Goal: Task Accomplishment & Management: Manage account settings

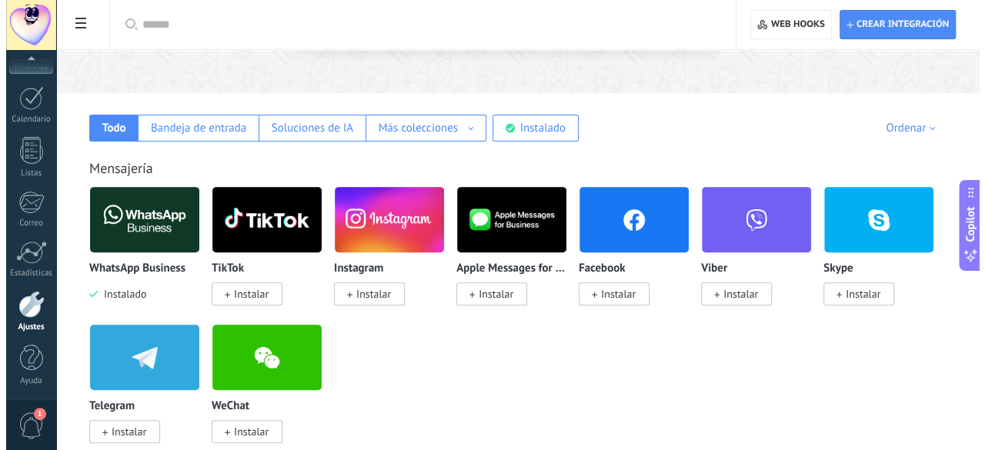
scroll to position [231, 0]
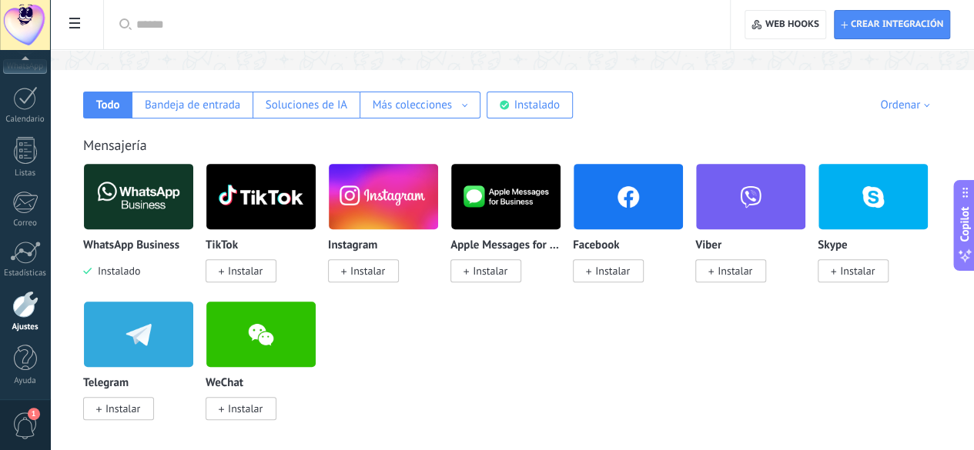
click at [193, 179] on img at bounding box center [138, 196] width 109 height 75
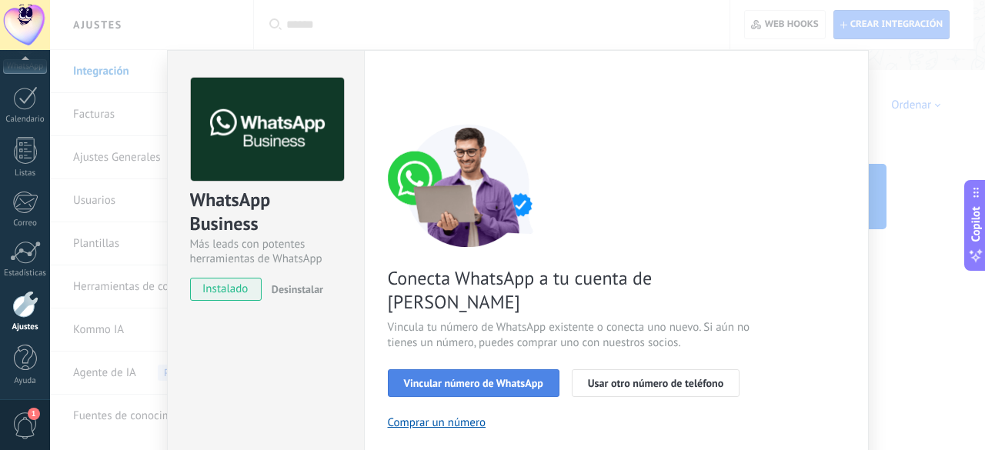
click at [527, 378] on span "Vincular número de WhatsApp" at bounding box center [473, 383] width 139 height 11
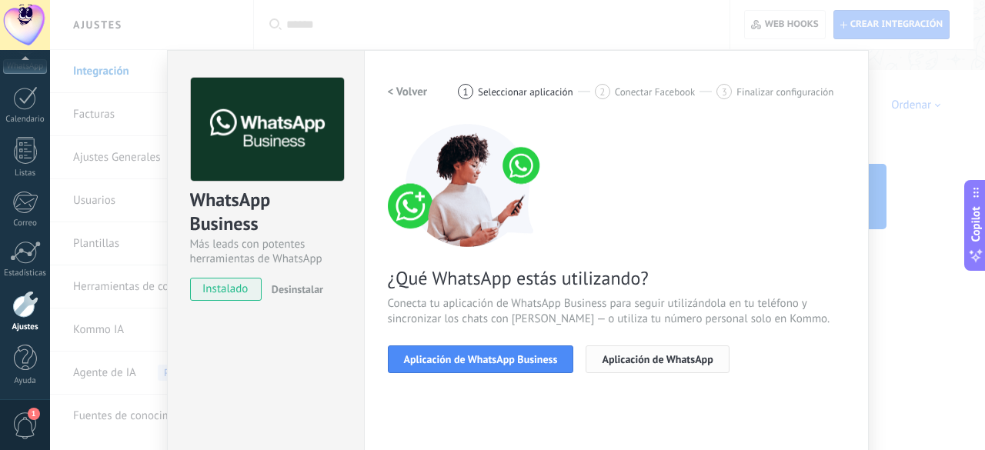
click at [630, 355] on span "Aplicación de WhatsApp" at bounding box center [657, 359] width 111 height 11
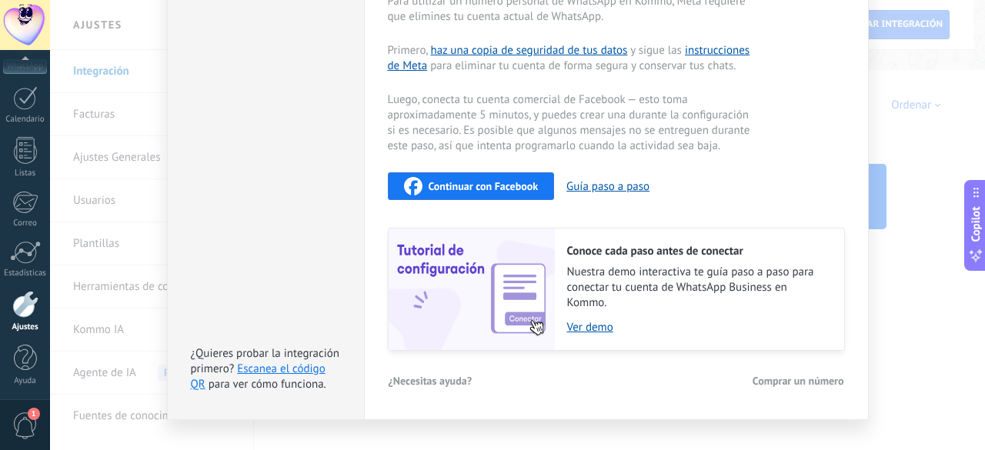
scroll to position [397, 0]
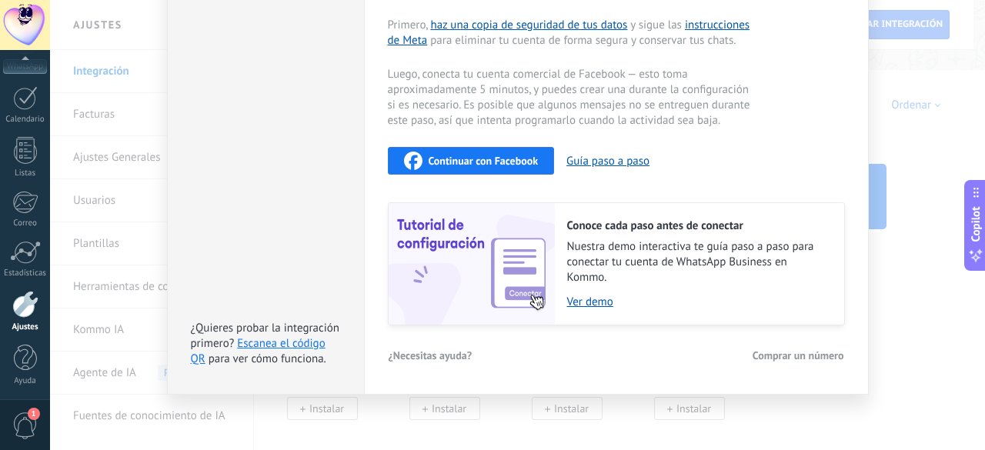
click at [482, 164] on span "Continuar con Facebook" at bounding box center [484, 161] width 110 height 11
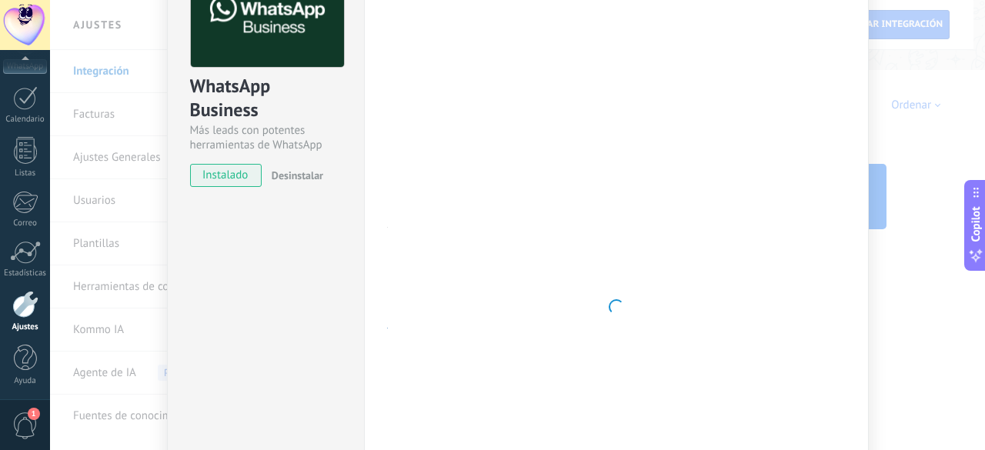
scroll to position [89, 0]
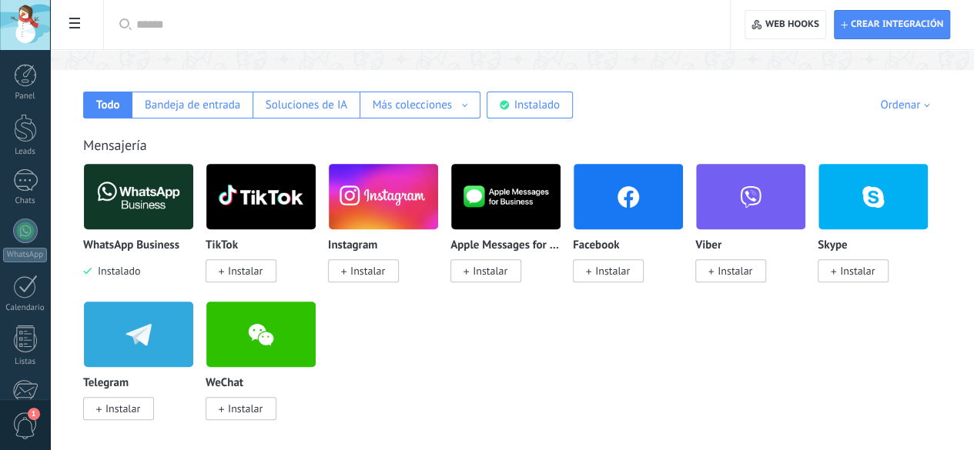
click at [193, 197] on img at bounding box center [138, 196] width 109 height 75
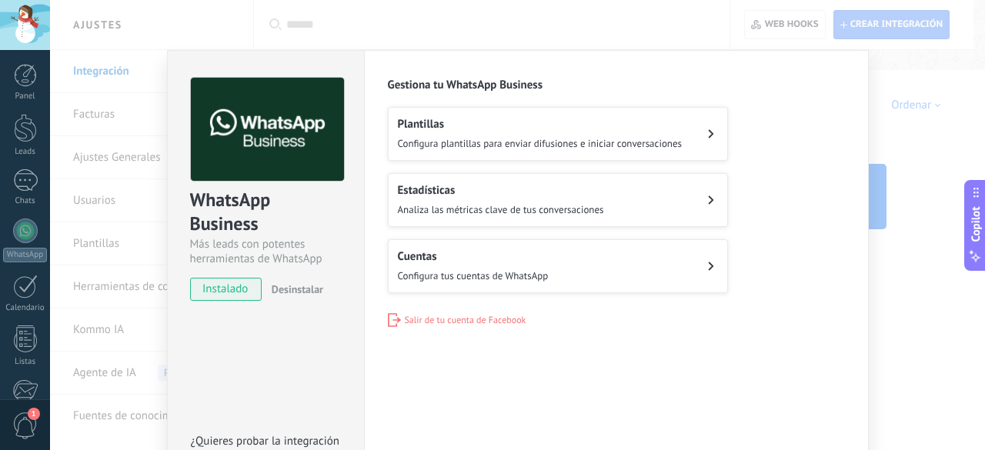
click at [547, 143] on span "Configura plantillas para enviar difusiones e iniciar conversaciones" at bounding box center [540, 143] width 285 height 13
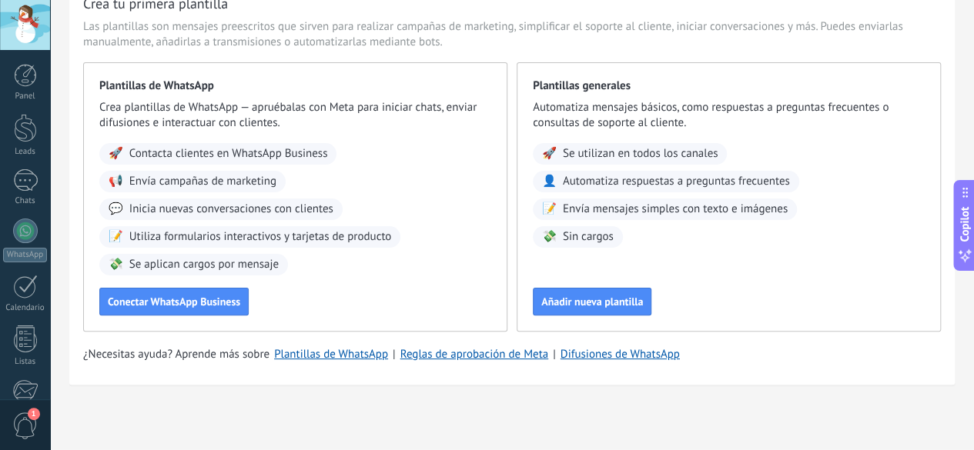
scroll to position [84, 0]
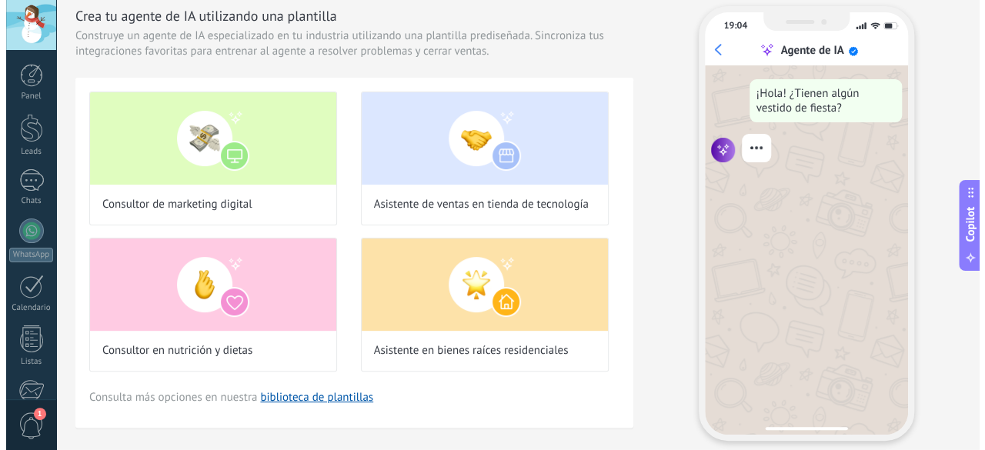
scroll to position [77, 0]
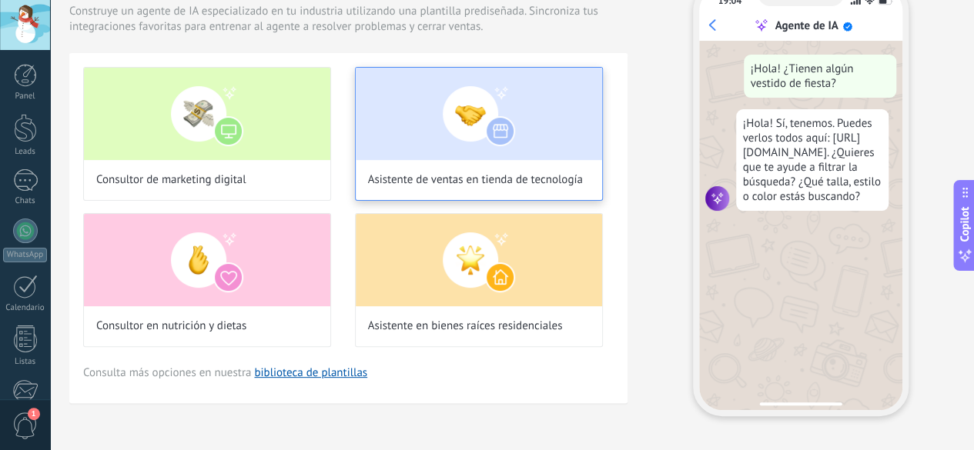
click at [578, 183] on div "Asistente de ventas en tienda de tecnología" at bounding box center [479, 134] width 248 height 134
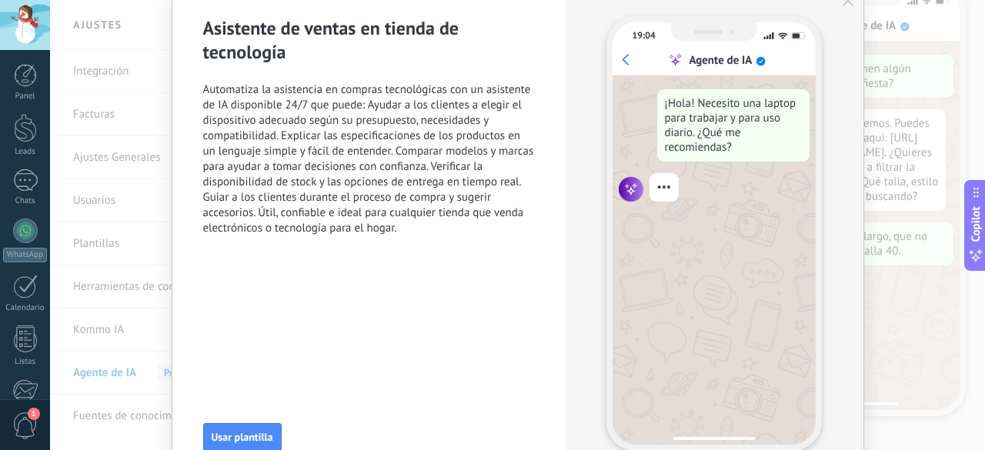
scroll to position [0, 0]
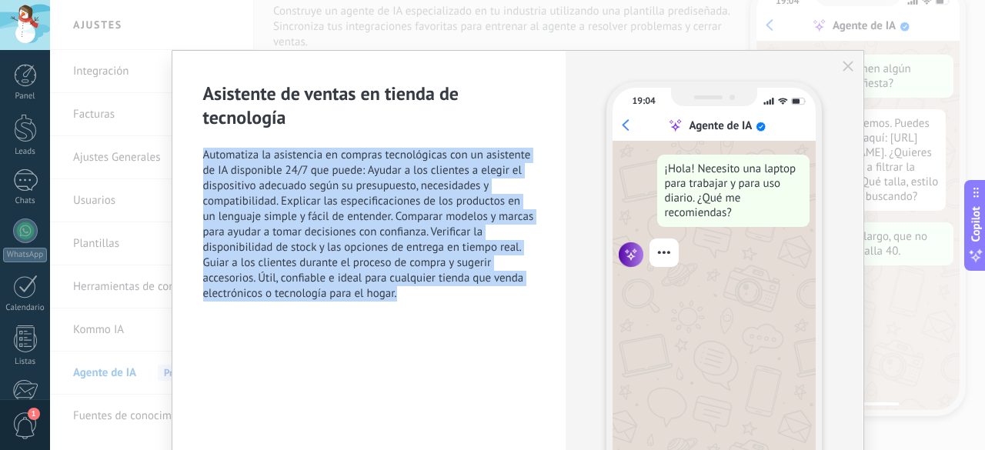
drag, startPoint x: 393, startPoint y: 293, endPoint x: 158, endPoint y: 135, distance: 284.0
click at [158, 135] on div "Asistente de ventas en tienda de tecnología Automatiza la asistencia en compras…" at bounding box center [517, 225] width 935 height 450
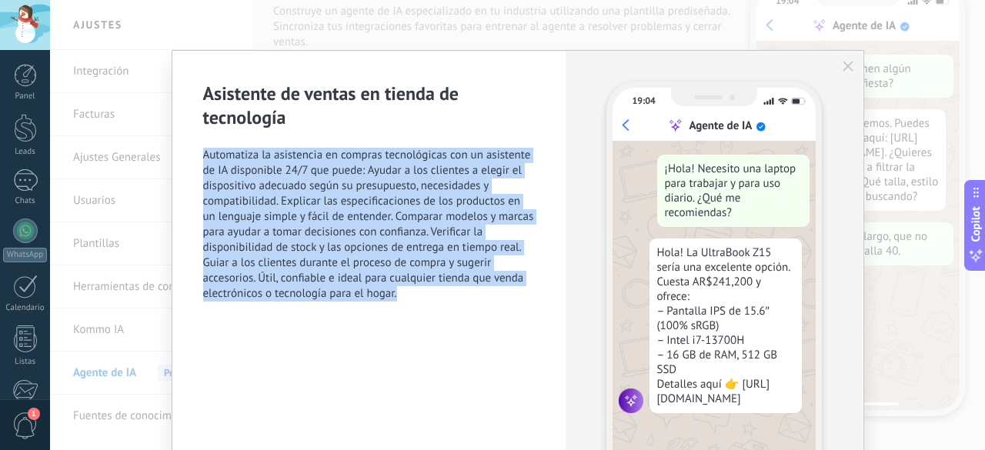
copy span "Automatiza la asistencia en compras tecnológicas con un asistente de IA disponi…"
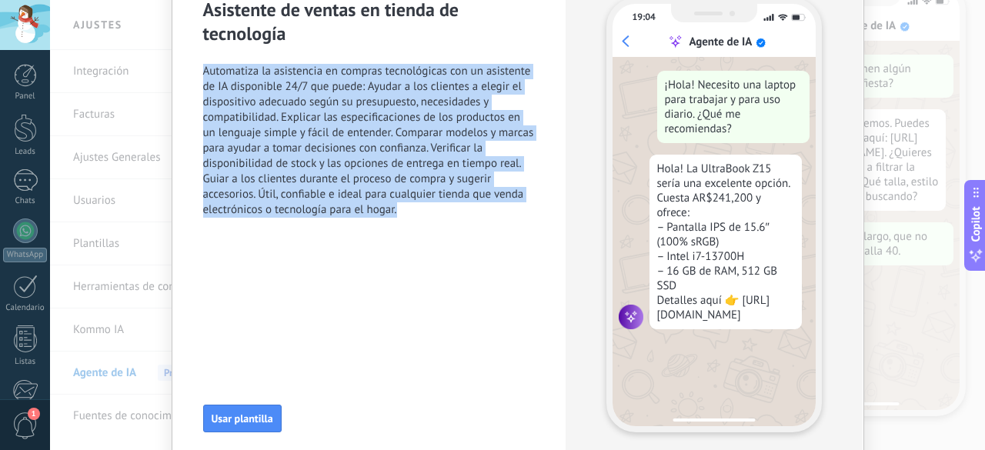
scroll to position [147, 0]
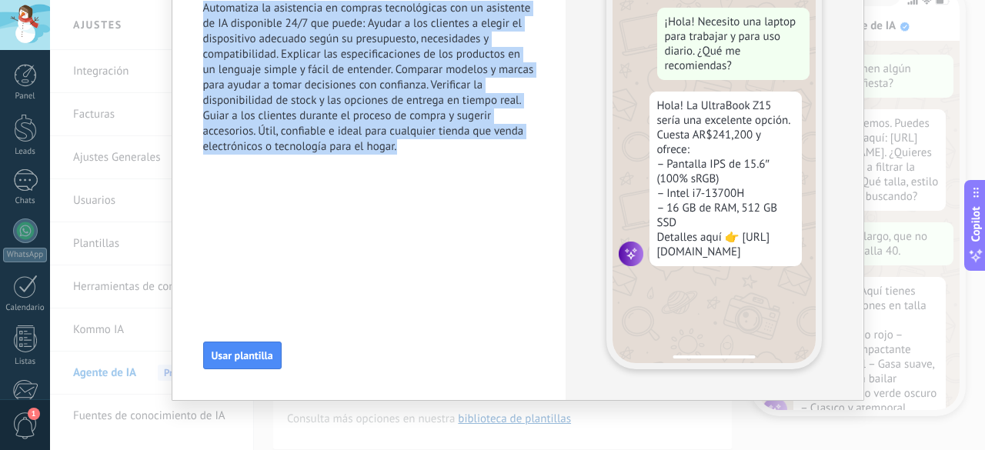
drag, startPoint x: 225, startPoint y: 361, endPoint x: 390, endPoint y: 367, distance: 165.6
click at [224, 361] on span "Usar plantilla" at bounding box center [243, 355] width 62 height 11
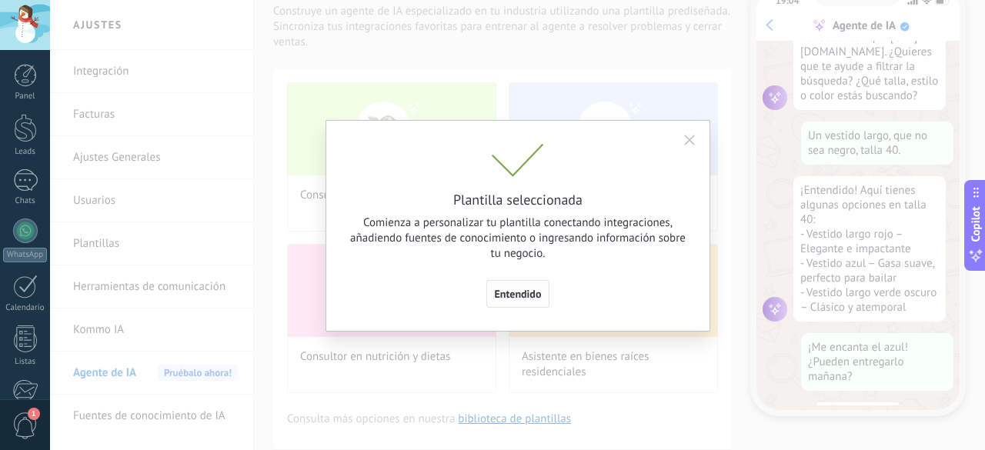
scroll to position [161, 0]
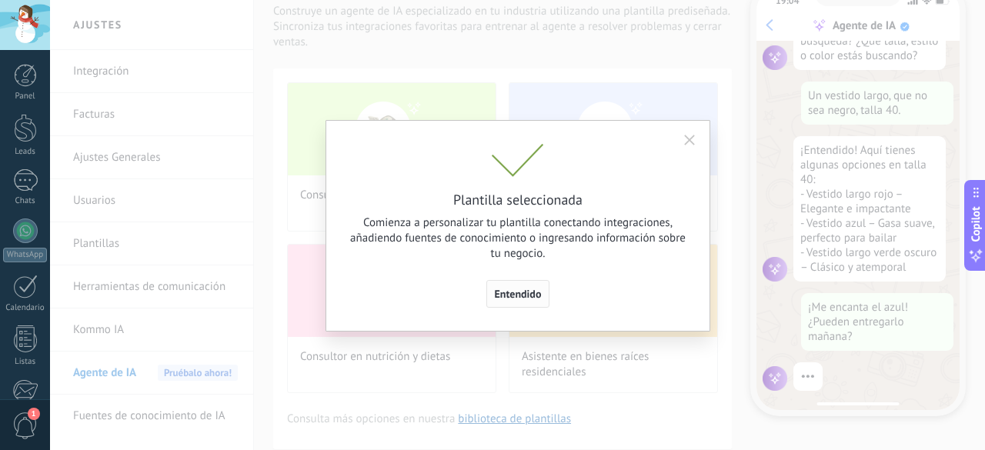
click at [535, 293] on span "Entendido" at bounding box center [518, 294] width 47 height 11
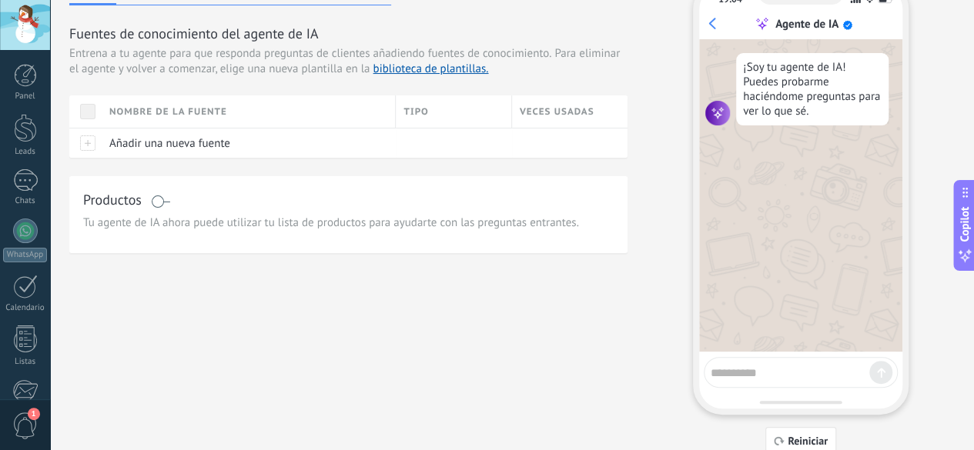
click at [783, 380] on textarea at bounding box center [790, 370] width 159 height 19
type textarea "****"
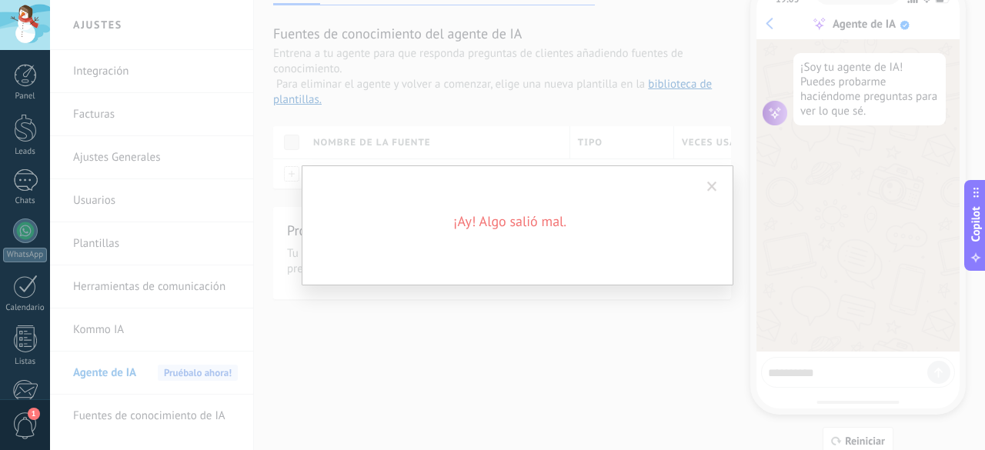
click at [500, 212] on h2 "¡Ay! Algo salió mal." at bounding box center [510, 221] width 369 height 18
click at [712, 185] on span at bounding box center [712, 187] width 10 height 11
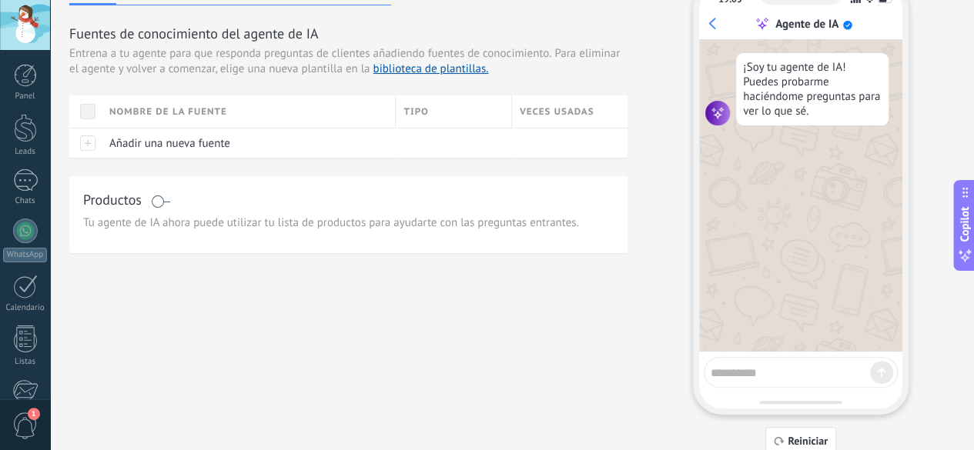
click at [787, 376] on textarea at bounding box center [790, 370] width 159 height 19
type textarea "****"
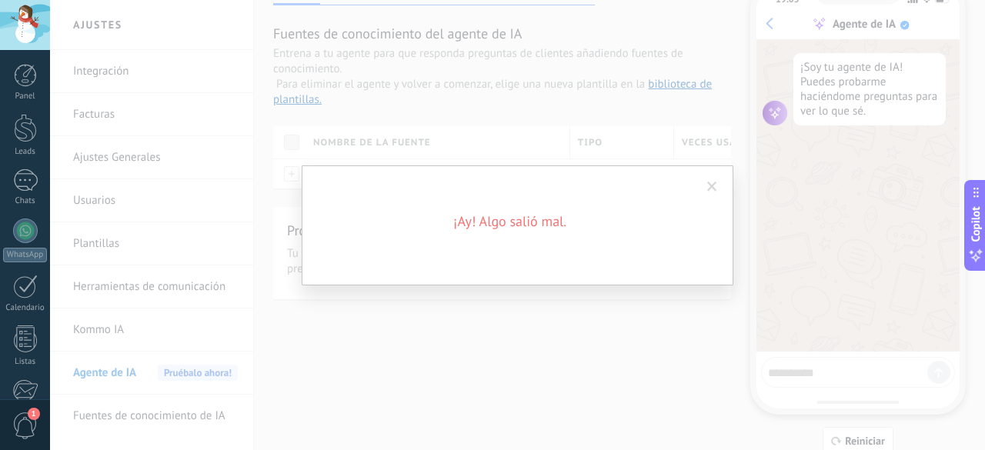
click at [719, 184] on span at bounding box center [712, 187] width 25 height 26
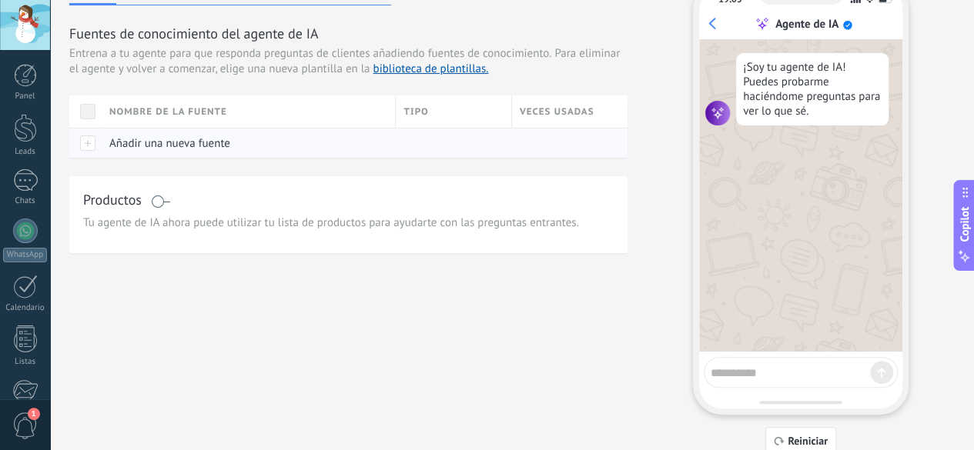
click at [363, 158] on div "Añadir una nueva fuente" at bounding box center [245, 143] width 286 height 29
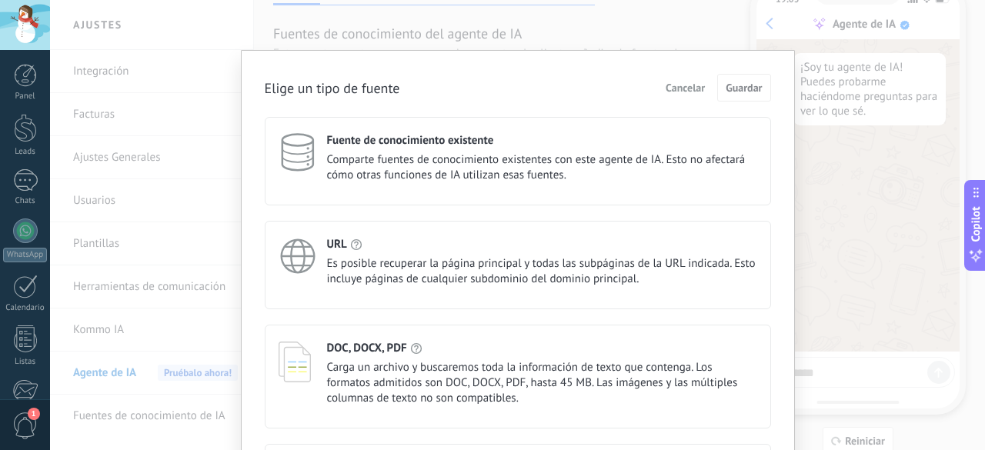
scroll to position [142, 0]
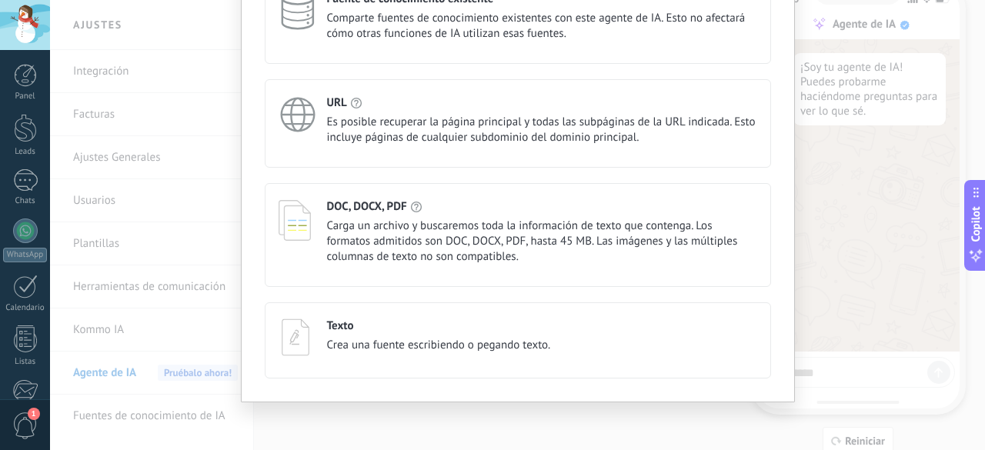
click at [426, 224] on span "Carga un archivo y buscaremos toda la información de texto que contenga. Los fo…" at bounding box center [542, 242] width 430 height 46
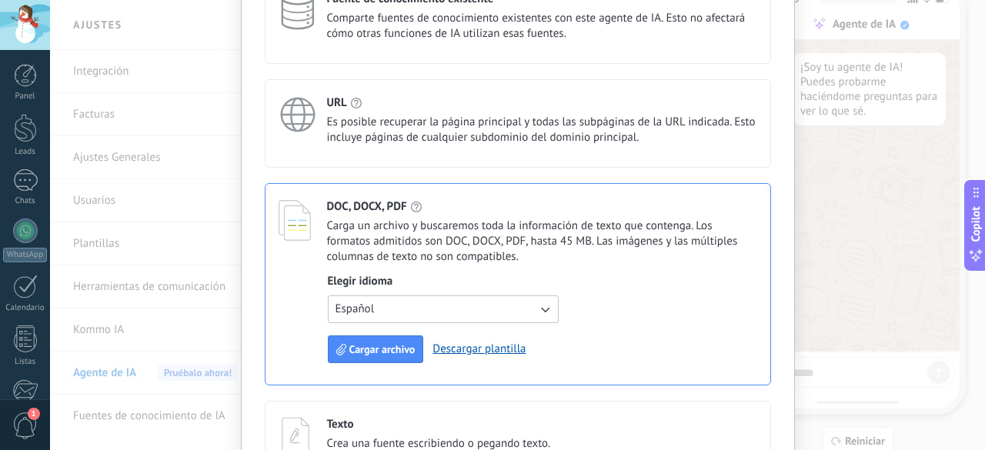
click at [426, 304] on button "Español" at bounding box center [443, 310] width 231 height 28
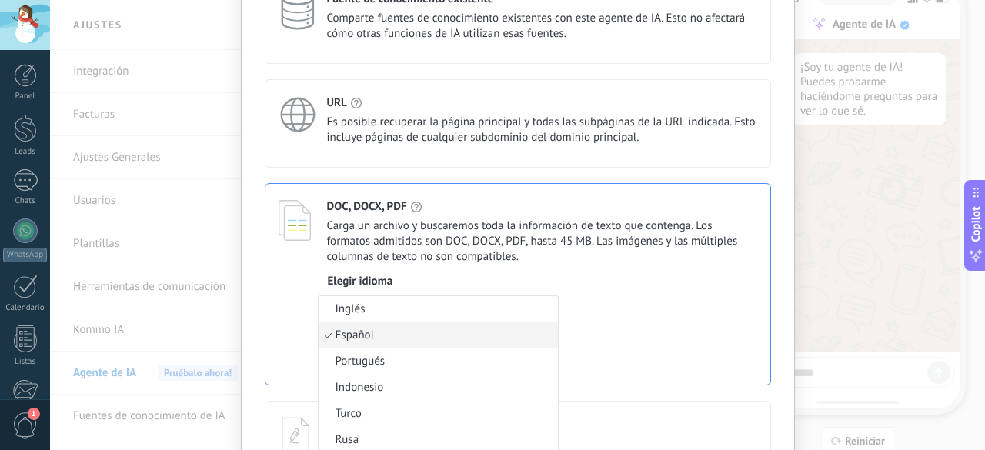
scroll to position [143, 0]
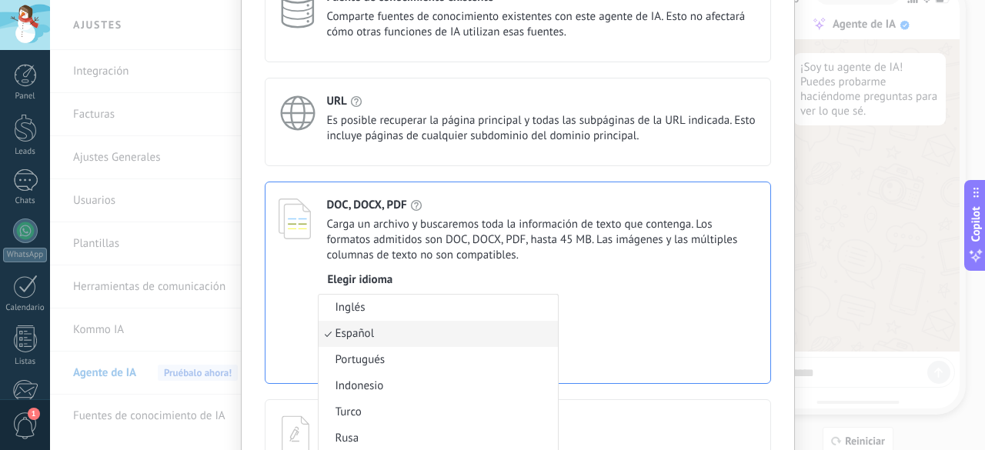
click at [426, 304] on li "Inglés" at bounding box center [438, 308] width 239 height 26
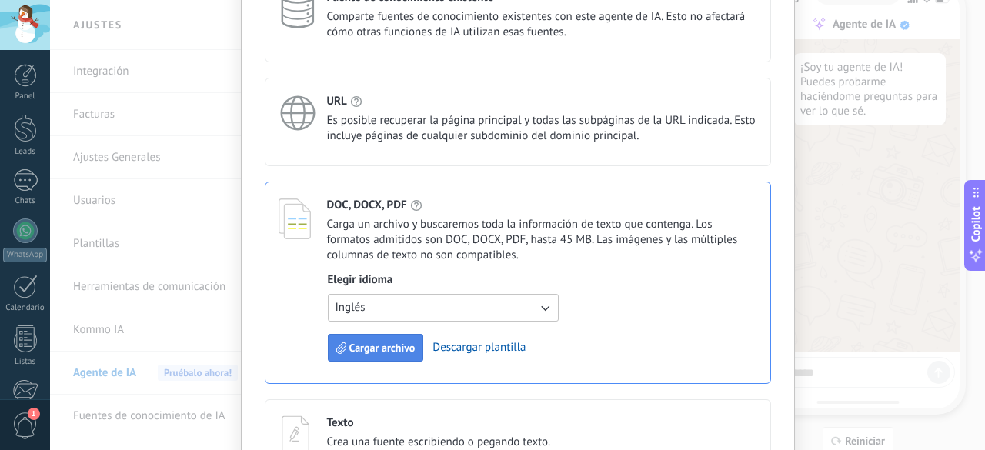
click at [386, 343] on span "Cargar archivo" at bounding box center [382, 348] width 66 height 11
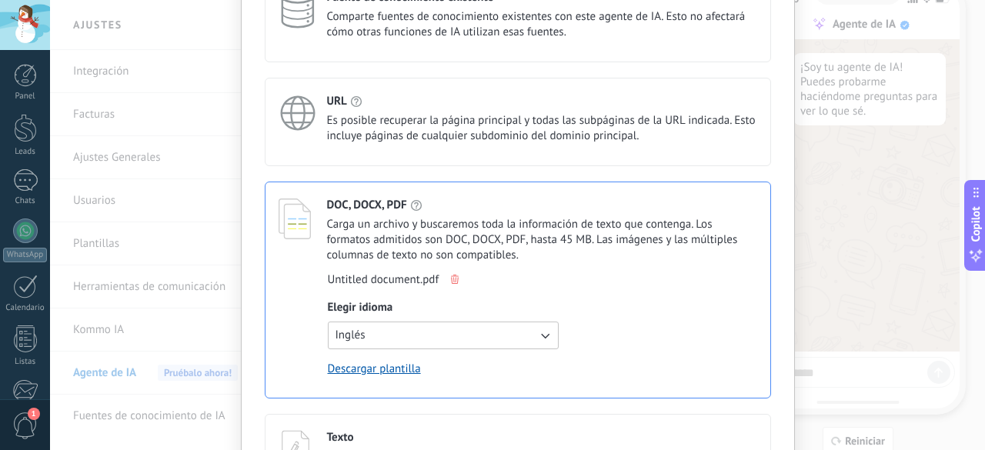
click at [791, 265] on div "Elige un tipo de fuente Cancelar Guardar Fuente de conocimiento existente Compa…" at bounding box center [518, 210] width 554 height 607
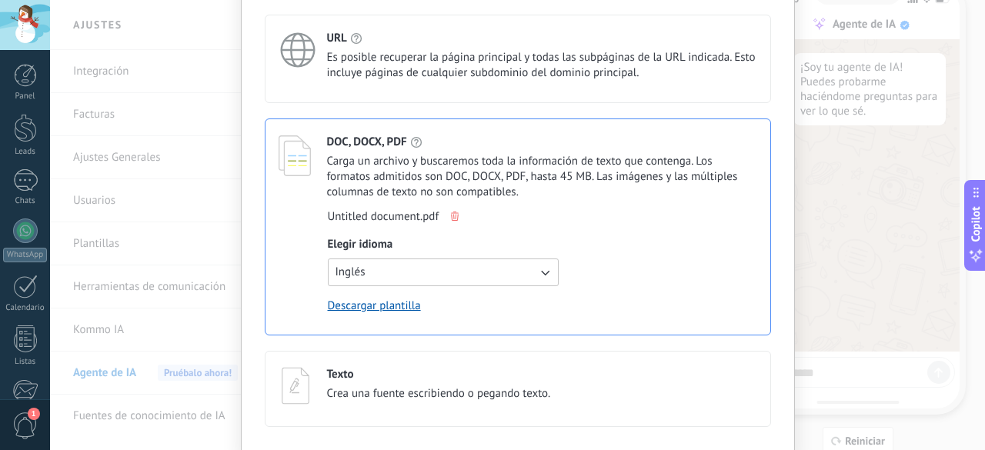
scroll to position [256, 0]
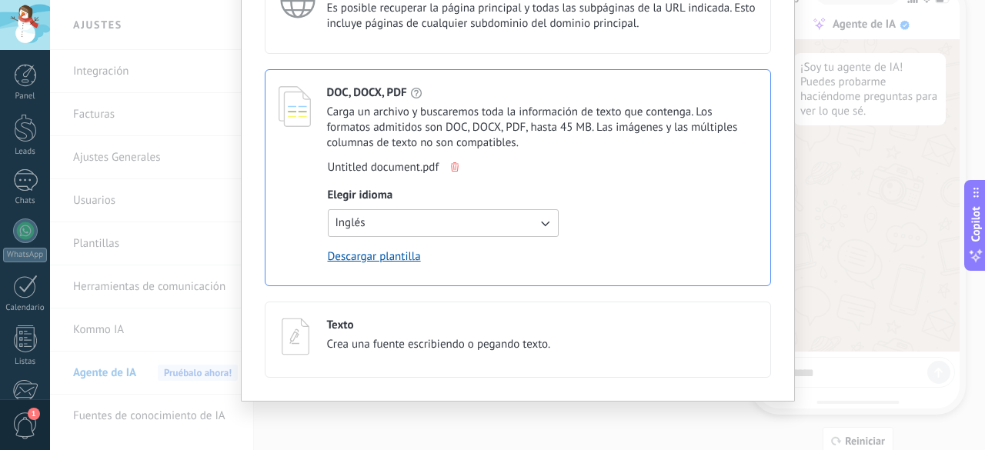
click at [648, 430] on div "Elige un tipo de fuente Cancelar Guardar Fuente de conocimiento existente Compa…" at bounding box center [517, 225] width 935 height 450
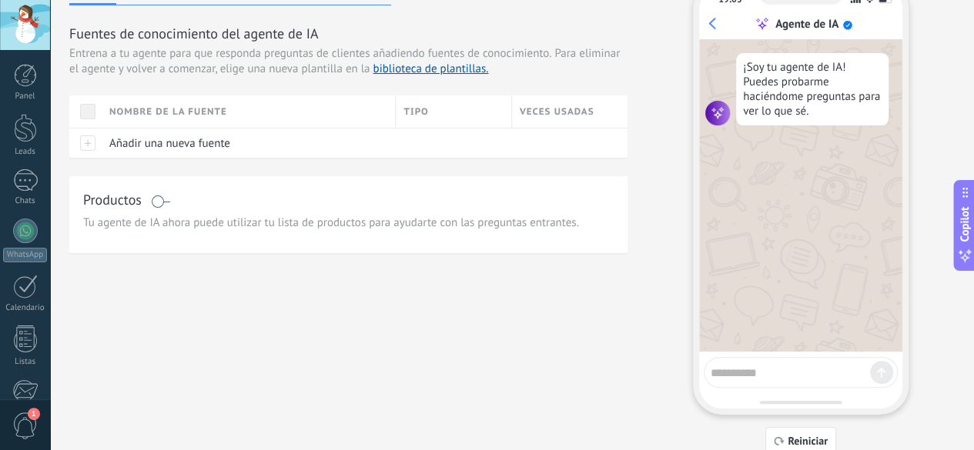
click at [814, 383] on div at bounding box center [801, 372] width 194 height 31
click at [825, 378] on textarea at bounding box center [790, 370] width 159 height 19
type textarea "****"
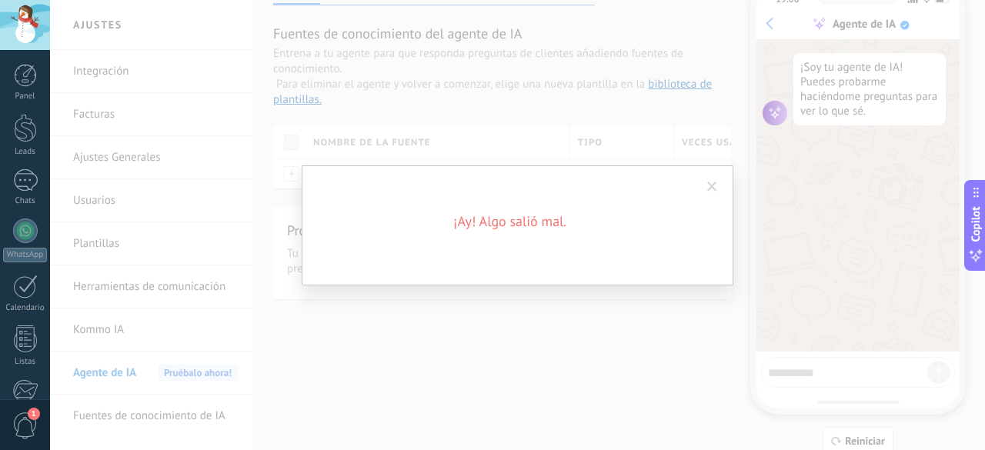
click at [709, 187] on span at bounding box center [712, 187] width 10 height 11
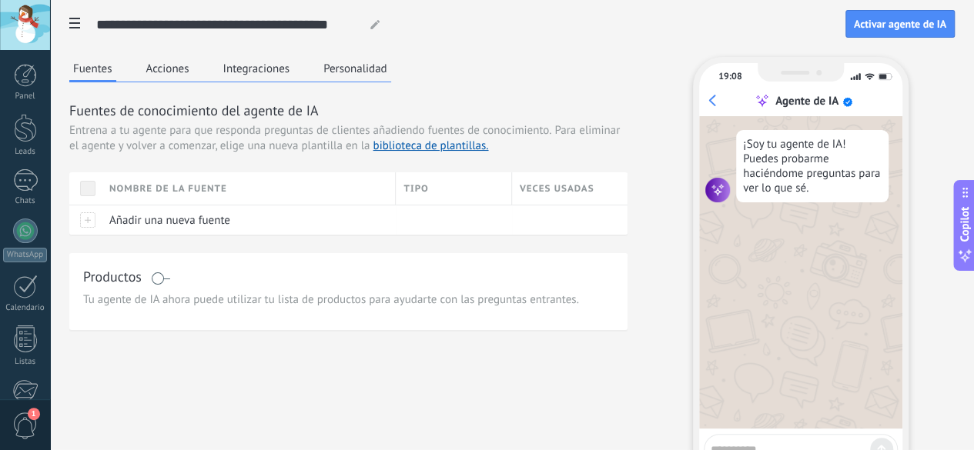
click at [193, 72] on button "Acciones" at bounding box center [167, 68] width 51 height 23
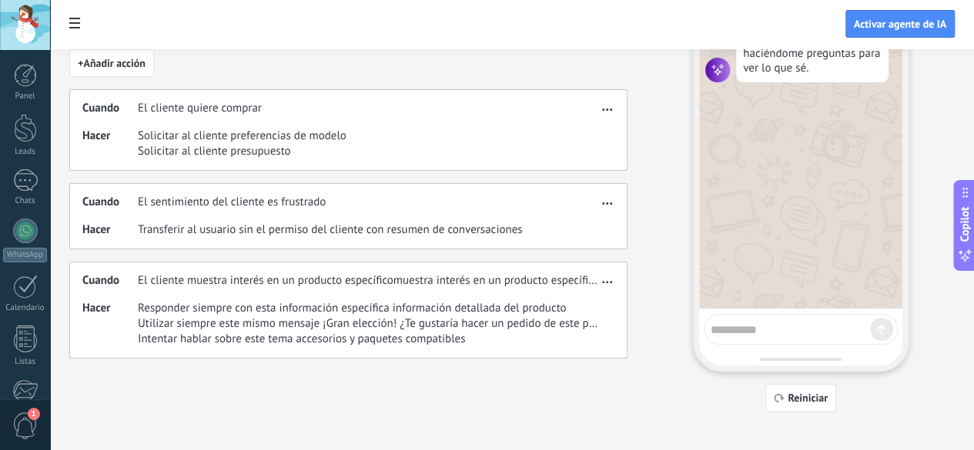
scroll to position [131, 0]
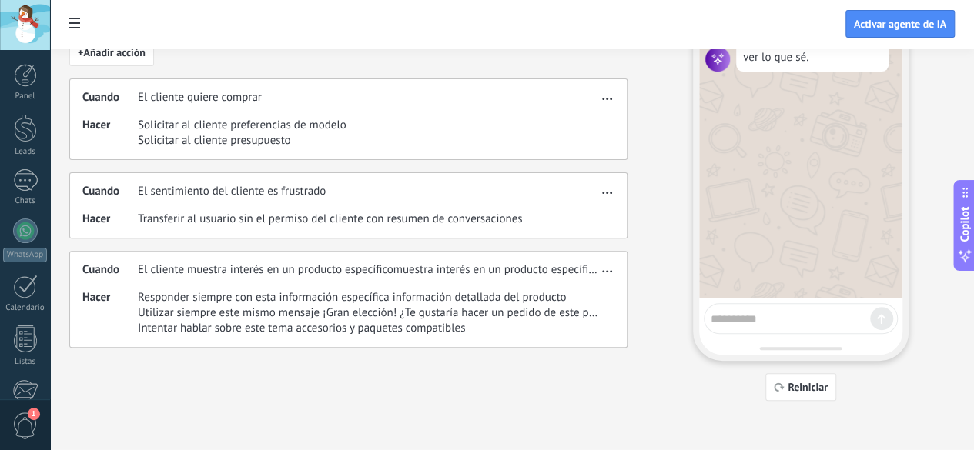
click at [597, 199] on div "Cuando El sentimiento del cliente es frustrado" at bounding box center [339, 191] width 515 height 15
click at [616, 199] on button "button" at bounding box center [607, 190] width 18 height 18
click at [612, 196] on span "button" at bounding box center [607, 190] width 10 height 11
click at [522, 227] on span "Transferir al usuario sin el permiso del cliente con resumen de conversaciones" at bounding box center [330, 219] width 384 height 15
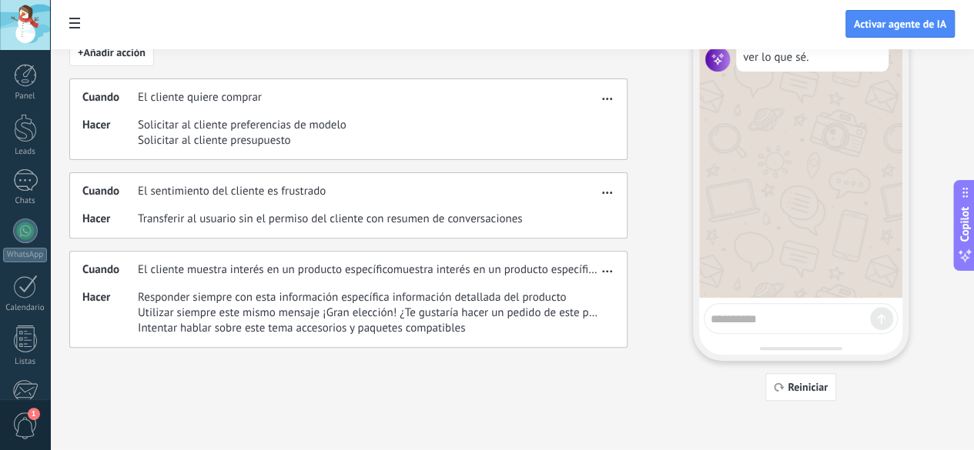
scroll to position [0, 0]
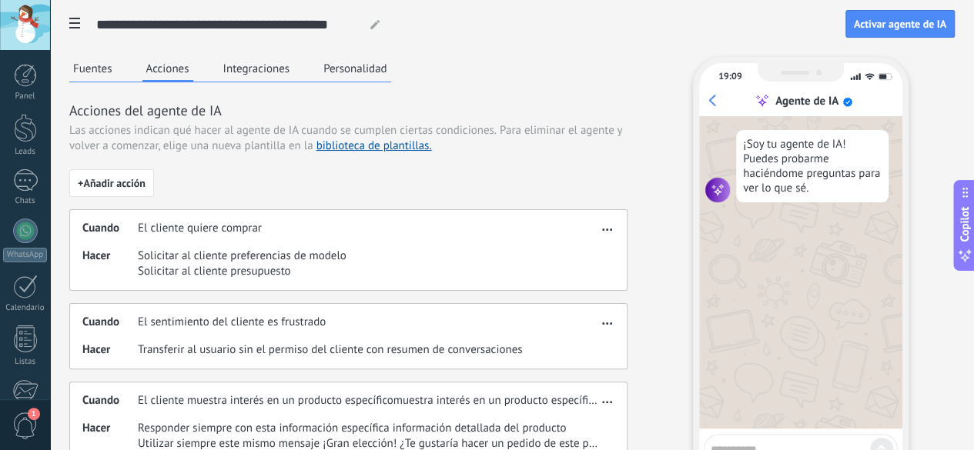
click at [391, 72] on div "Fuentes Acciones Integraciones Personalidad" at bounding box center [230, 69] width 322 height 25
click at [294, 79] on button "Integraciones" at bounding box center [256, 68] width 75 height 23
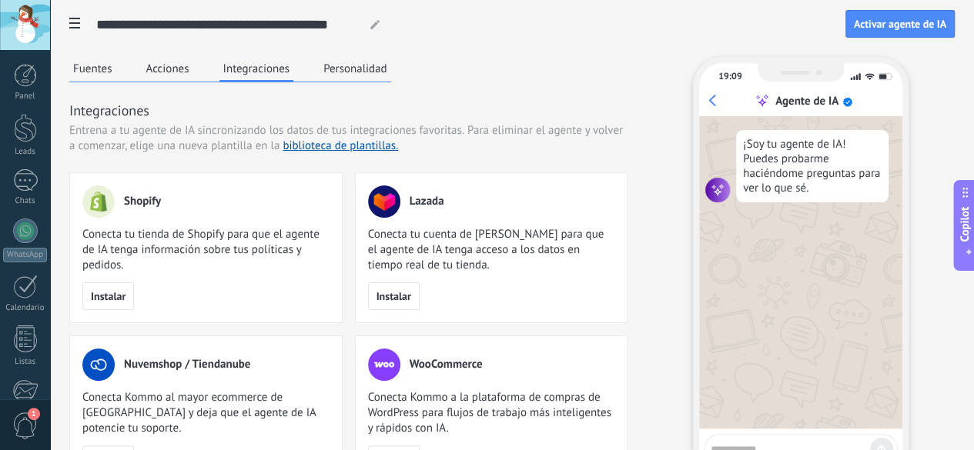
click at [391, 67] on button "Personalidad" at bounding box center [355, 68] width 72 height 23
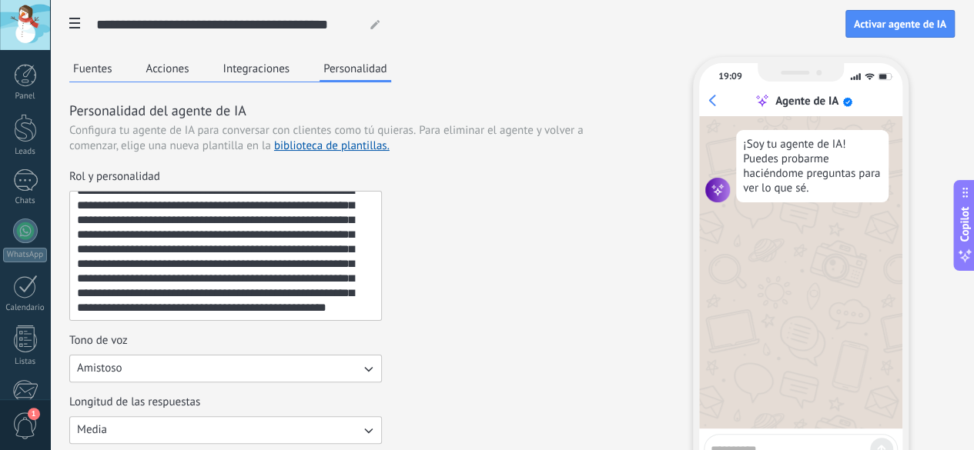
scroll to position [29, 0]
click at [379, 242] on textarea "**********" at bounding box center [224, 256] width 309 height 129
paste textarea "**********"
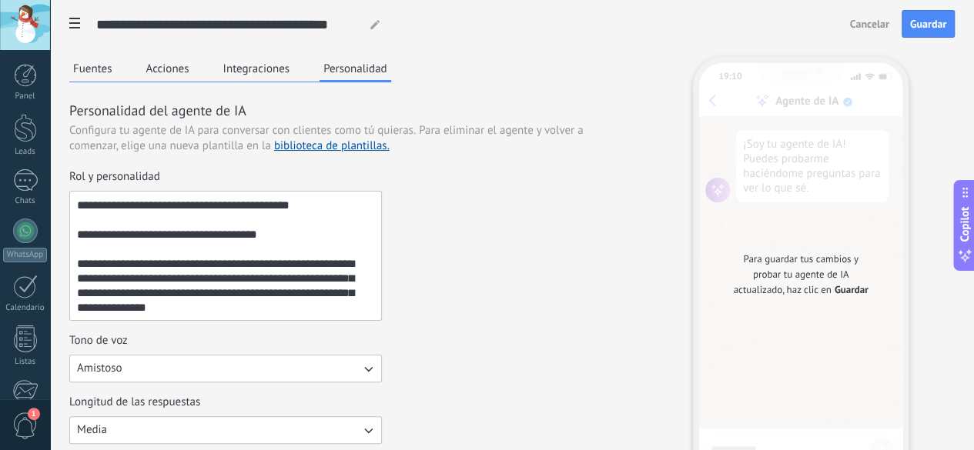
scroll to position [336, 0]
type textarea "**********"
click at [868, 289] on span "Guardar" at bounding box center [851, 290] width 34 height 15
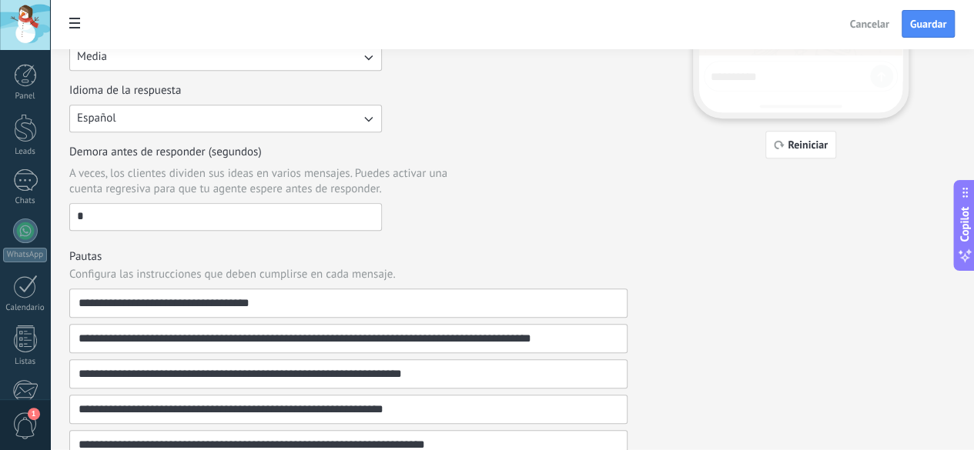
scroll to position [532, 0]
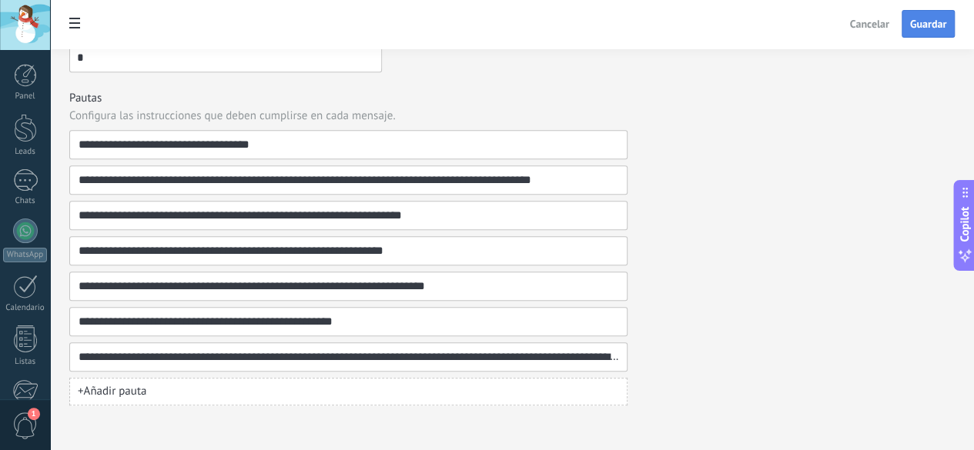
click at [946, 21] on button "Guardar" at bounding box center [927, 24] width 53 height 28
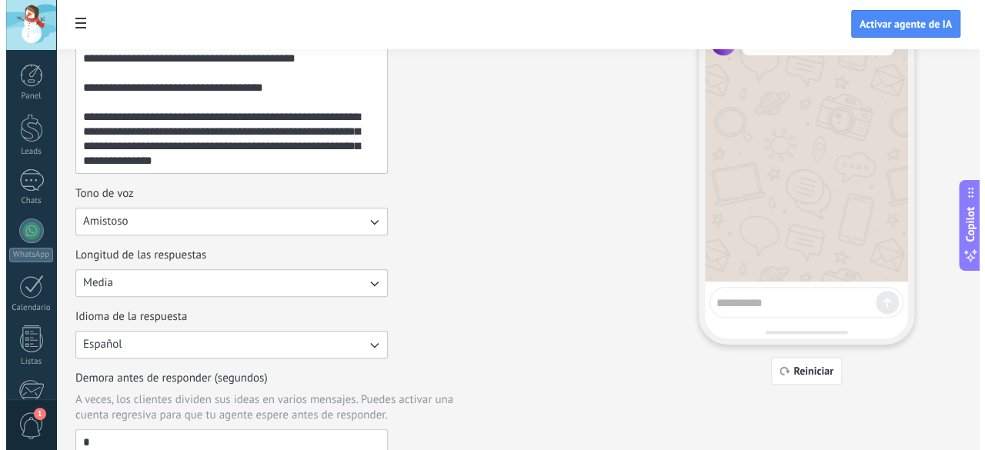
scroll to position [0, 0]
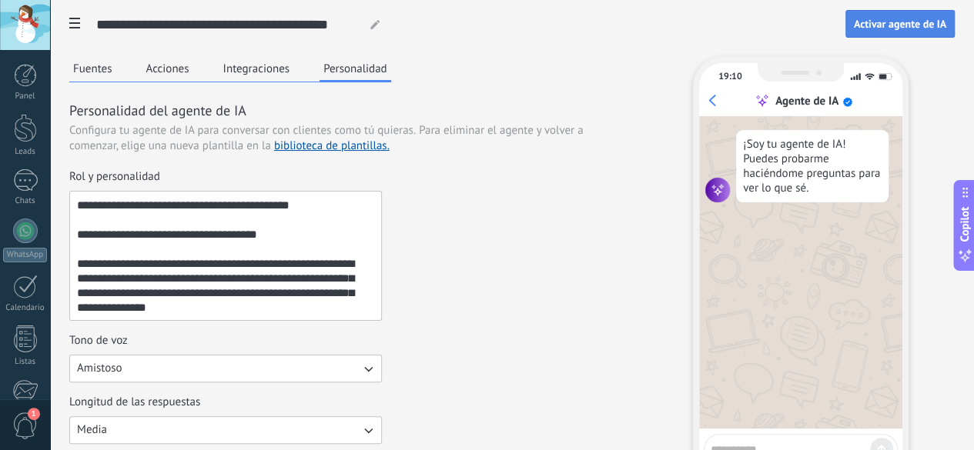
click at [910, 33] on button "Activar agente de IA" at bounding box center [899, 24] width 109 height 28
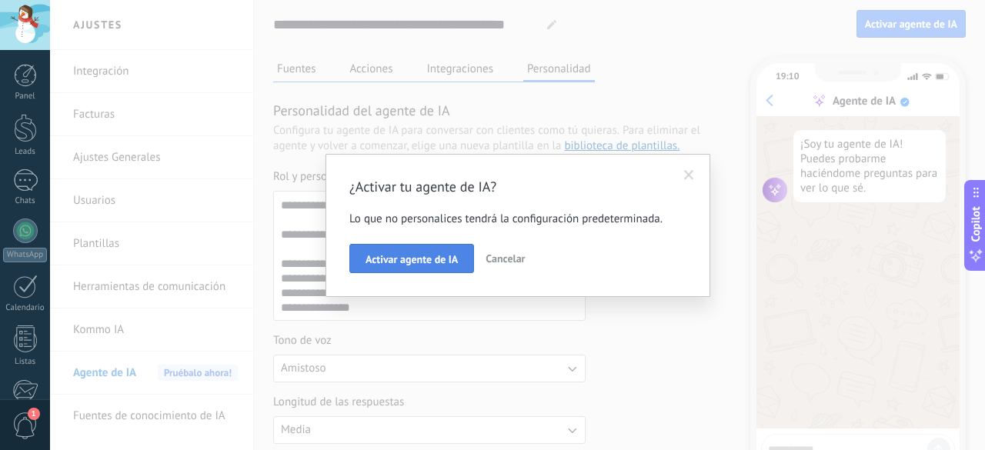
click at [401, 259] on span "Activar agente de IA" at bounding box center [412, 259] width 92 height 11
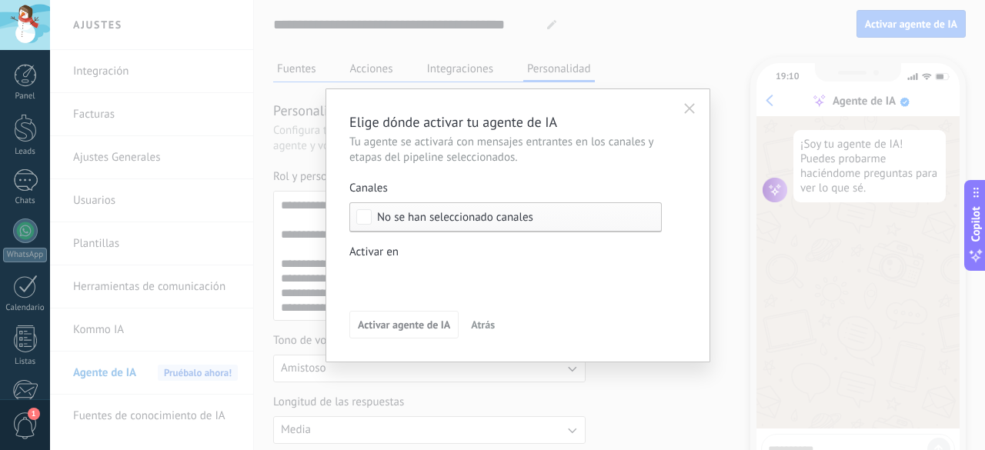
click at [430, 221] on span "No se han seleccionado canales" at bounding box center [455, 218] width 156 height 12
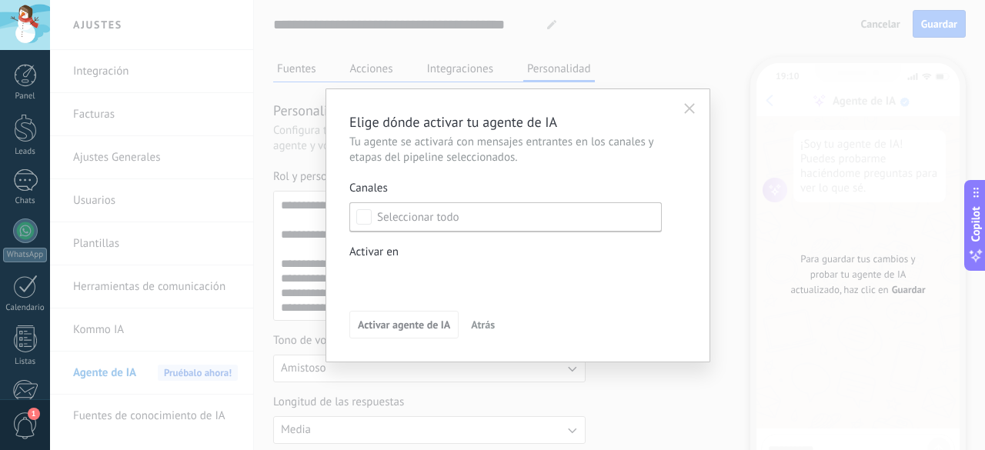
click at [0, 0] on div "Nueva consulta Cualificado Propuesta enviada Negociación Reserva creada Reserva…" at bounding box center [0, 0] width 0 height 0
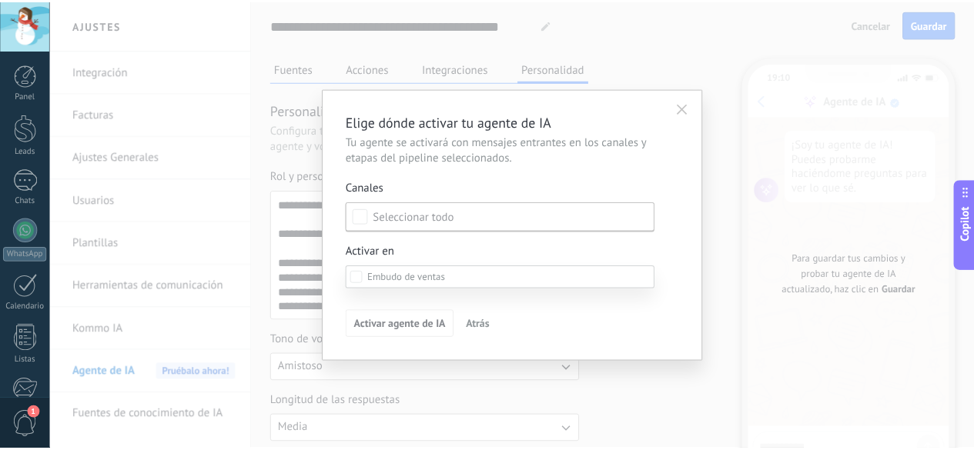
scroll to position [154, 0]
click at [507, 377] on div "Nueva consulta Cualificado Propuesta enviada Negociación Reserva creada Reserva…" at bounding box center [505, 355] width 313 height 178
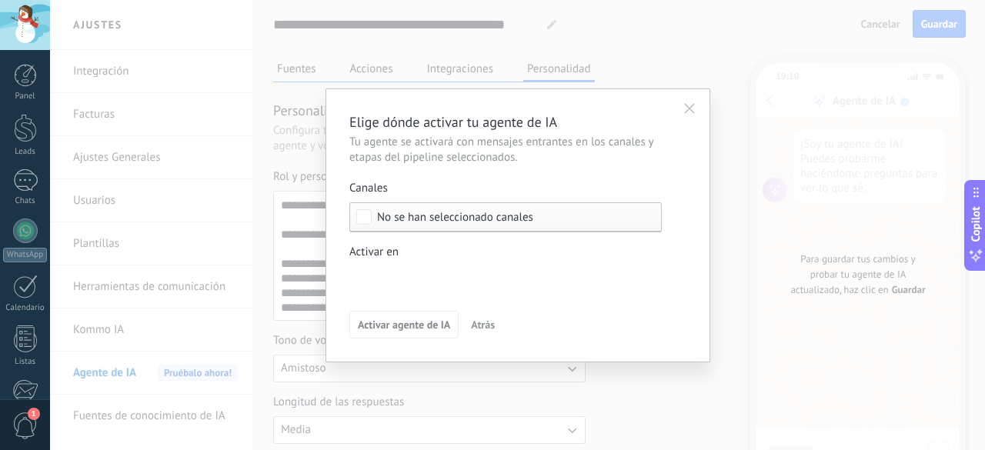
click at [442, 216] on span "No se han seleccionado canales" at bounding box center [455, 218] width 156 height 12
click at [434, 212] on div "Seleccionar todo" at bounding box center [418, 217] width 82 height 15
click at [678, 109] on button "button" at bounding box center [689, 108] width 25 height 23
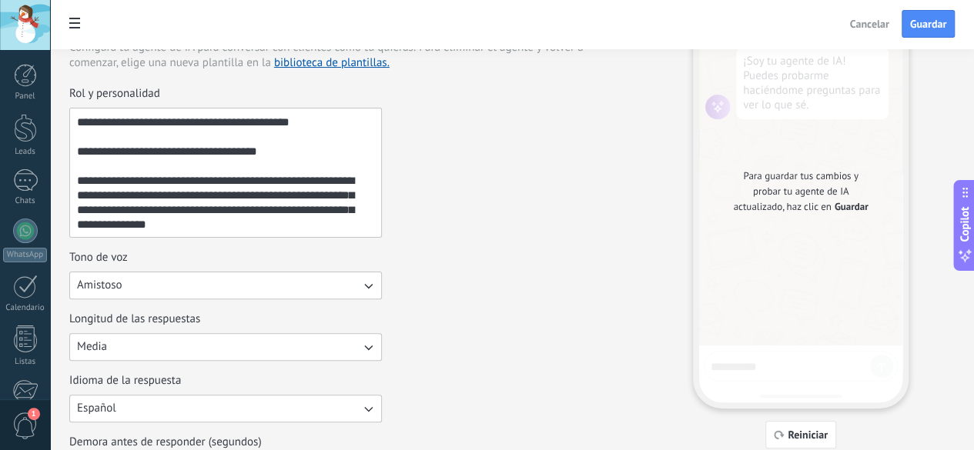
scroll to position [231, 0]
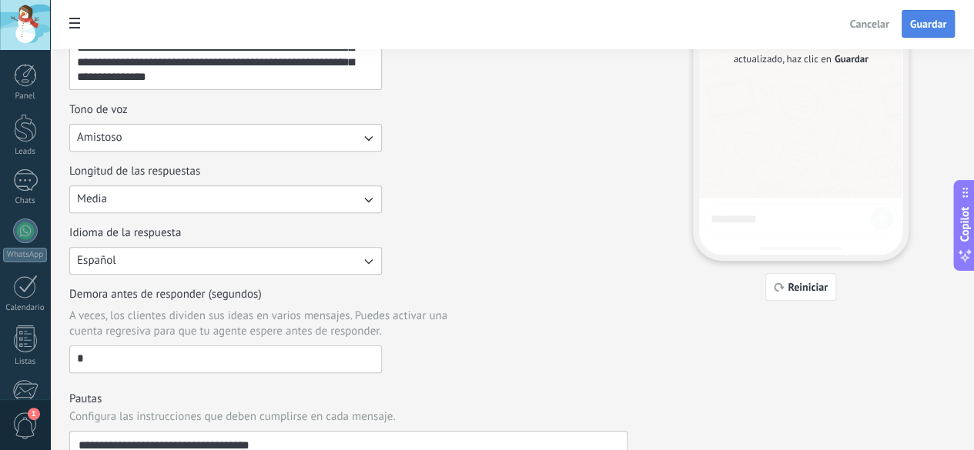
click at [907, 20] on button "Guardar" at bounding box center [927, 24] width 53 height 28
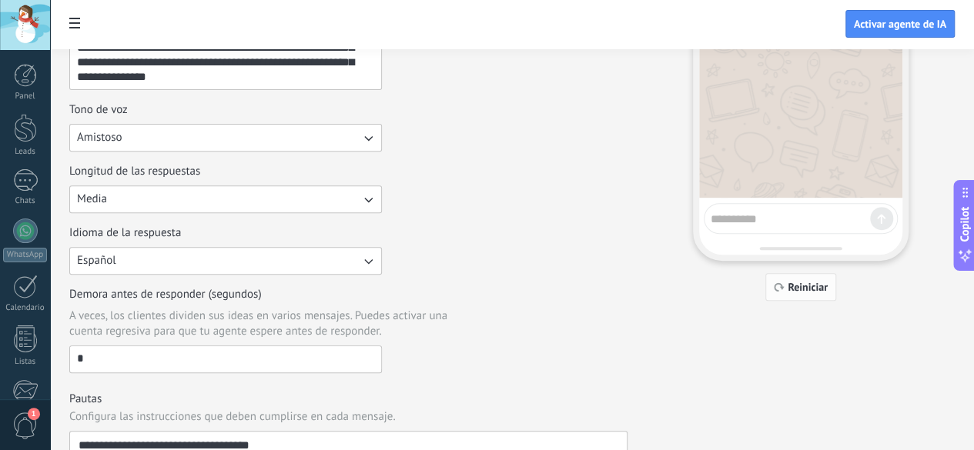
click at [828, 283] on span "Reiniciar" at bounding box center [808, 287] width 40 height 11
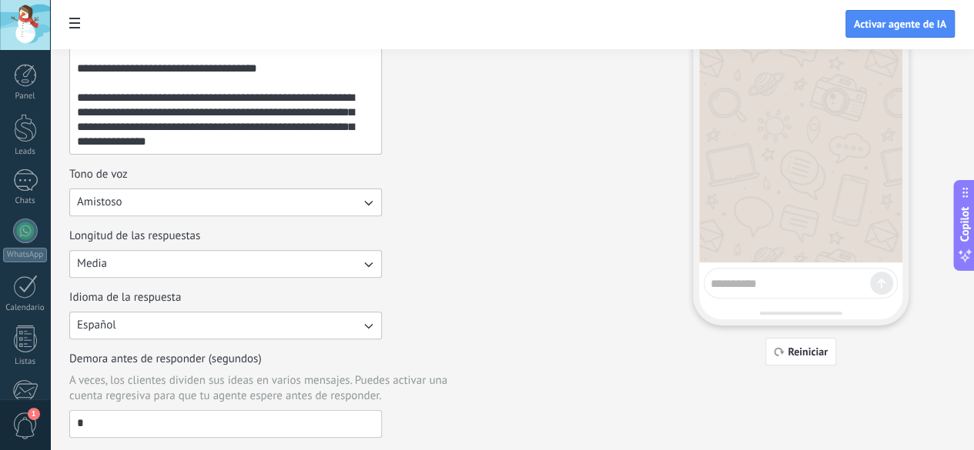
scroll to position [77, 0]
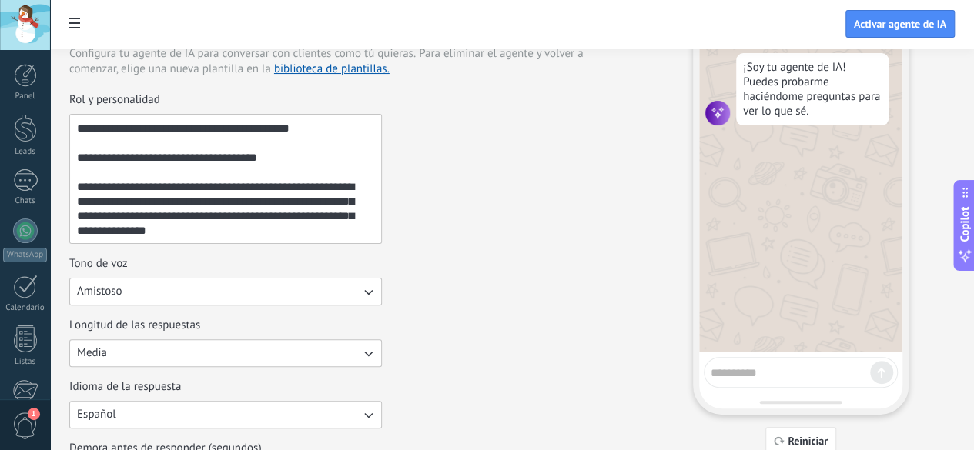
click at [778, 372] on textarea at bounding box center [790, 370] width 159 height 19
type textarea "****"
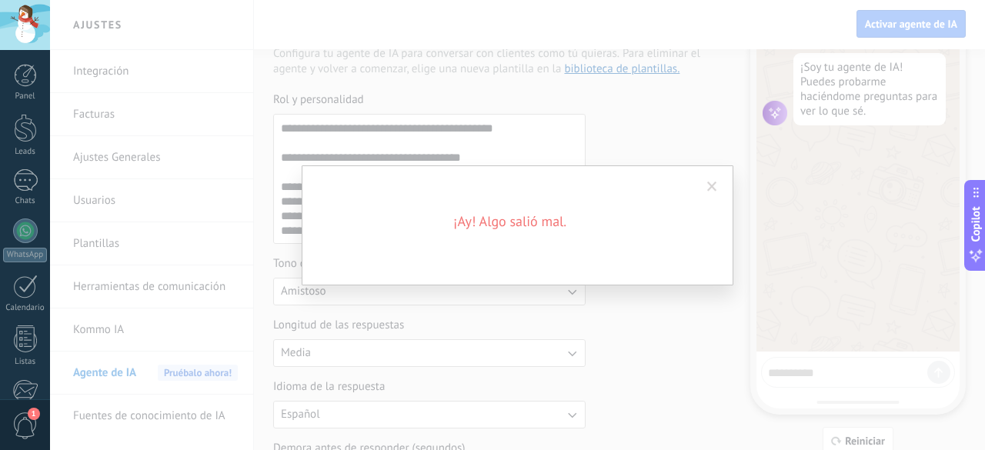
click at [716, 180] on span at bounding box center [712, 187] width 25 height 26
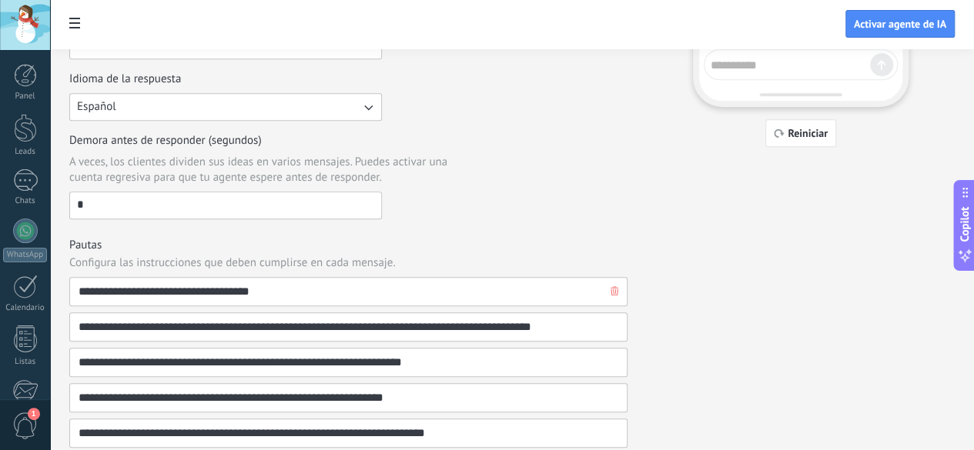
scroll to position [532, 0]
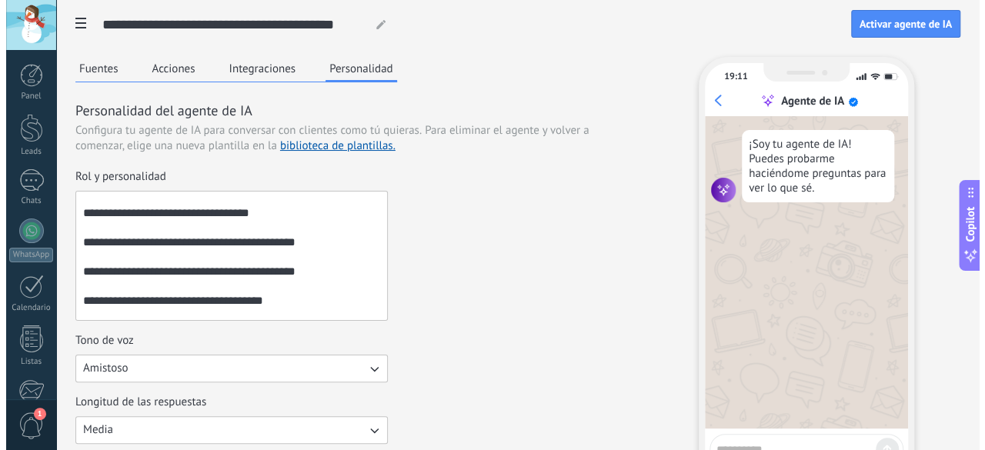
scroll to position [182, 0]
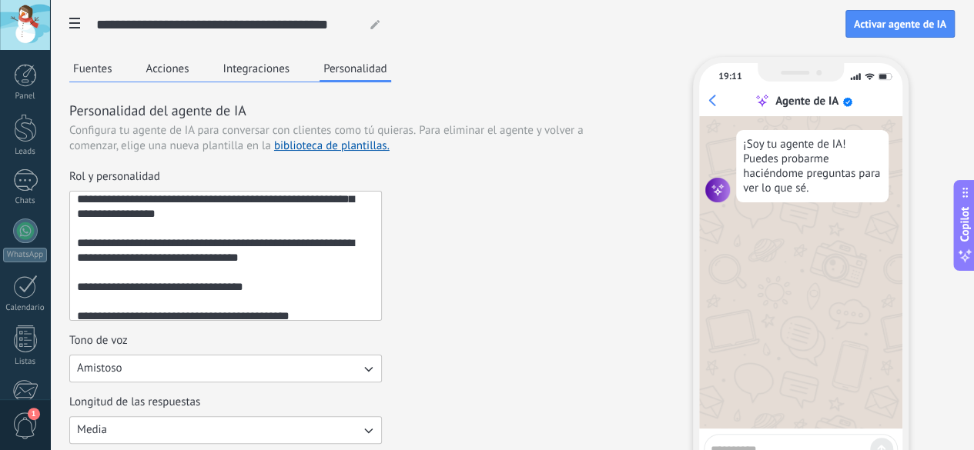
click at [294, 67] on button "Integraciones" at bounding box center [256, 68] width 75 height 23
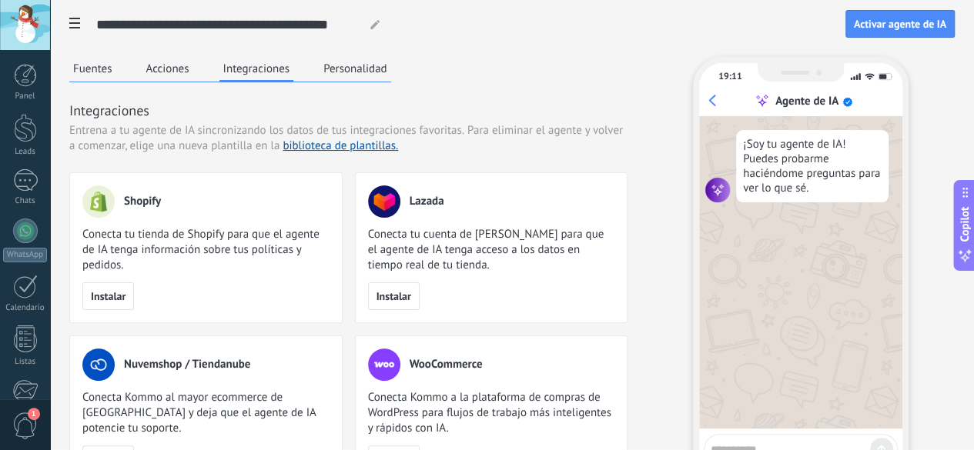
click at [361, 89] on div "Fuentes Acciones Integraciones Personalidad Integraciones Entrena a tu agente d…" at bounding box center [348, 272] width 558 height 430
click at [193, 65] on button "Acciones" at bounding box center [167, 68] width 51 height 23
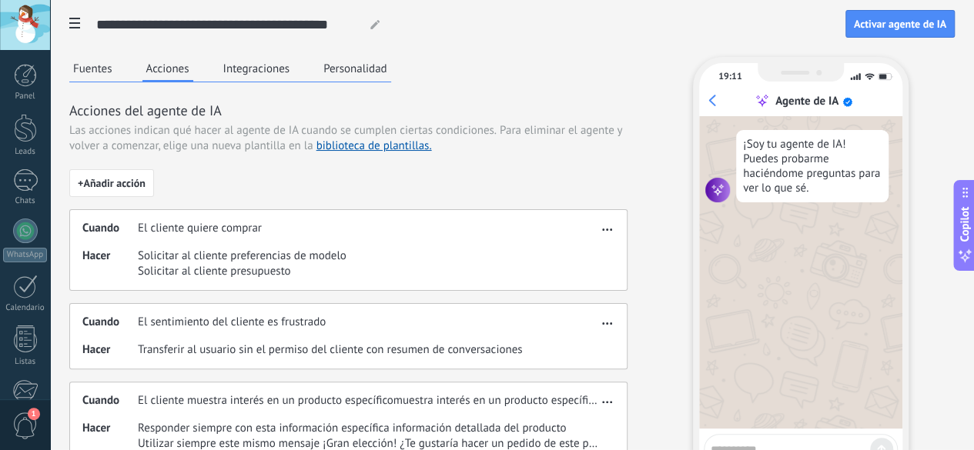
click at [307, 87] on div "Fuentes Acciones Integraciones Personalidad Acciones del agente de IA Las accio…" at bounding box center [348, 268] width 558 height 422
click at [116, 70] on button "Fuentes" at bounding box center [92, 68] width 47 height 23
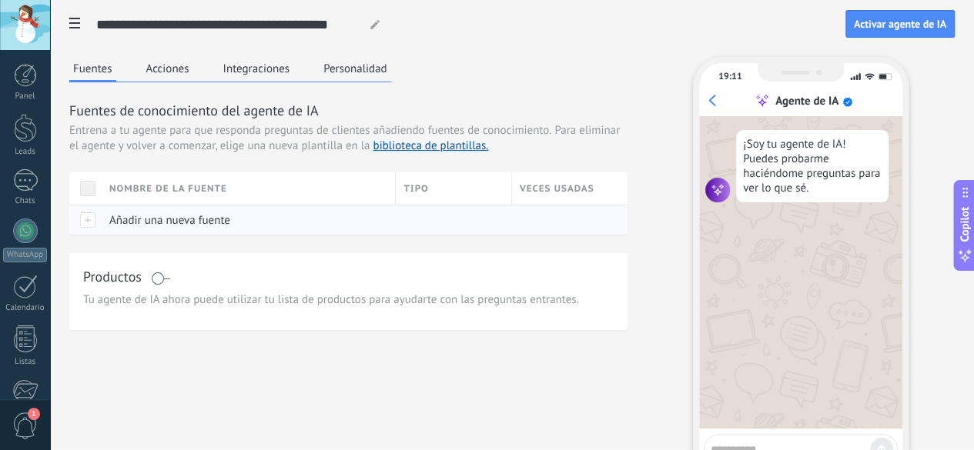
click at [230, 228] on span "Añadir una nueva fuente" at bounding box center [169, 220] width 121 height 15
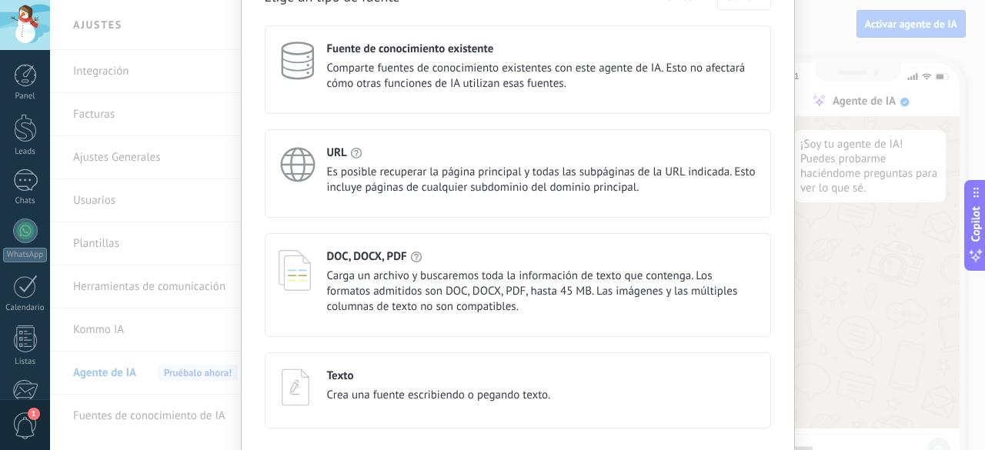
scroll to position [142, 0]
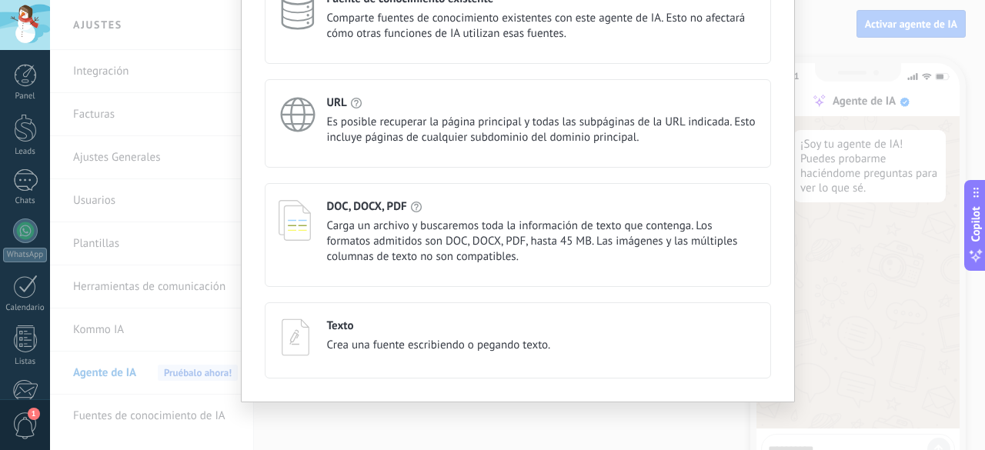
click at [449, 238] on span "Carga un archivo y buscaremos toda la información de texto que contenga. Los fo…" at bounding box center [542, 242] width 430 height 46
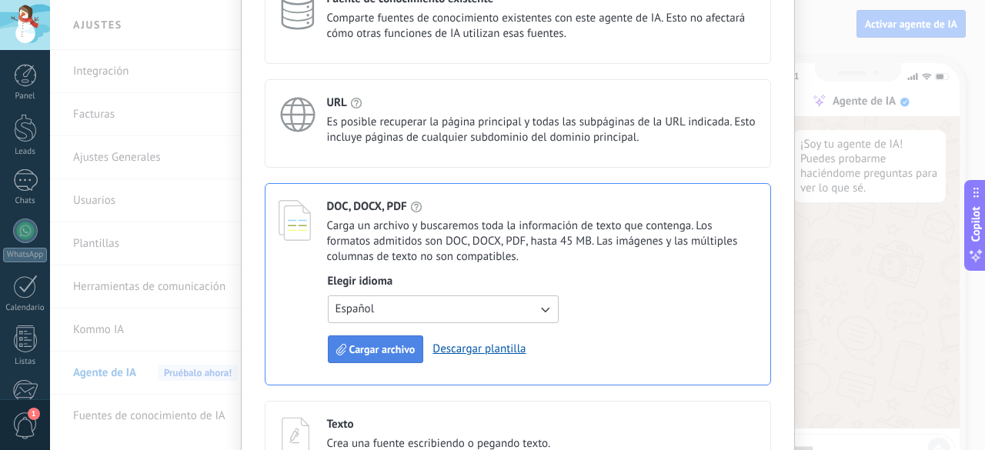
click at [410, 351] on span "Cargar archivo" at bounding box center [382, 349] width 66 height 11
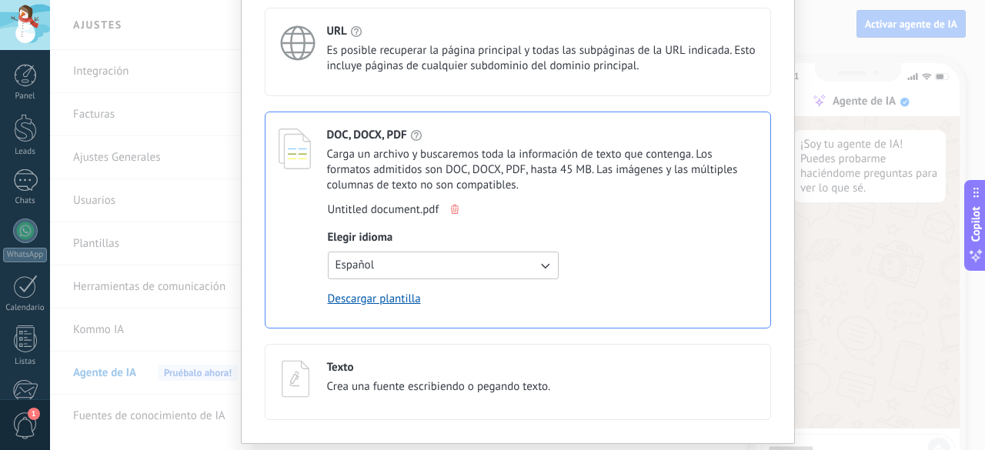
scroll to position [256, 0]
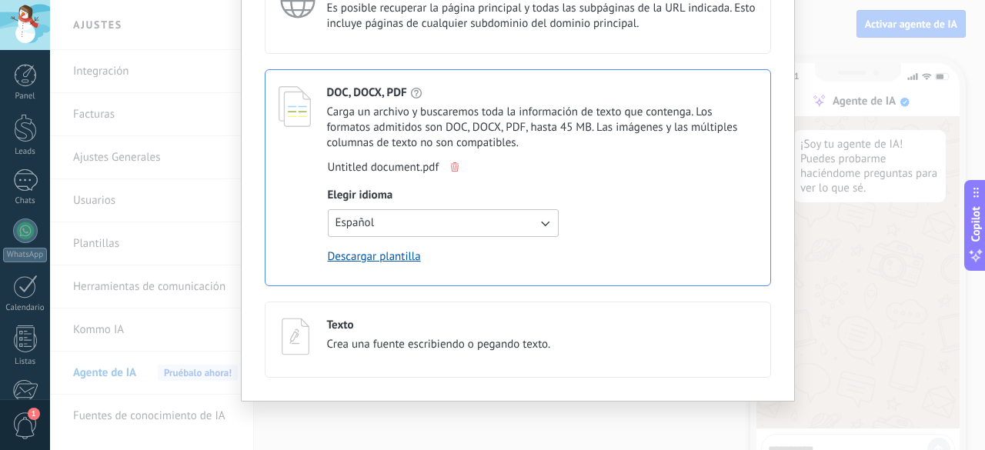
click at [834, 307] on div "Elige un tipo de fuente Cancelar Guardar Fuente de conocimiento existente Compa…" at bounding box center [517, 225] width 935 height 450
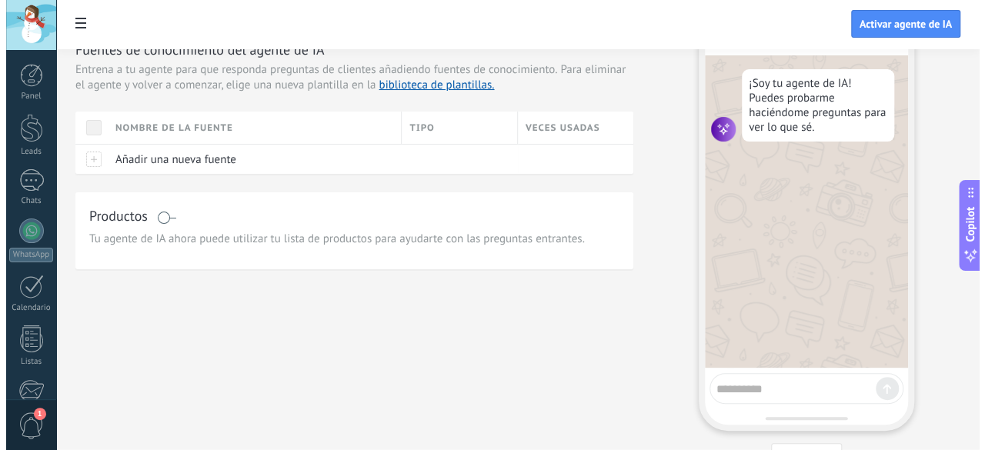
scroll to position [0, 0]
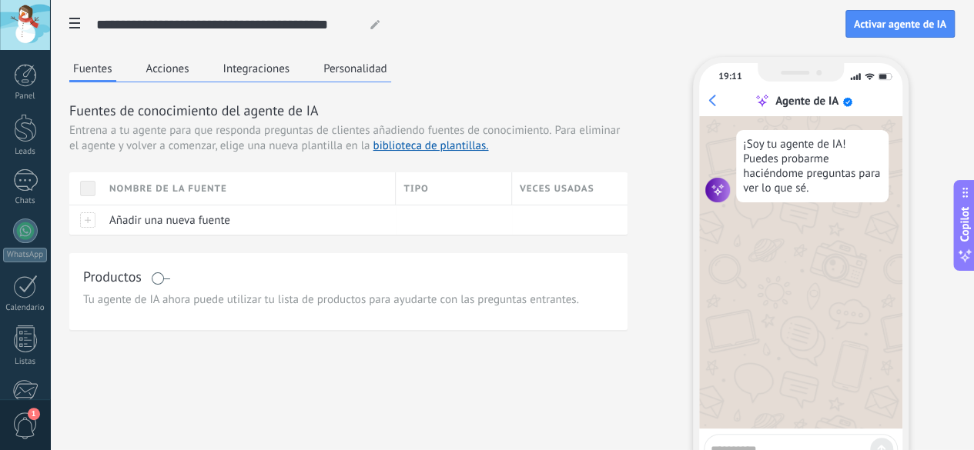
click at [95, 196] on span at bounding box center [87, 188] width 15 height 15
click at [102, 235] on div at bounding box center [85, 220] width 32 height 30
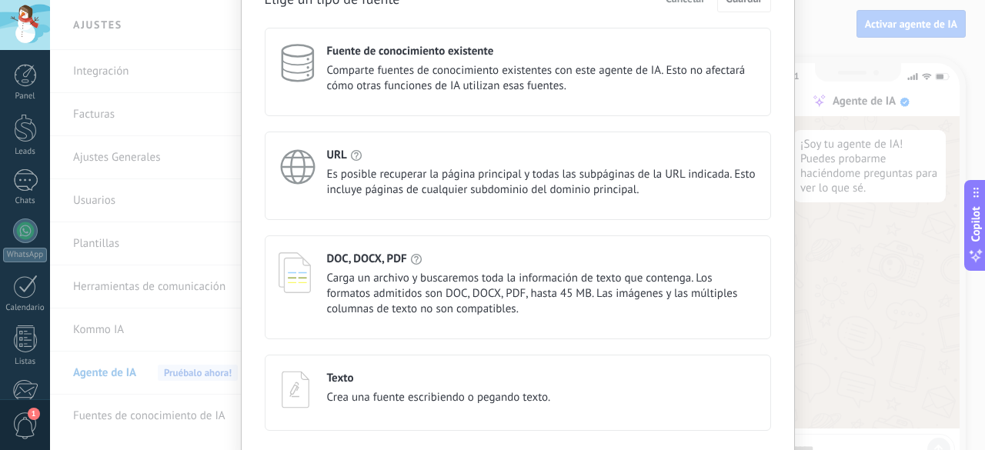
scroll to position [142, 0]
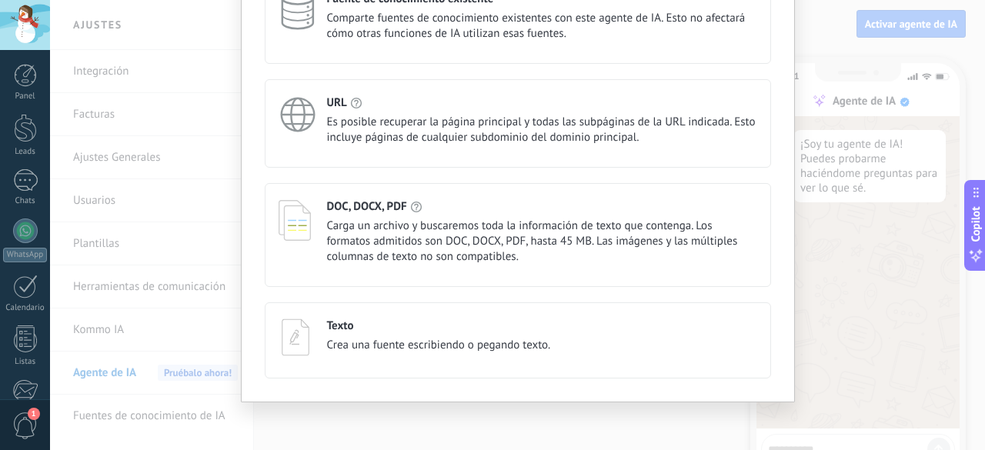
click at [430, 229] on span "Carga un archivo y buscaremos toda la información de texto que contenga. Los fo…" at bounding box center [542, 242] width 430 height 46
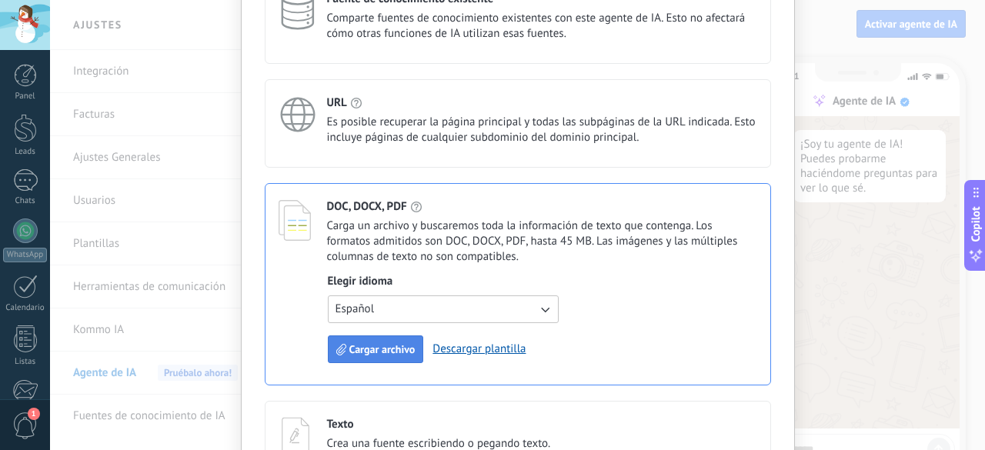
click at [408, 344] on span "Cargar archivo" at bounding box center [382, 349] width 66 height 11
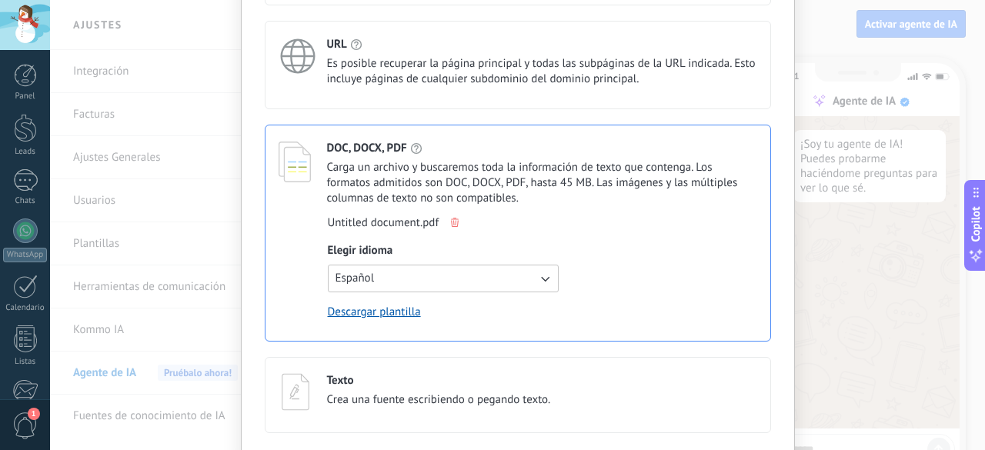
scroll to position [256, 0]
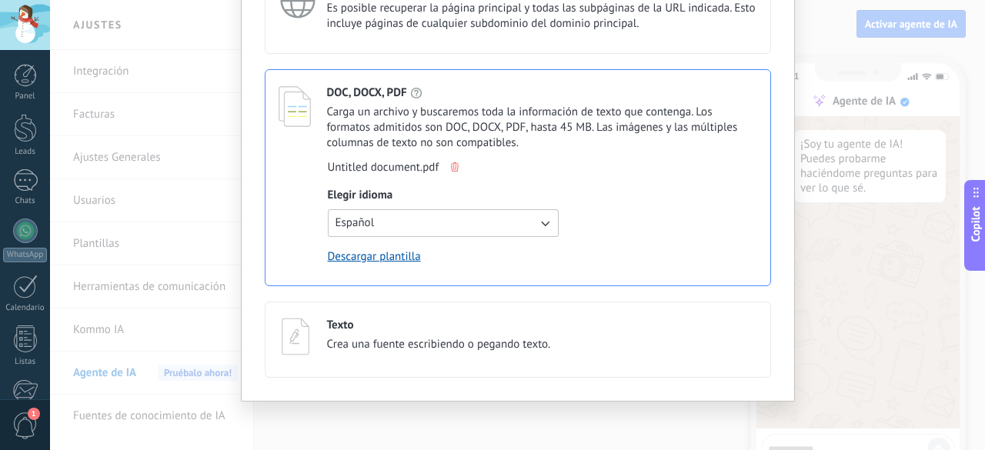
click at [639, 179] on div "Untitled document.pdf Elegir idioma Español Descargar plantilla" at bounding box center [543, 212] width 430 height 104
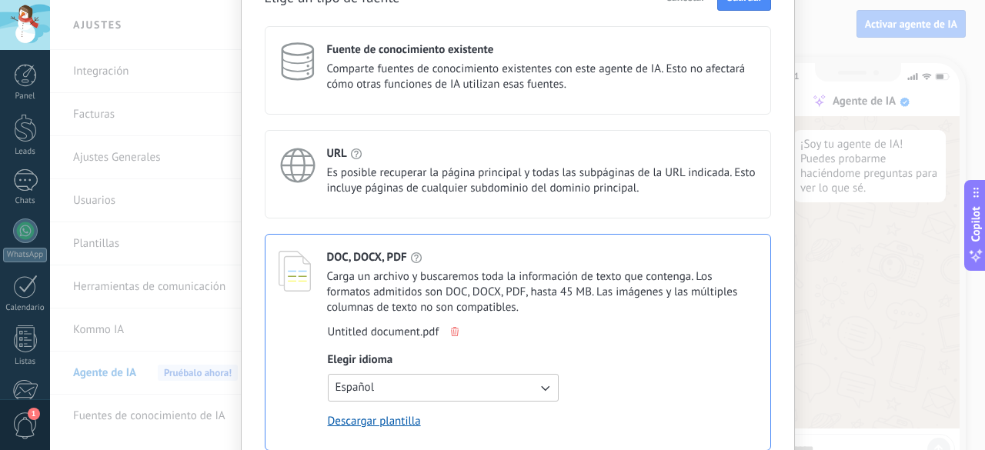
scroll to position [0, 0]
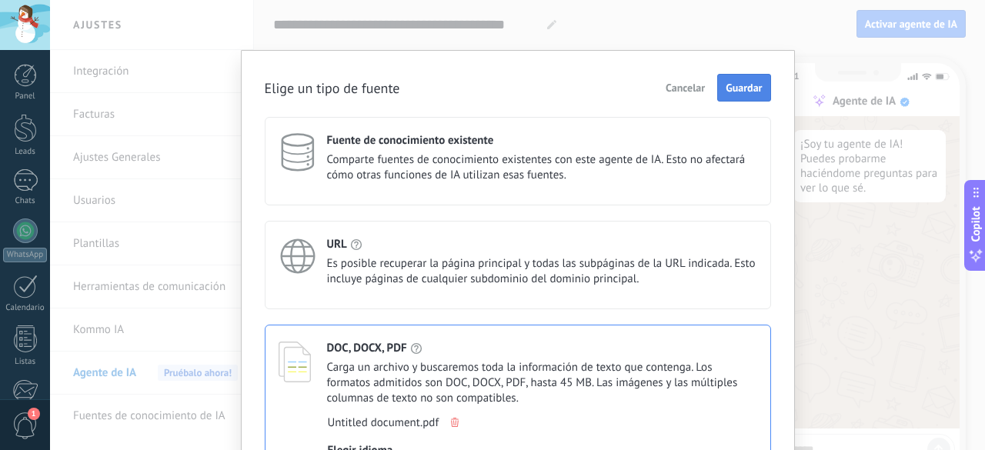
click at [721, 85] on button "Guardar" at bounding box center [743, 88] width 53 height 28
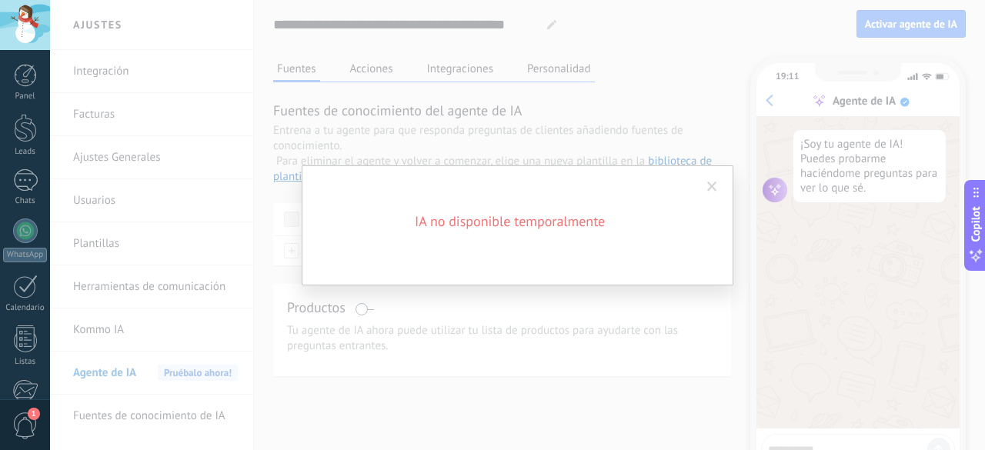
click at [717, 182] on span at bounding box center [712, 187] width 10 height 11
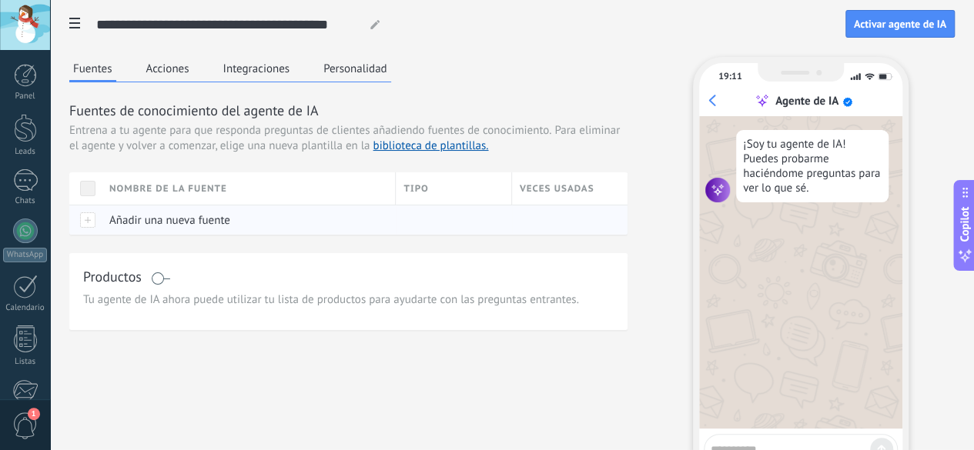
click at [230, 228] on span "Añadir una nueva fuente" at bounding box center [169, 220] width 121 height 15
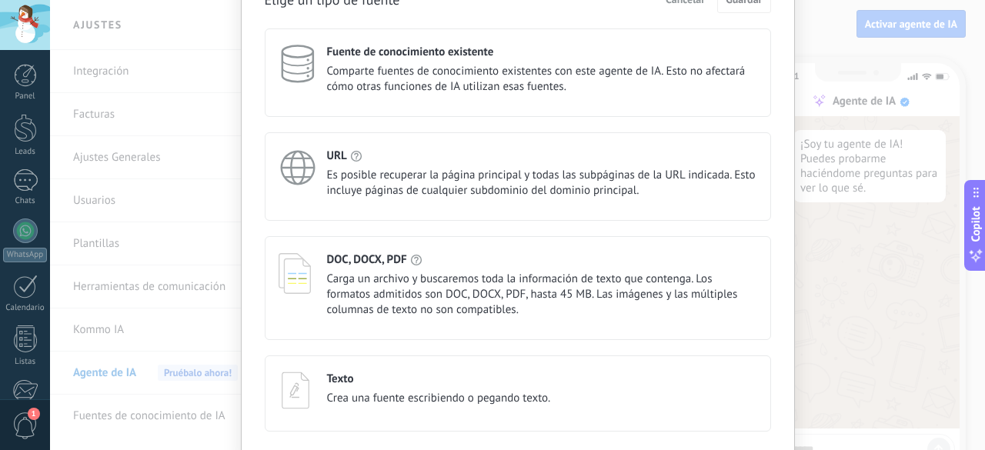
scroll to position [142, 0]
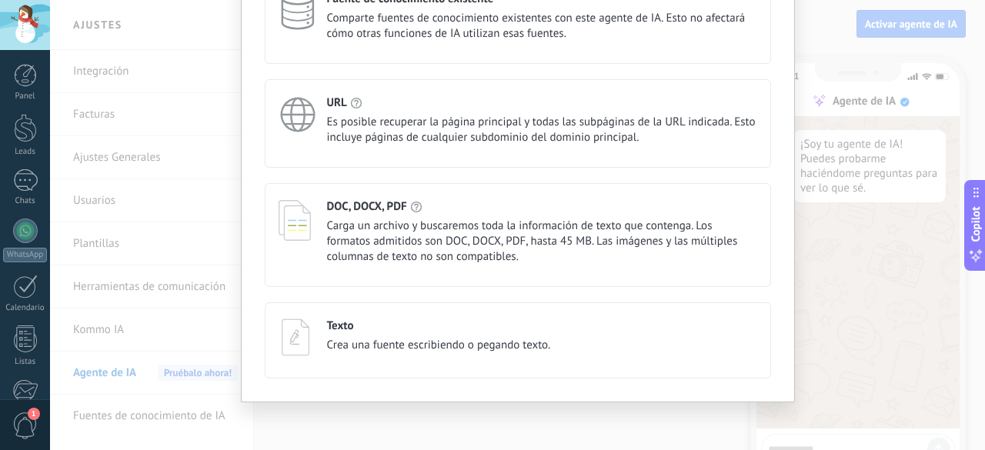
click at [450, 319] on div "Texto" at bounding box center [439, 326] width 224 height 15
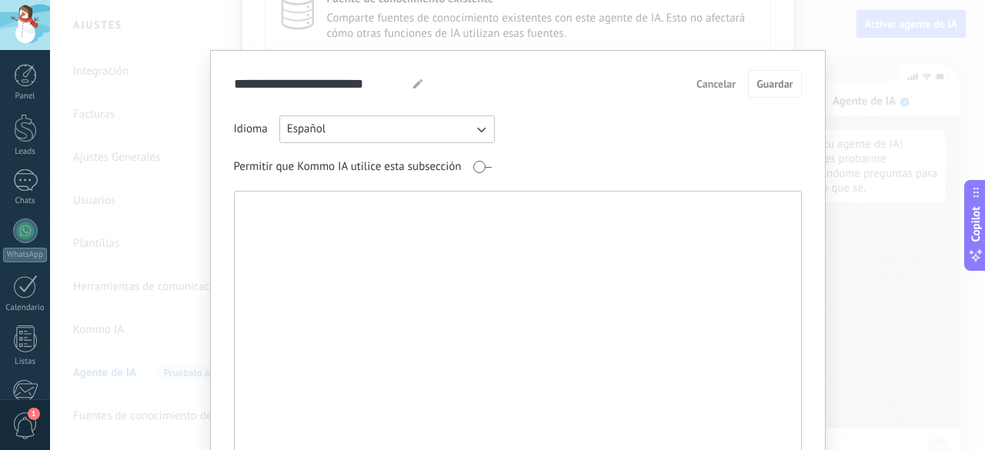
paste textarea "**********"
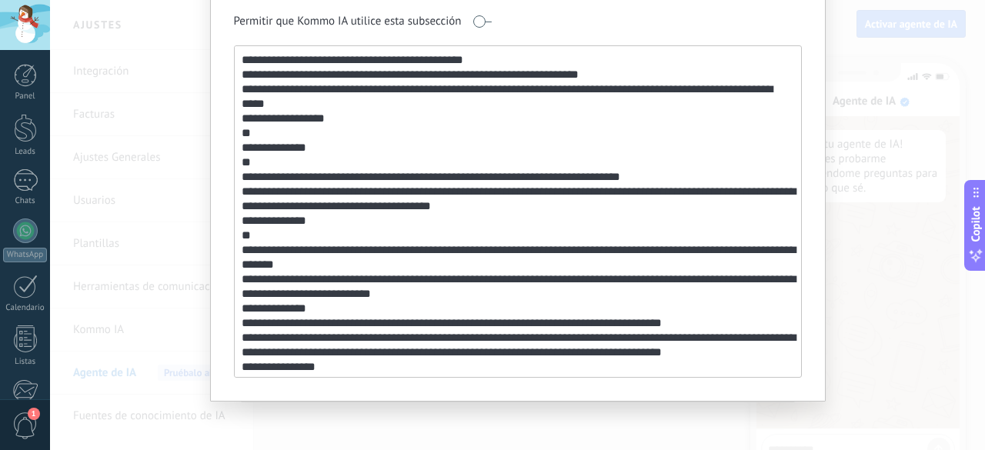
scroll to position [0, 0]
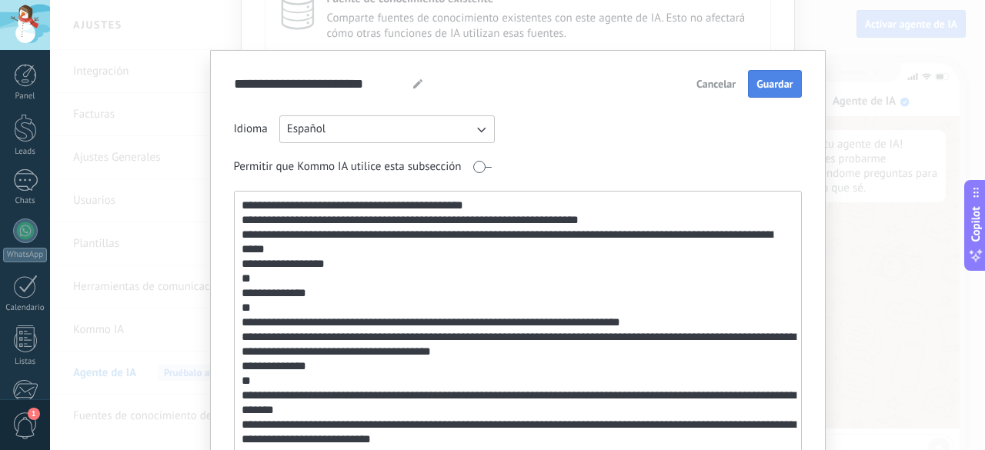
type textarea "**********"
click at [791, 95] on button "Guardar" at bounding box center [774, 84] width 53 height 28
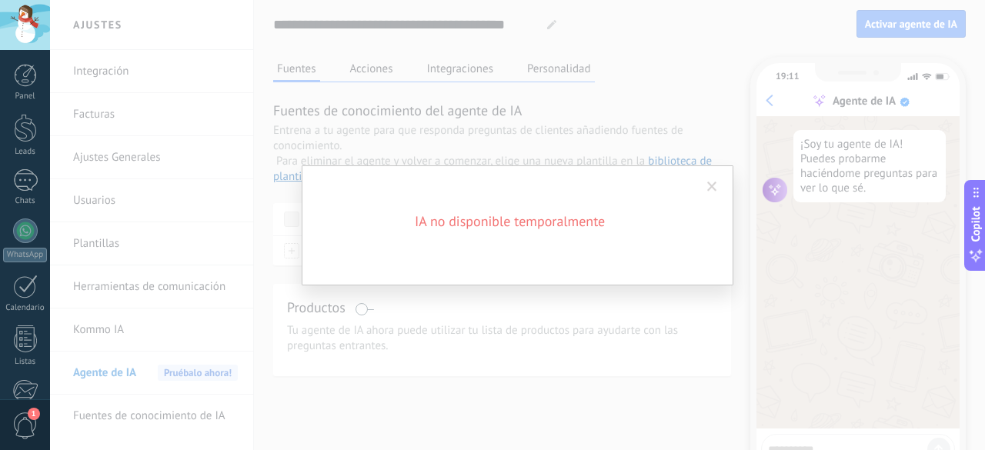
click at [515, 224] on h2 "IA no disponible temporalmente" at bounding box center [510, 221] width 369 height 18
click at [383, 298] on div "IA no disponible temporalmente" at bounding box center [517, 225] width 935 height 450
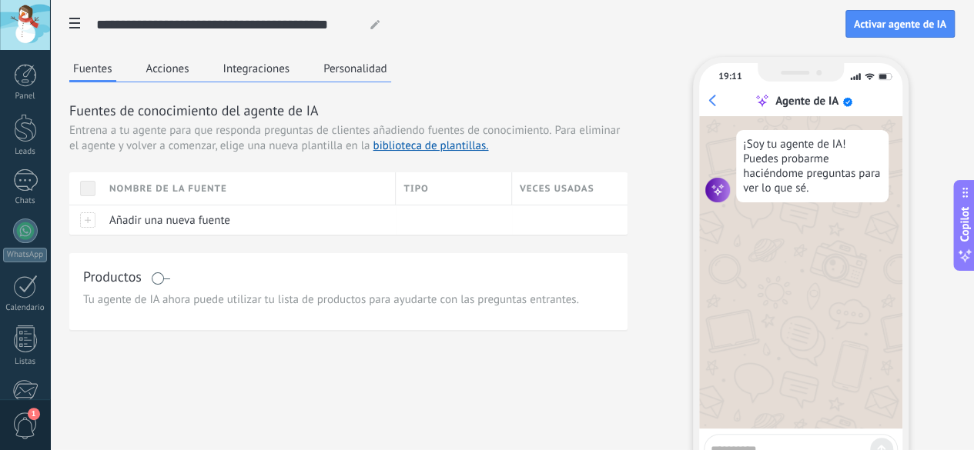
click at [358, 289] on div "Productos" at bounding box center [348, 278] width 530 height 22
click at [170, 285] on span at bounding box center [160, 279] width 19 height 12
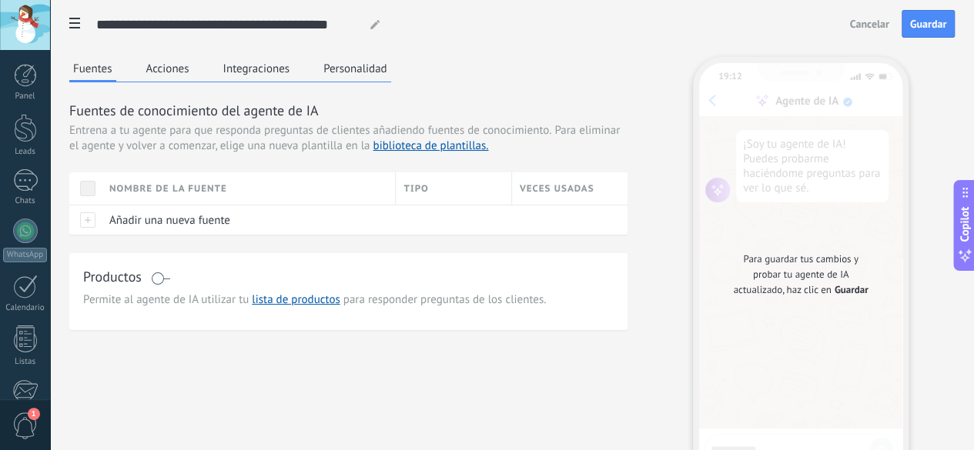
click at [170, 285] on span at bounding box center [160, 279] width 19 height 12
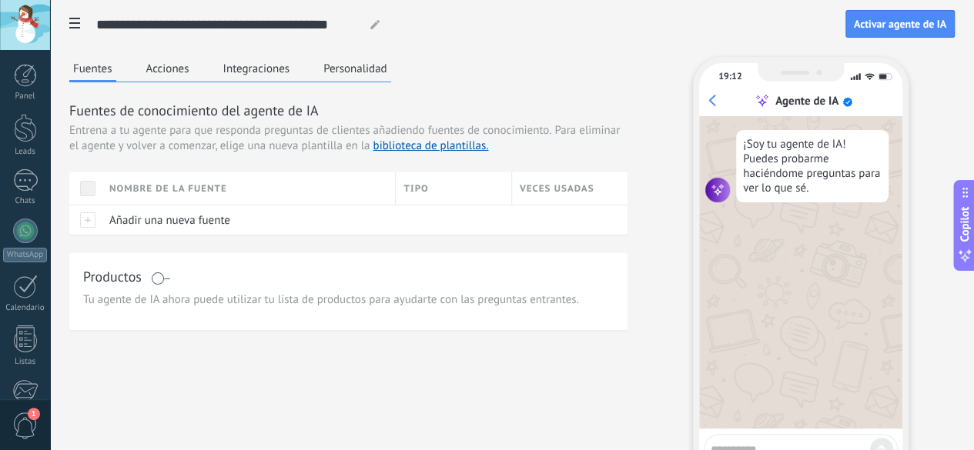
click at [868, 111] on div "19:12 Agente de IA" at bounding box center [800, 89] width 203 height 53
click at [876, 31] on button "Activar agente de IA" at bounding box center [899, 24] width 109 height 28
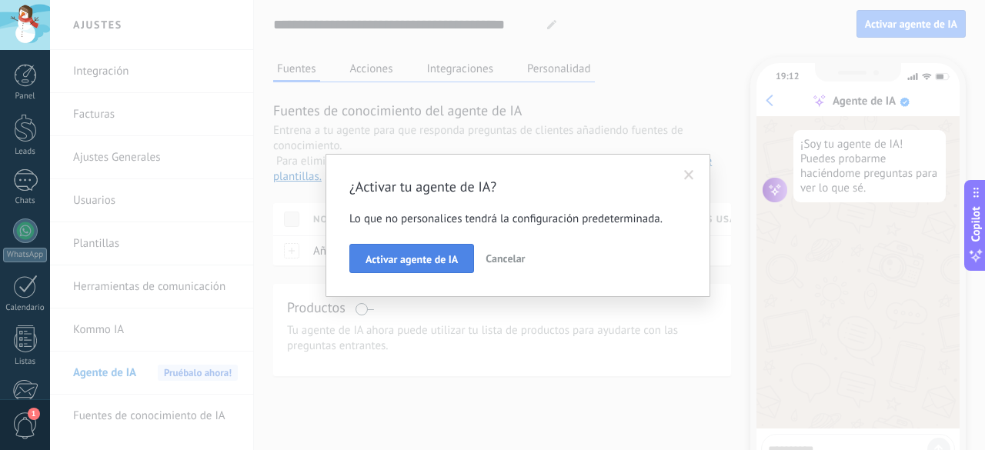
click at [426, 248] on button "Activar agente de IA" at bounding box center [411, 258] width 125 height 29
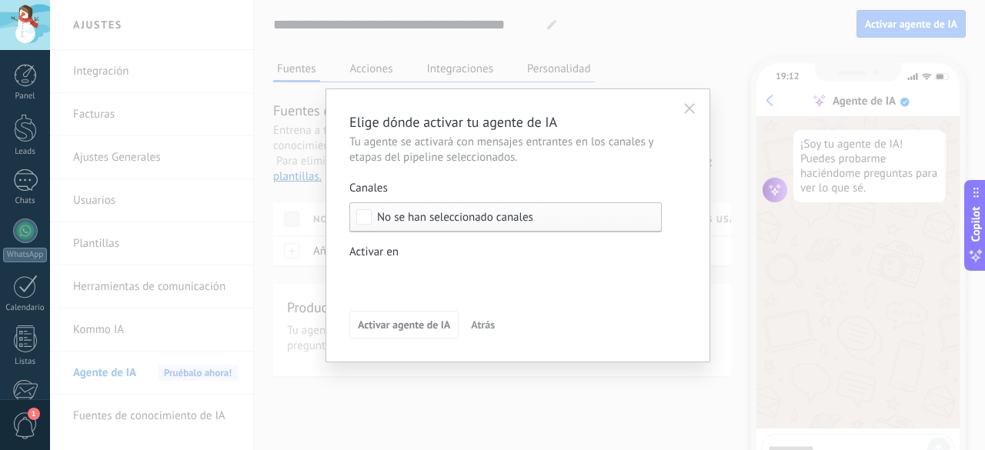
click at [509, 215] on span "No se han seleccionado canales" at bounding box center [455, 218] width 156 height 12
click at [504, 216] on label "Seleccionar todo" at bounding box center [505, 217] width 311 height 28
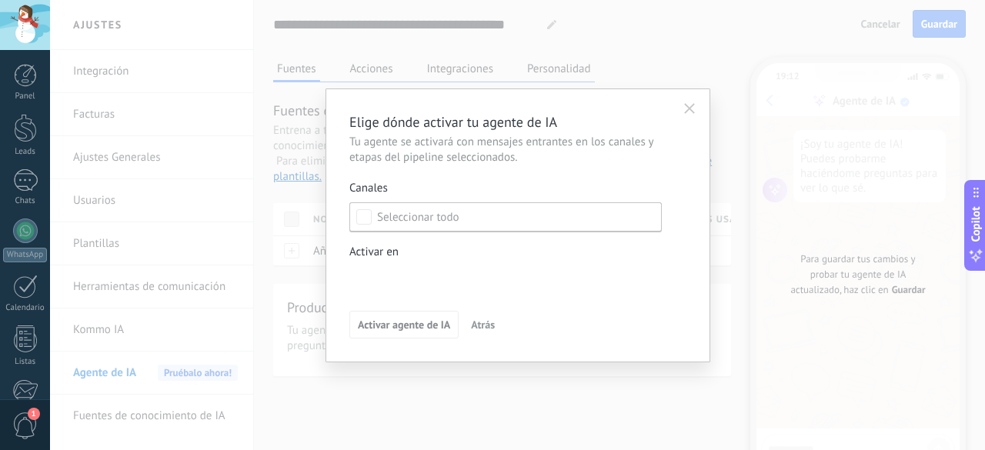
click at [0, 0] on div "Nueva consulta Cualificado Propuesta enviada Negociación Reserva creada Reserva…" at bounding box center [0, 0] width 0 height 0
click at [393, 348] on div "Nueva consulta Cualificado Propuesta enviada Negociación Reserva creada Reserva…" at bounding box center [505, 355] width 313 height 178
click at [0, 0] on div "Nueva consulta Cualificado Propuesta enviada Negociación Reserva creada Reserva…" at bounding box center [0, 0] width 0 height 0
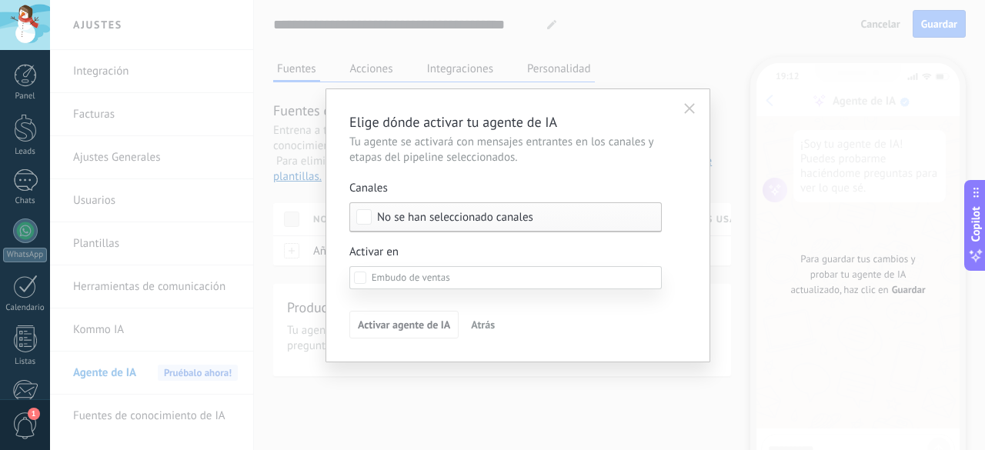
click at [319, 318] on div at bounding box center [517, 225] width 935 height 450
click at [0, 0] on div "Nueva consulta Cualificado Propuesta enviada Negociación Reserva creada Reserva…" at bounding box center [0, 0] width 0 height 0
click at [0, 0] on div "Cualificado" at bounding box center [0, 0] width 0 height 0
click at [0, 0] on label "Nueva consulta" at bounding box center [0, 0] width 0 height 0
click at [0, 0] on div "Reserva cancelada – perdido" at bounding box center [0, 0] width 0 height 0
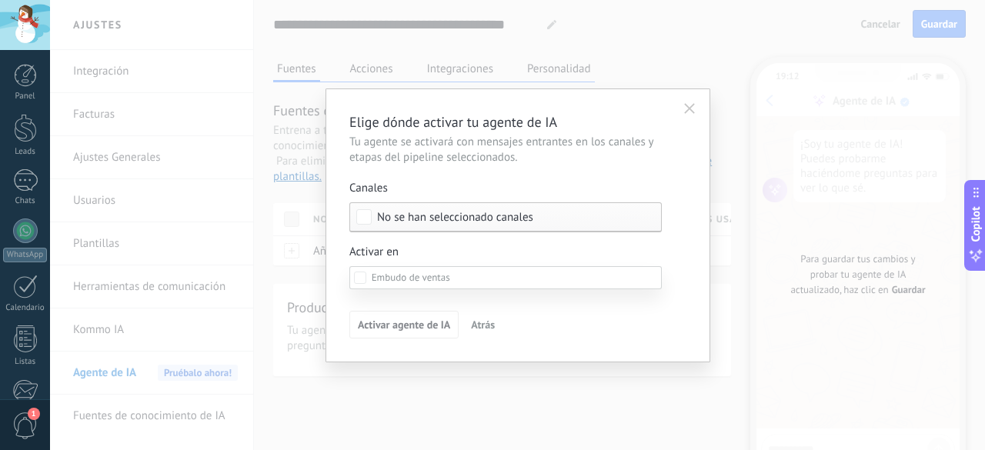
click at [0, 0] on div "Factura pagada – ganado" at bounding box center [0, 0] width 0 height 0
click at [0, 0] on div "Nueva consulta" at bounding box center [0, 0] width 0 height 0
click at [0, 0] on div "Cualificado" at bounding box center [0, 0] width 0 height 0
click at [0, 0] on div "Leads Entrantes" at bounding box center [0, 0] width 0 height 0
click at [0, 0] on div "Factura enviada" at bounding box center [0, 0] width 0 height 0
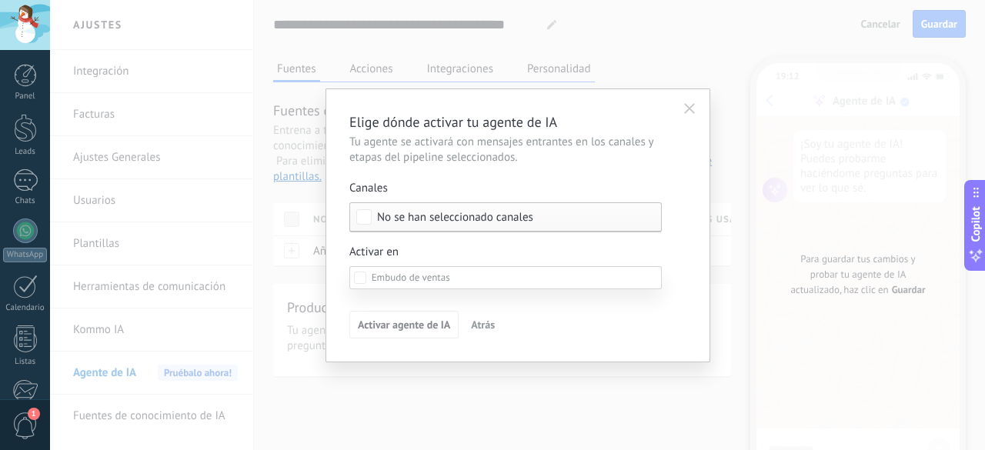
drag, startPoint x: 413, startPoint y: 252, endPoint x: 406, endPoint y: 260, distance: 10.9
click at [0, 0] on div "Reserva confirmada" at bounding box center [0, 0] width 0 height 0
click at [331, 330] on div "Nueva consulta Cualificado Propuesta enviada Negociación Reserva creada Reserva…" at bounding box center [517, 225] width 935 height 450
click at [450, 228] on div "No se han seleccionado canales" at bounding box center [505, 217] width 313 height 30
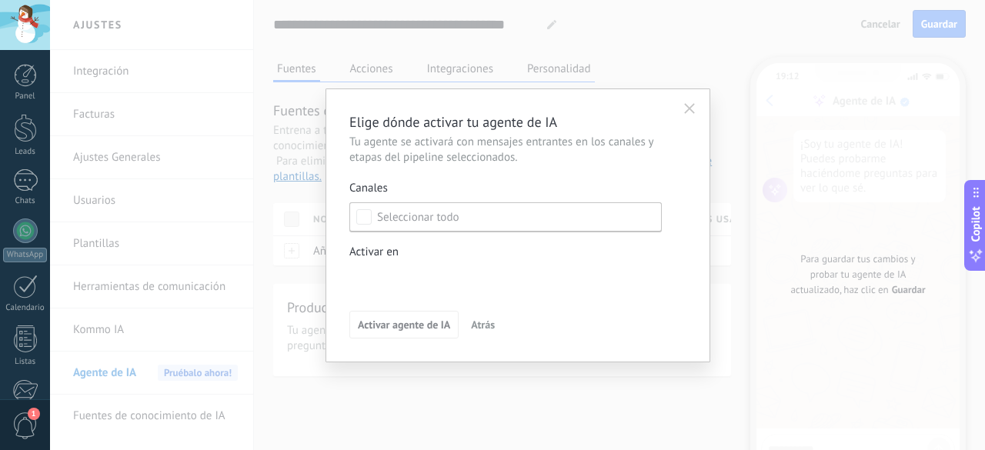
click at [686, 109] on icon "button" at bounding box center [689, 108] width 11 height 11
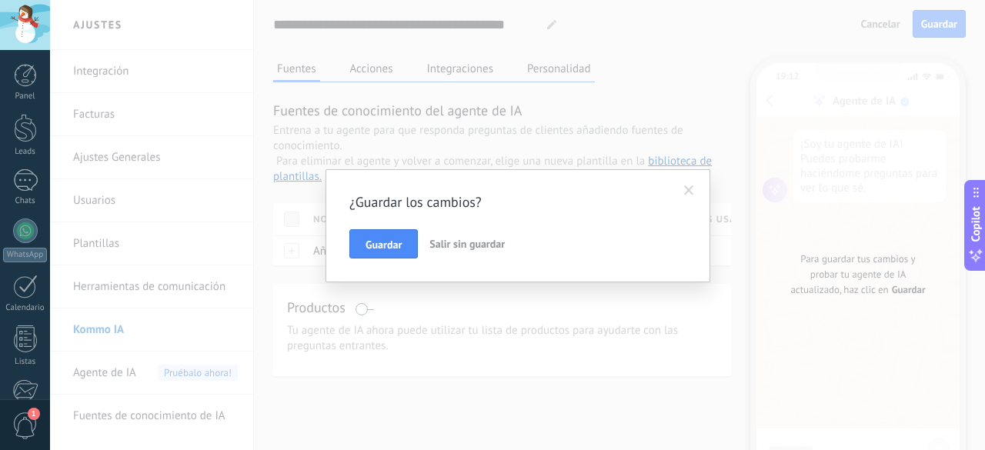
click at [424, 256] on button "Salir sin guardar" at bounding box center [467, 243] width 88 height 29
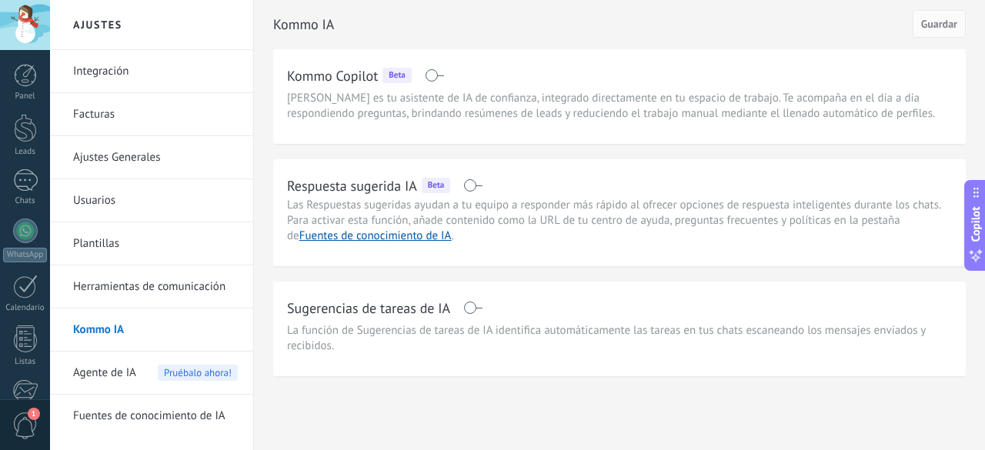
click at [487, 178] on div "Respuesta sugerida IA Beta" at bounding box center [619, 185] width 665 height 25
click at [480, 179] on span at bounding box center [472, 185] width 19 height 12
click at [461, 312] on div "Sugerencias de tareas de IA" at bounding box center [619, 308] width 665 height 25
click at [483, 296] on div "Sugerencias de tareas de IA" at bounding box center [619, 308] width 665 height 25
click at [468, 311] on span at bounding box center [472, 308] width 19 height 12
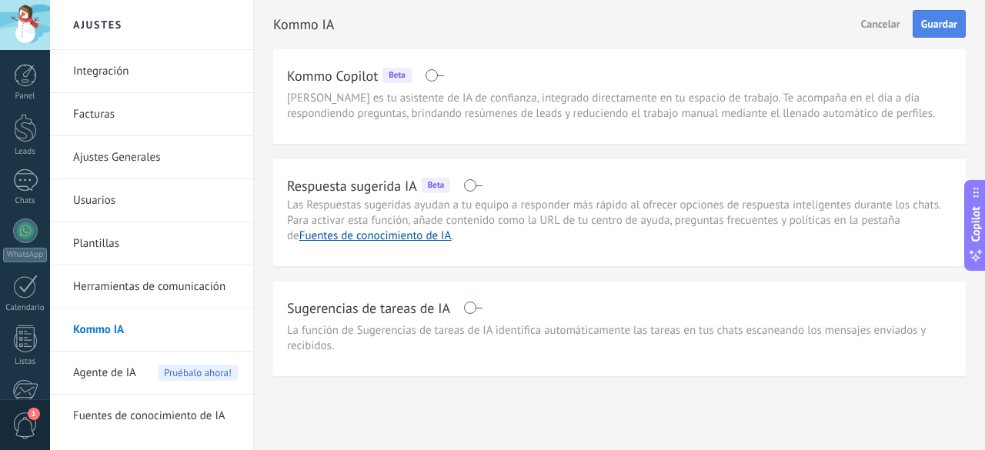
click at [944, 35] on button "Guardar" at bounding box center [939, 24] width 53 height 28
click at [179, 404] on link "Fuentes de conocimiento de IA" at bounding box center [155, 416] width 165 height 43
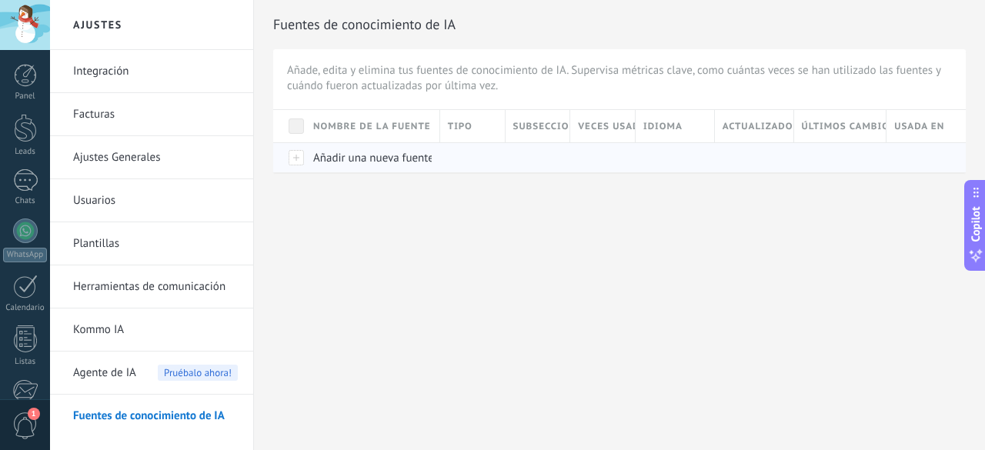
click at [417, 166] on div "Añadir una nueva fuente" at bounding box center [369, 157] width 127 height 29
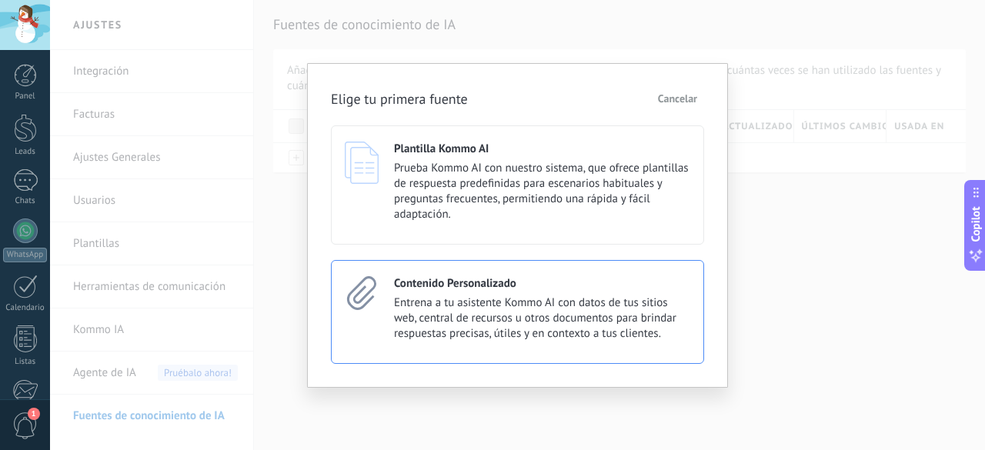
click at [466, 313] on span "Entrena a tu asistente Kommo AI con datos de tus sitios web, central de recurso…" at bounding box center [542, 319] width 296 height 46
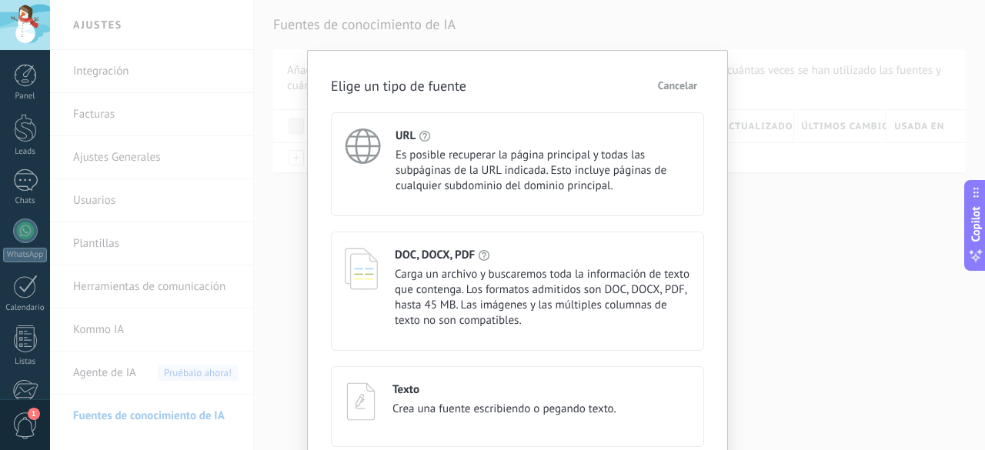
scroll to position [68, 0]
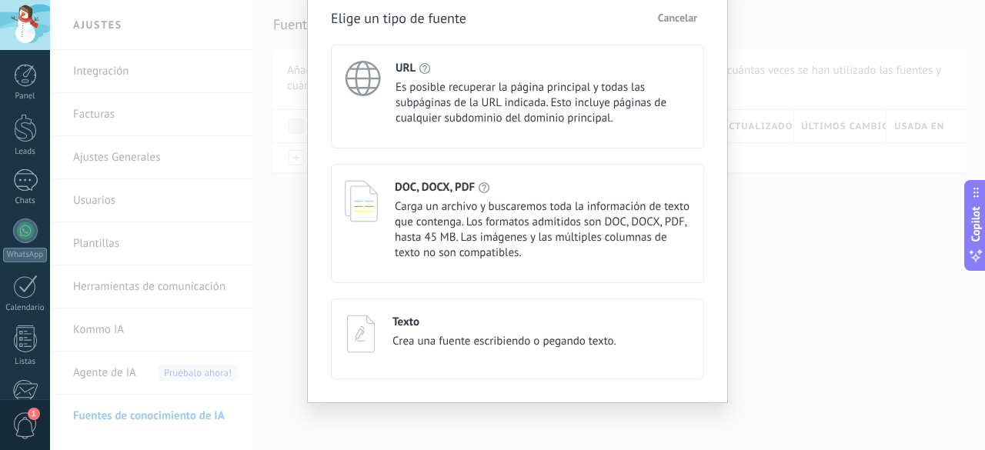
click at [485, 212] on span "Carga un archivo y buscaremos toda la información de texto que contenga. Los fo…" at bounding box center [543, 230] width 296 height 62
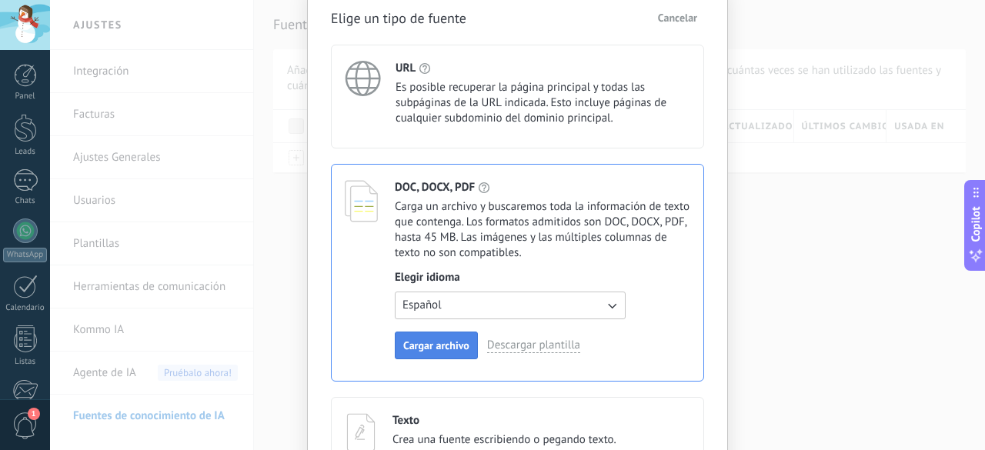
click at [425, 350] on span "Cargar archivo" at bounding box center [436, 345] width 66 height 11
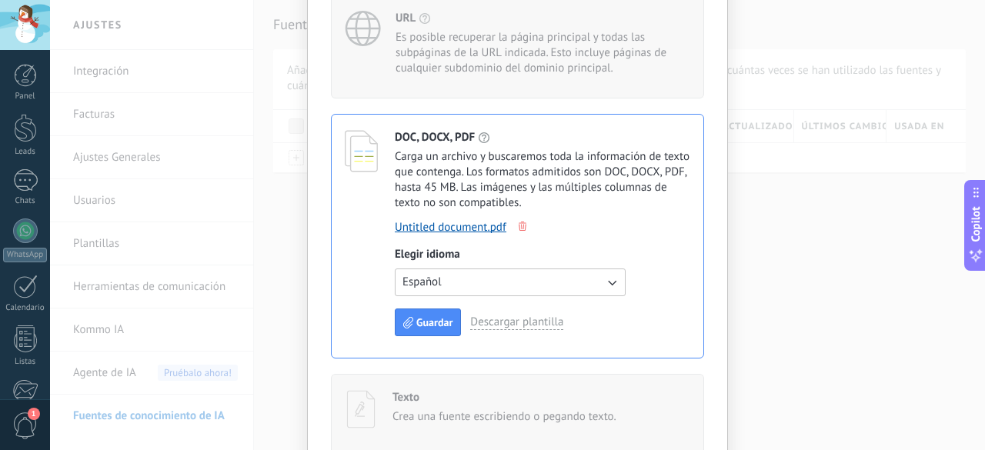
scroll to position [194, 0]
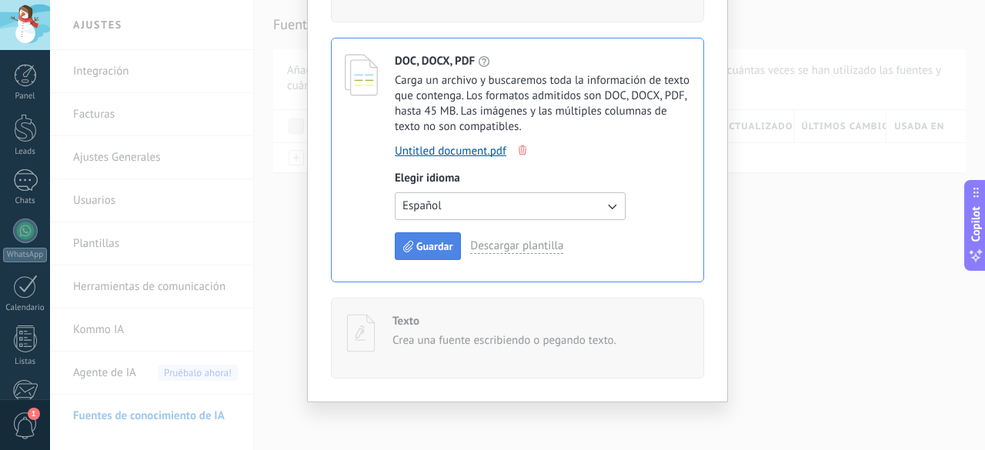
click at [428, 252] on span "Guardar" at bounding box center [434, 246] width 36 height 11
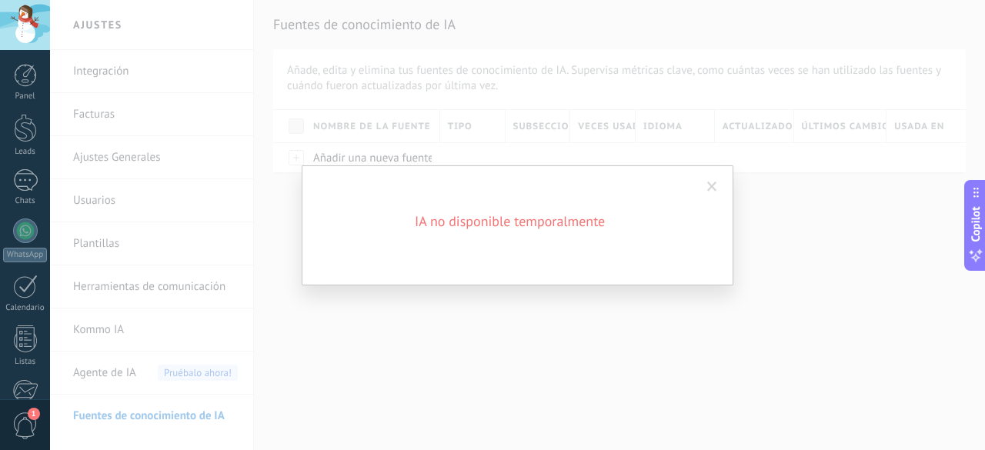
click at [450, 343] on div "IA no disponible temporalmente" at bounding box center [517, 225] width 935 height 450
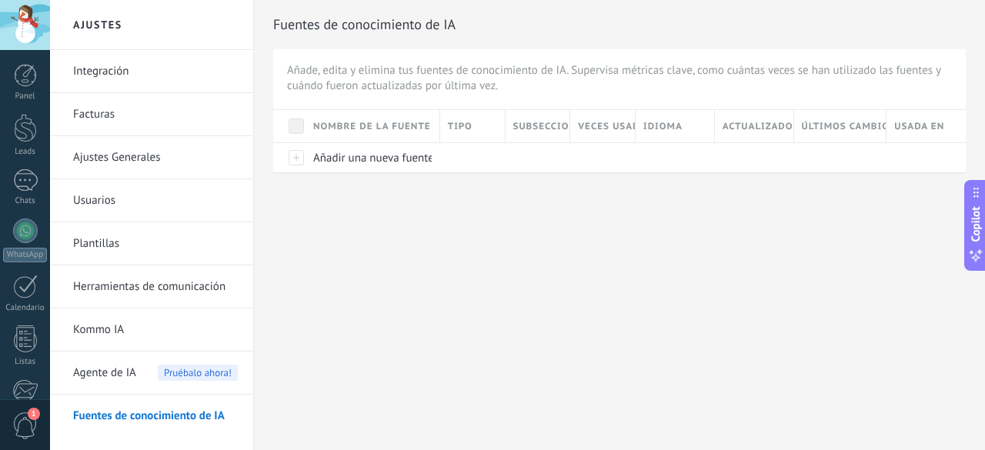
click at [307, 138] on div "Nombre de la fuente" at bounding box center [373, 126] width 134 height 32
click at [296, 158] on div at bounding box center [289, 157] width 32 height 30
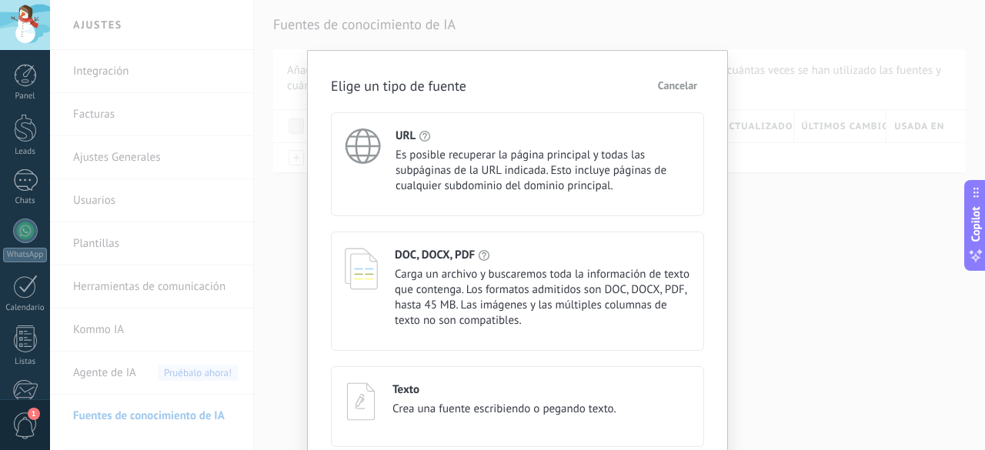
click at [502, 172] on span "Es posible recuperar la página principal y todas las subpáginas de la URL indic…" at bounding box center [543, 171] width 295 height 46
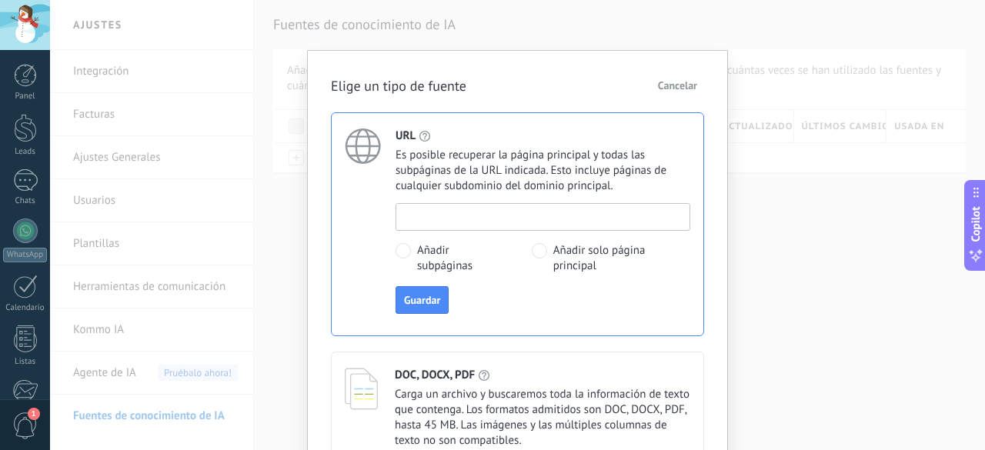
click at [456, 219] on input at bounding box center [542, 216] width 293 height 25
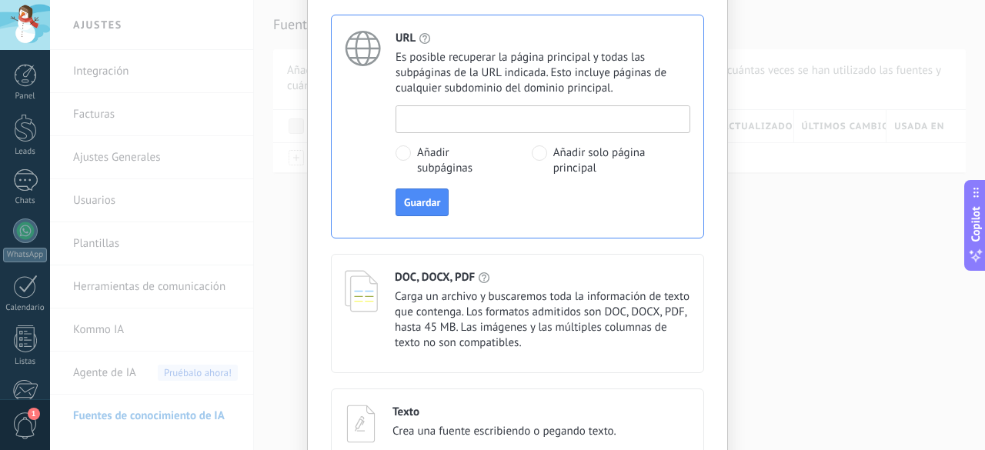
scroll to position [154, 0]
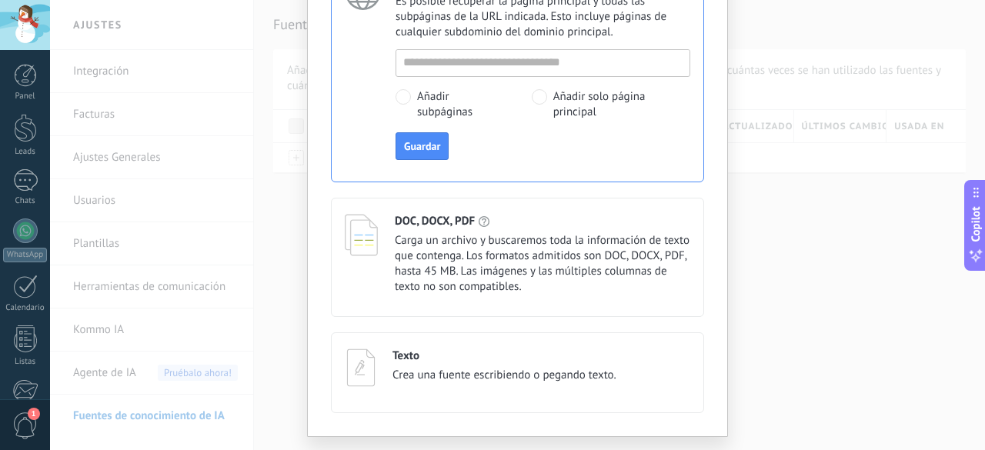
click at [445, 299] on div "DOC, DOCX, PDF Carga un archivo y buscaremos toda la información de texto que c…" at bounding box center [517, 257] width 373 height 119
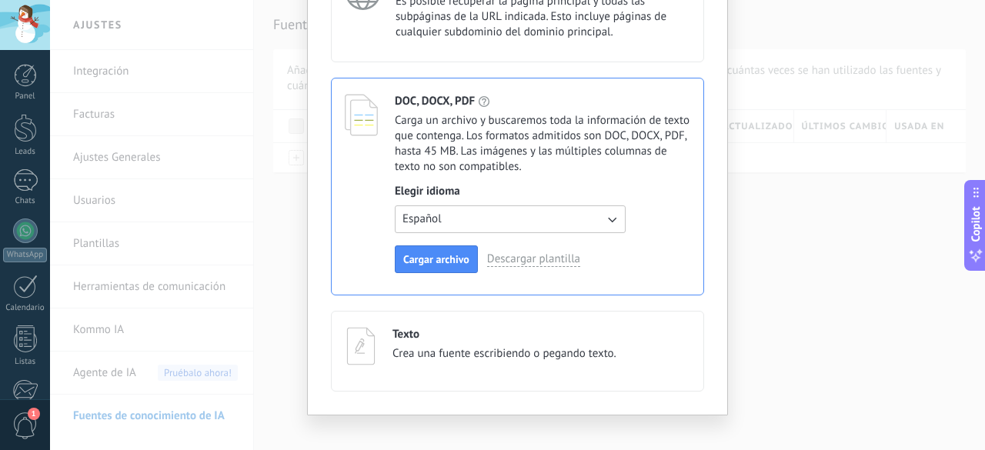
click at [467, 213] on button "Español" at bounding box center [510, 220] width 231 height 28
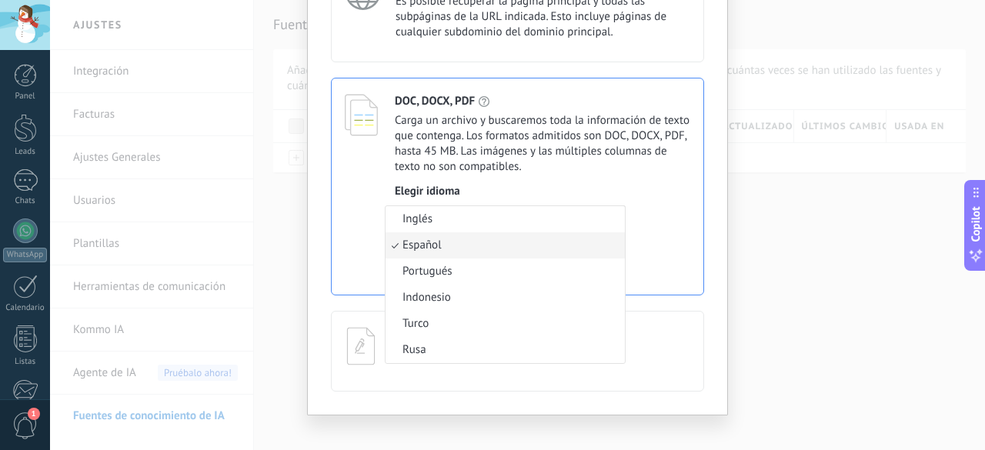
click at [510, 166] on span "Carga un archivo y buscaremos toda la información de texto que contenga. Los fo…" at bounding box center [543, 144] width 296 height 62
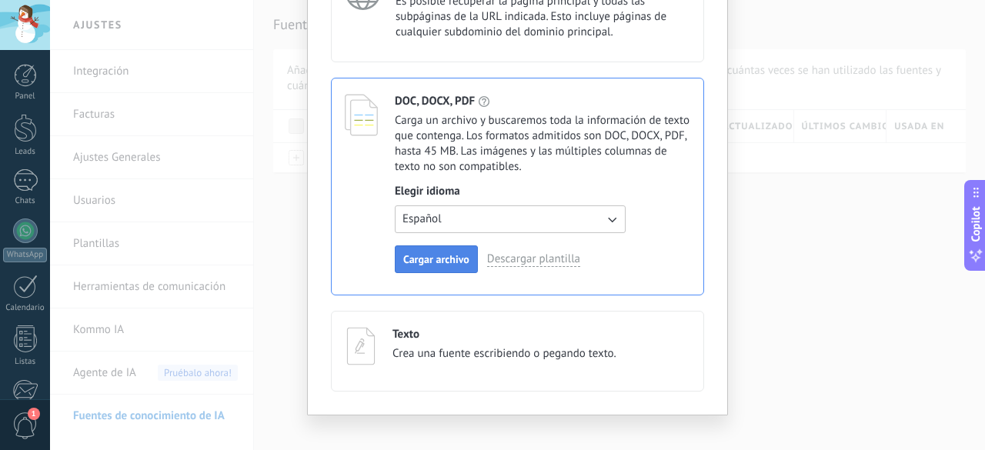
click at [428, 268] on button "Cargar archivo" at bounding box center [436, 260] width 83 height 28
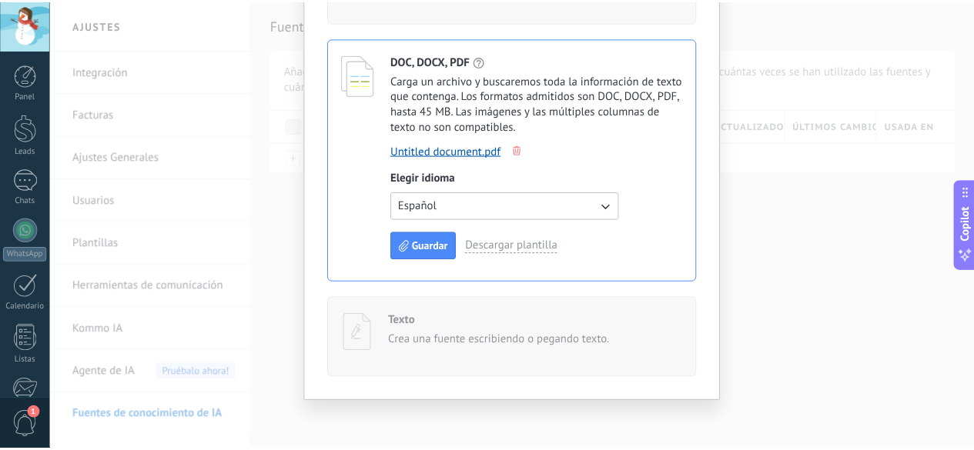
scroll to position [0, 0]
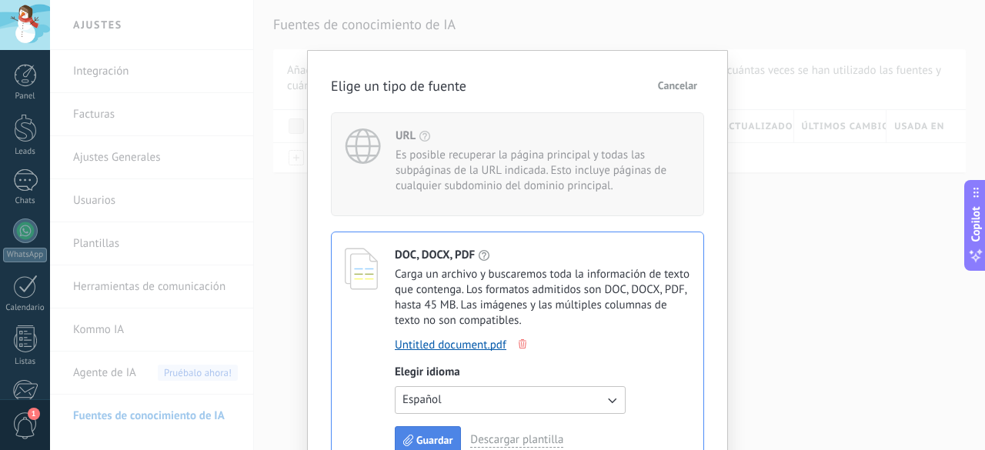
click at [423, 435] on span "Guardar" at bounding box center [434, 440] width 36 height 11
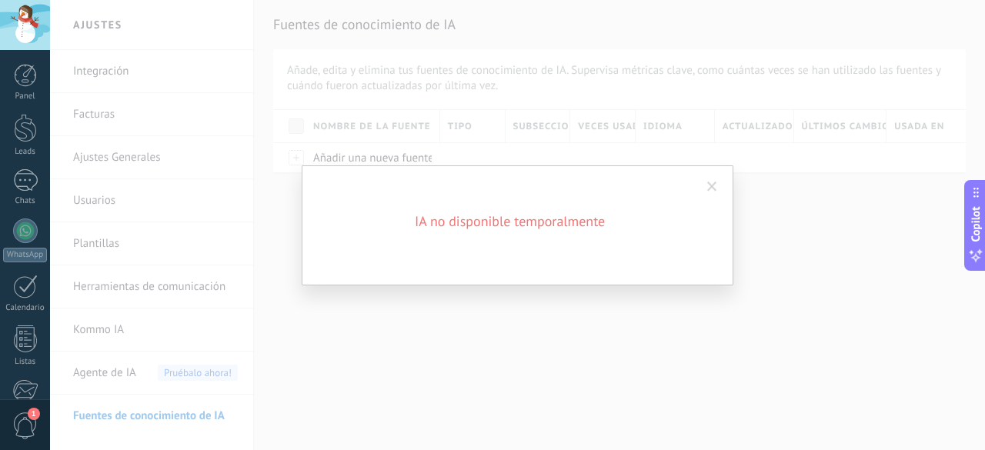
click at [716, 189] on span at bounding box center [712, 187] width 10 height 11
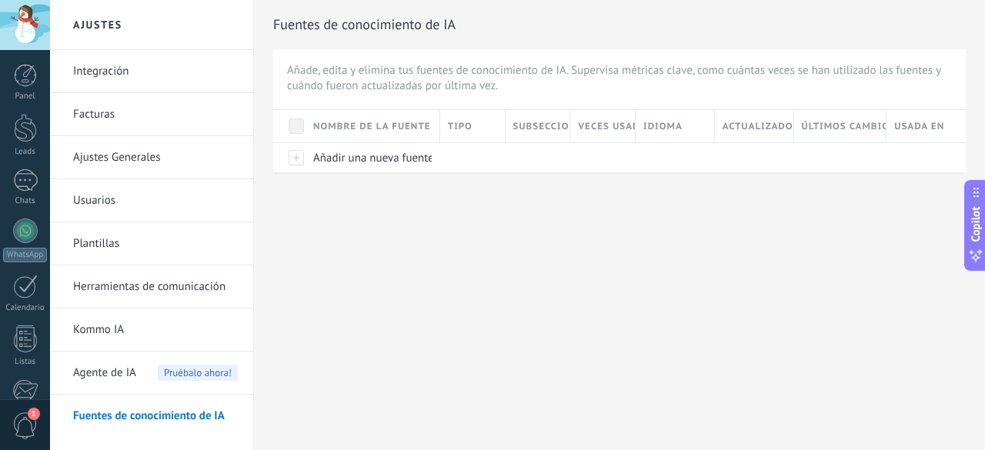
click at [147, 238] on link "Plantillas" at bounding box center [155, 243] width 165 height 43
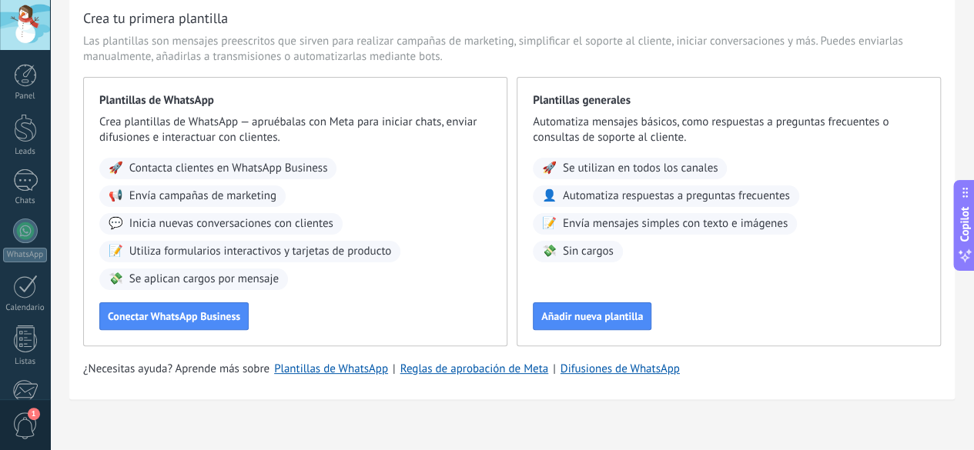
scroll to position [84, 0]
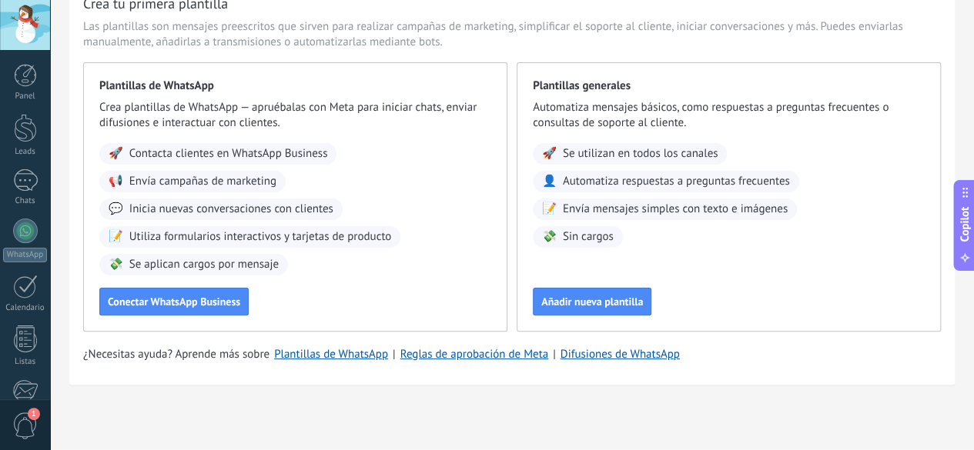
click at [964, 246] on div "Copilot" at bounding box center [965, 225] width 16 height 78
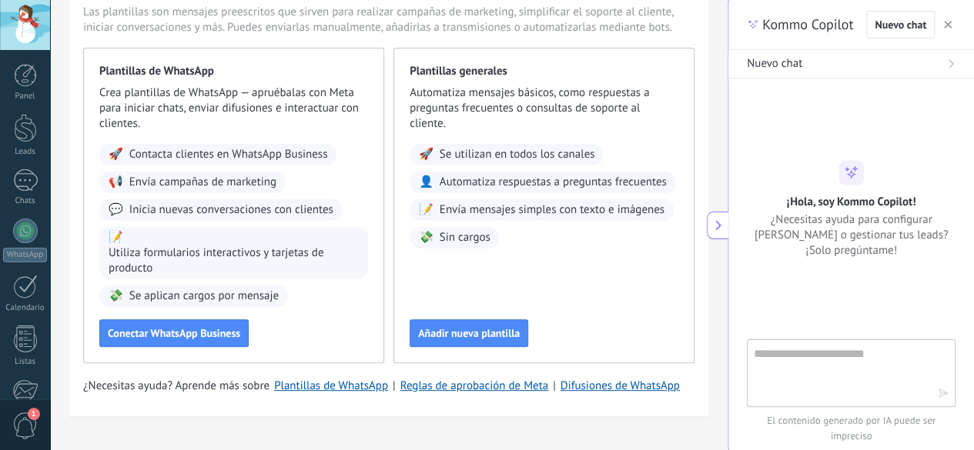
scroll to position [69, 0]
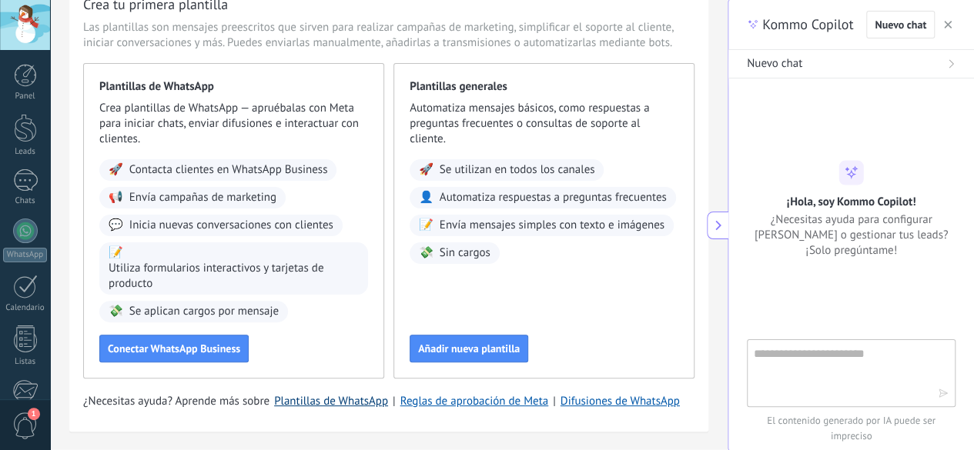
click at [343, 400] on link "Plantillas de WhatsApp" at bounding box center [331, 401] width 114 height 15
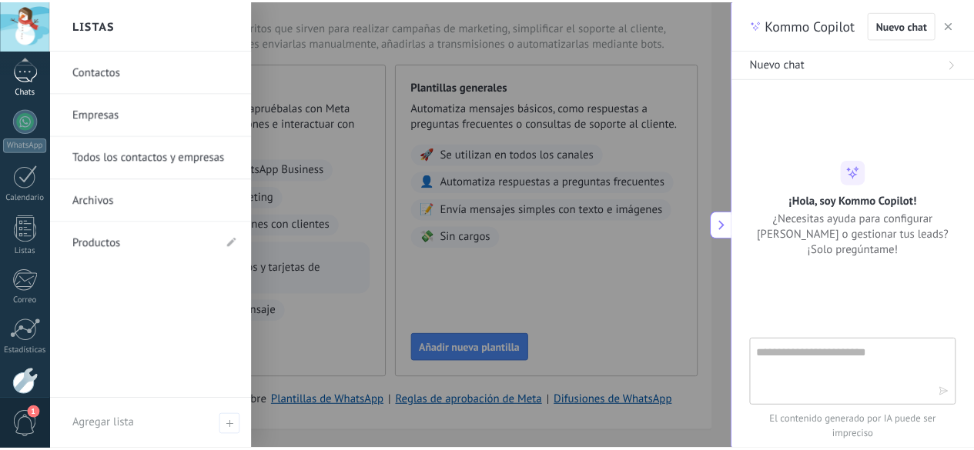
scroll to position [35, 0]
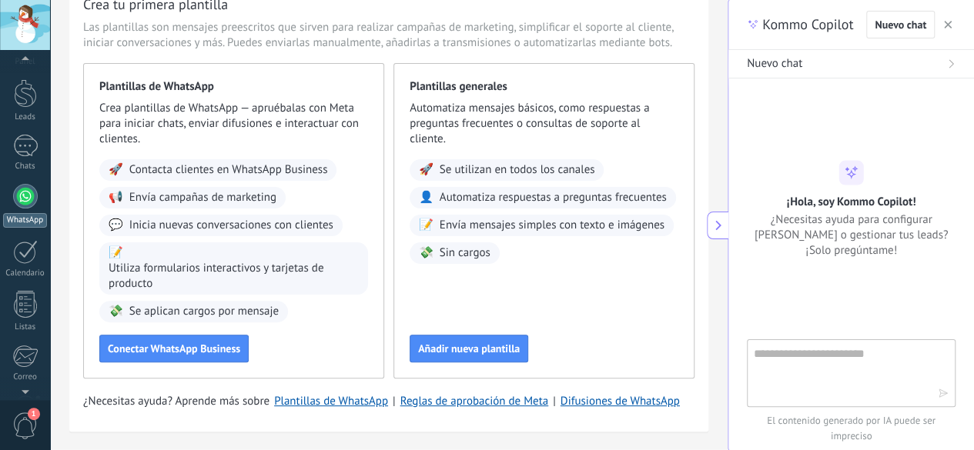
click at [22, 204] on div at bounding box center [25, 196] width 25 height 25
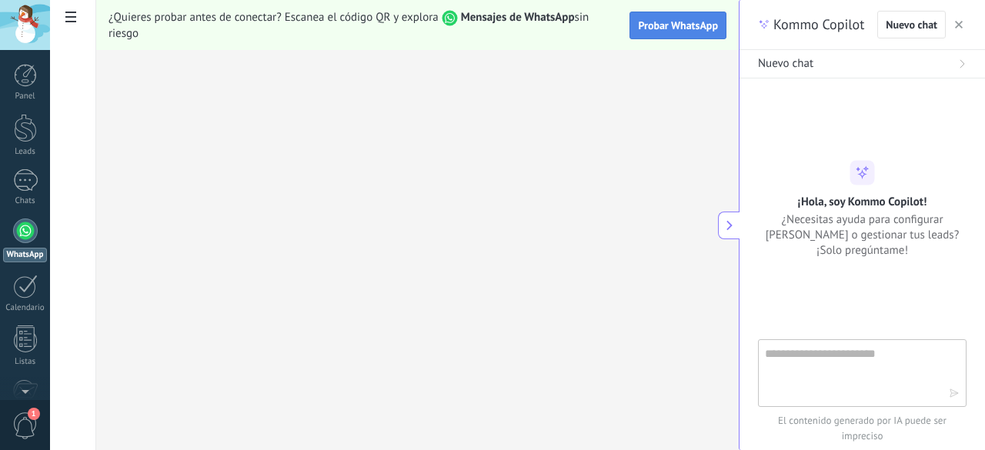
click at [667, 27] on span "Probar WhatsApp" at bounding box center [678, 25] width 80 height 14
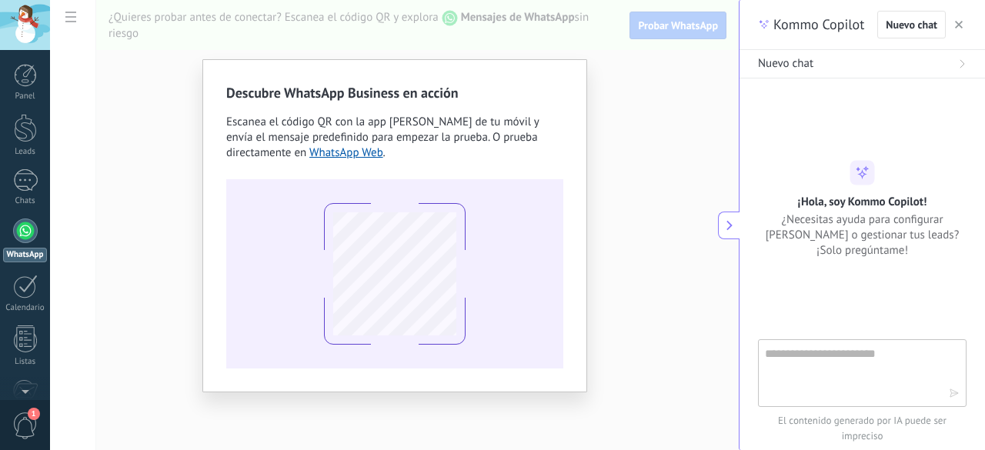
click at [607, 170] on div "Descubre WhatsApp Business en acción Escanea el código QR con la app [PERSON_NA…" at bounding box center [394, 225] width 689 height 450
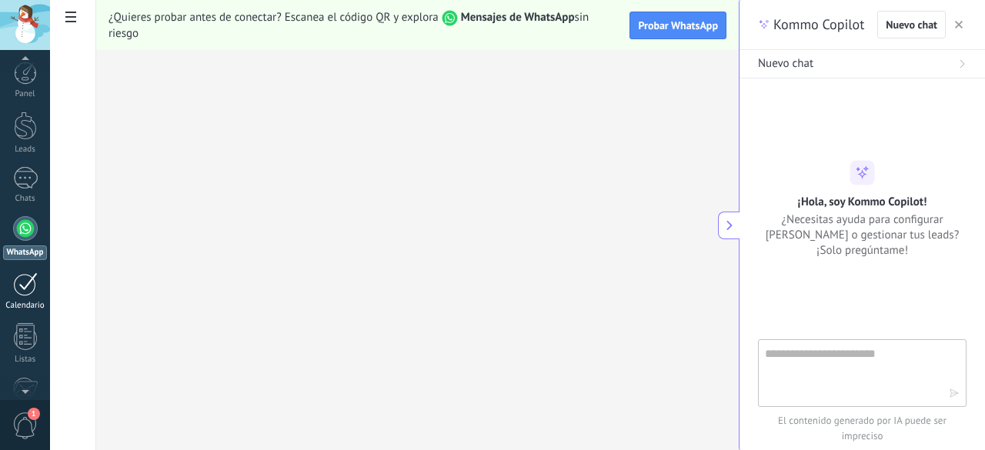
scroll to position [12, 0]
click at [27, 229] on div at bounding box center [25, 218] width 25 height 25
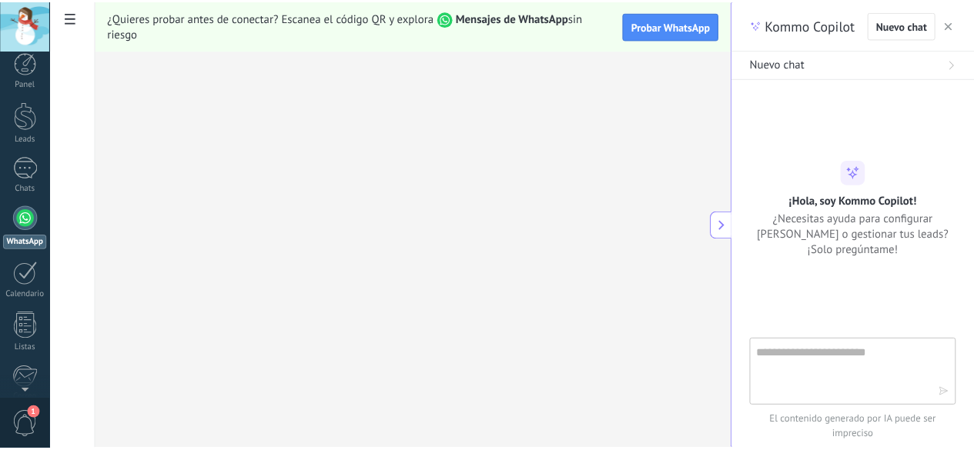
scroll to position [0, 0]
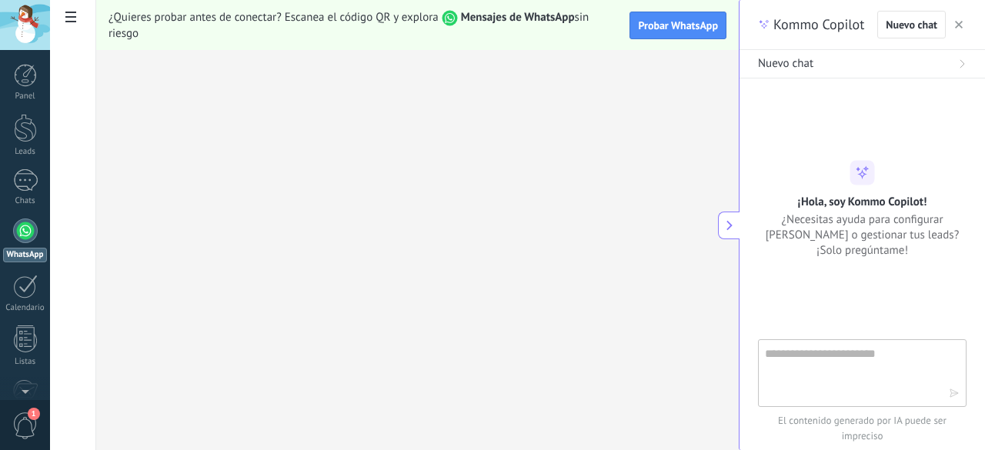
click at [961, 24] on icon "button" at bounding box center [959, 25] width 8 height 8
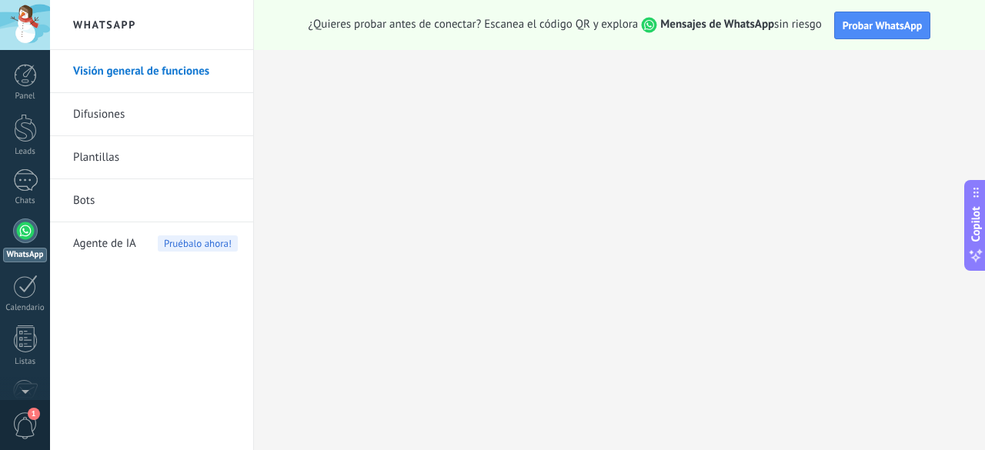
click at [742, 23] on strong "Mensajes de WhatsApp" at bounding box center [717, 24] width 114 height 15
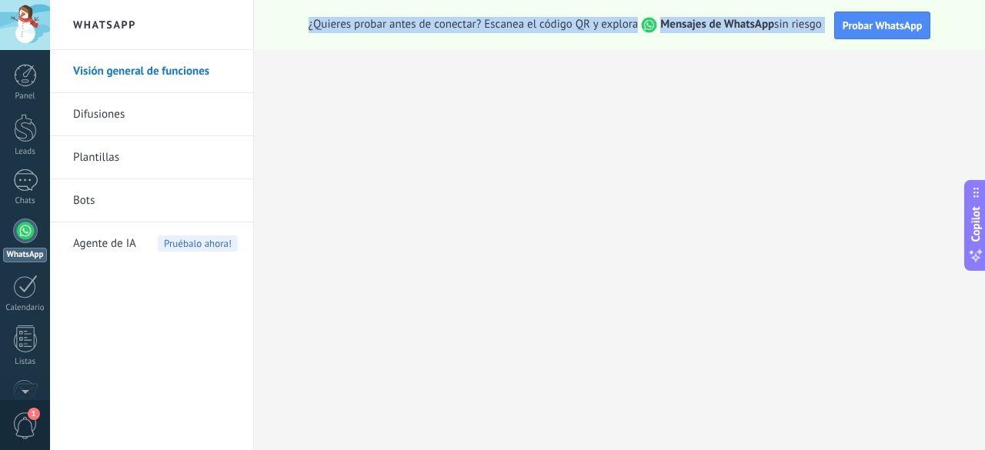
click at [742, 23] on strong "Mensajes de WhatsApp" at bounding box center [717, 24] width 114 height 15
click at [135, 241] on span "Agente de IA" at bounding box center [104, 243] width 63 height 43
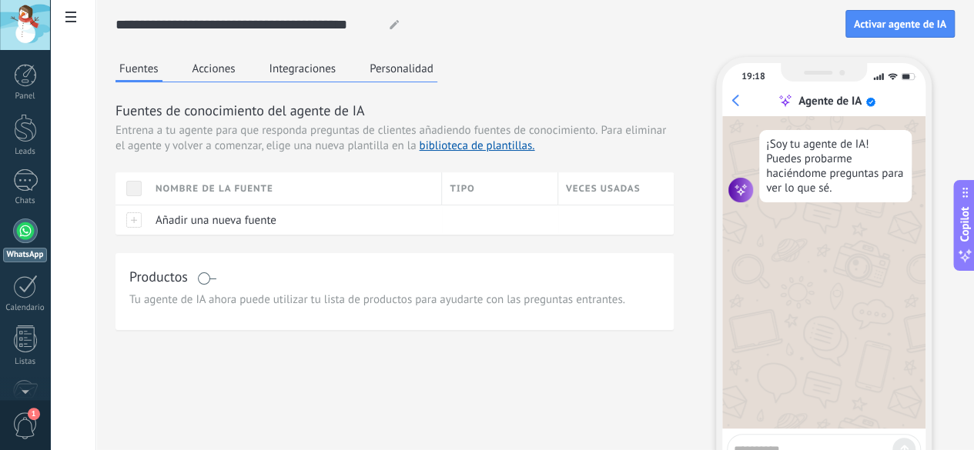
click at [396, 69] on div "Fuentes Acciones Integraciones Personalidad" at bounding box center [276, 69] width 322 height 25
drag, startPoint x: 368, startPoint y: 72, endPoint x: 446, endPoint y: 69, distance: 78.6
click at [239, 72] on button "Acciones" at bounding box center [214, 68] width 51 height 23
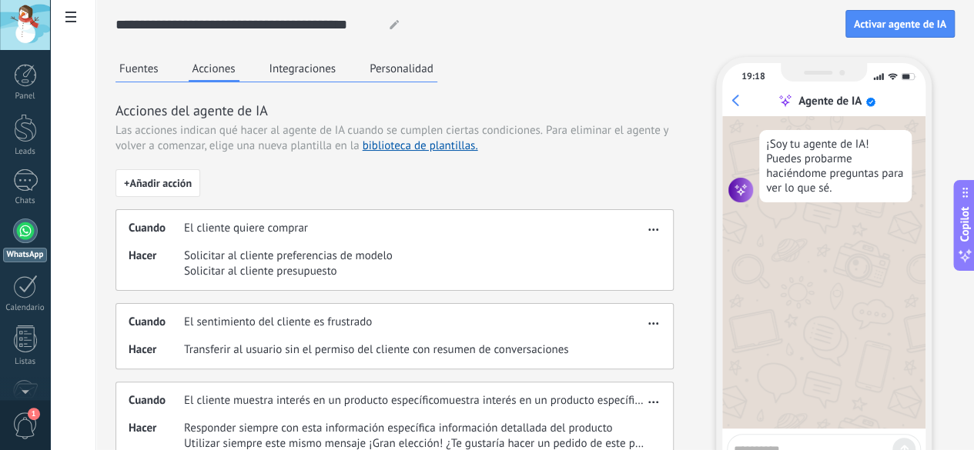
click at [340, 74] on button "Integraciones" at bounding box center [303, 68] width 75 height 23
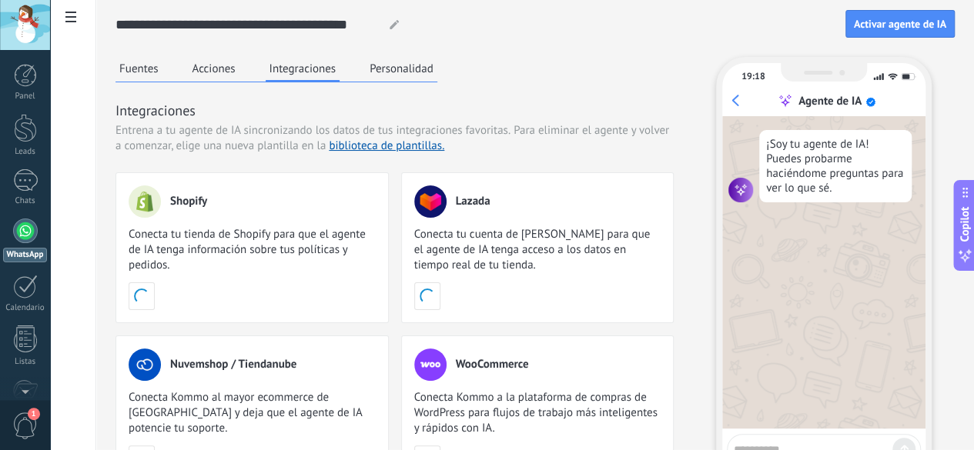
click at [437, 71] on button "Personalidad" at bounding box center [402, 68] width 72 height 23
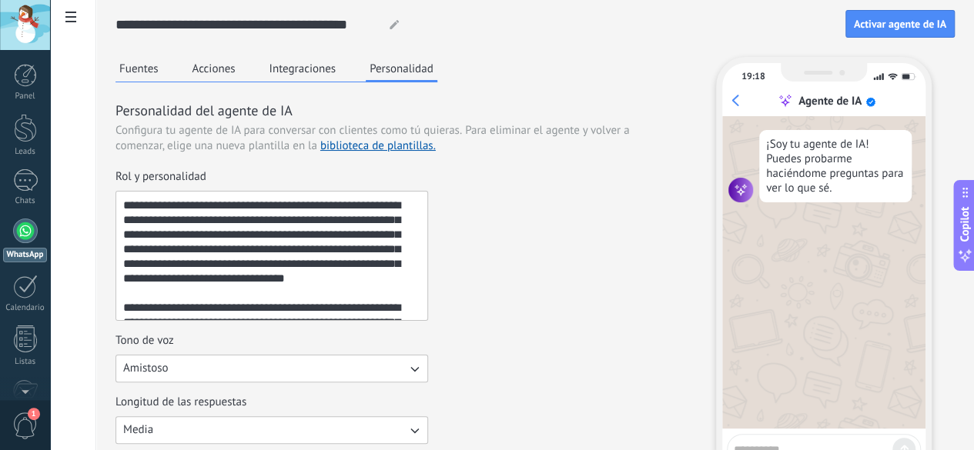
click at [340, 69] on button "Integraciones" at bounding box center [303, 68] width 75 height 23
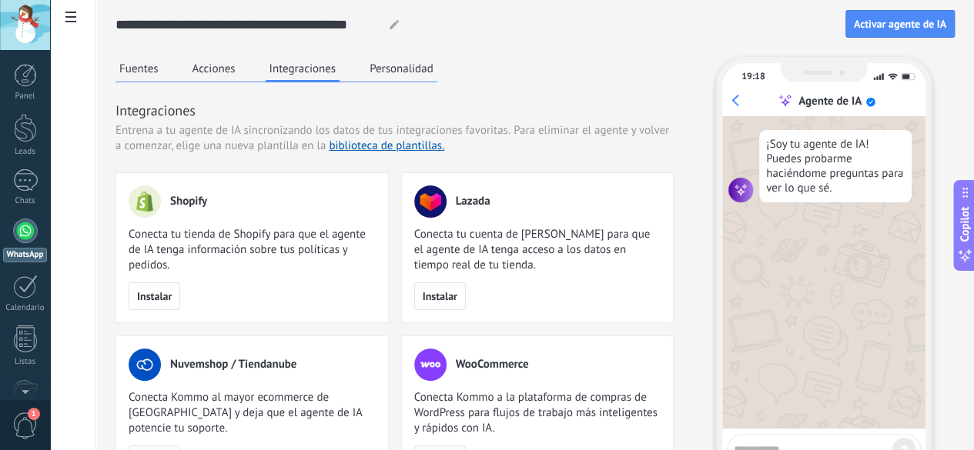
click at [437, 75] on button "Personalidad" at bounding box center [402, 68] width 72 height 23
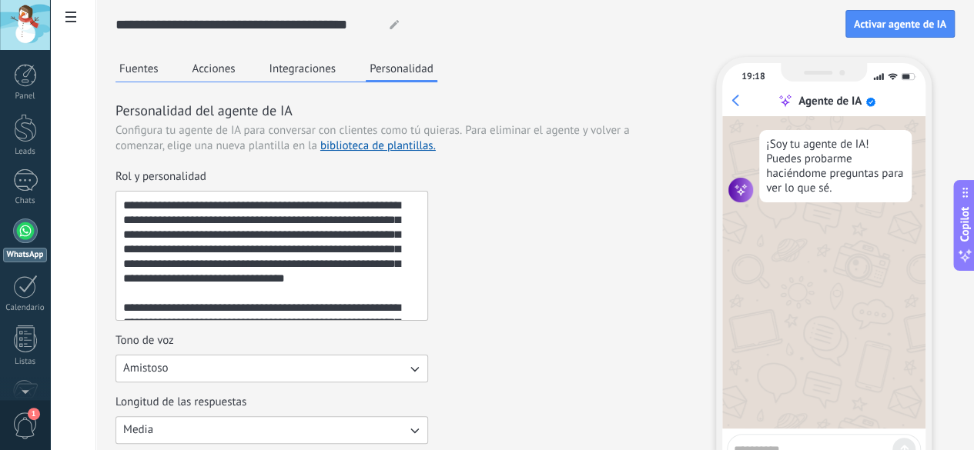
click at [822, 191] on div "¡Soy tu agente de IA! Puedes probarme haciéndome preguntas para ver lo que sé." at bounding box center [835, 166] width 152 height 72
click at [822, 190] on div "¡Soy tu agente de IA! Puedes probarme haciéndome preguntas para ver lo que sé." at bounding box center [835, 166] width 152 height 72
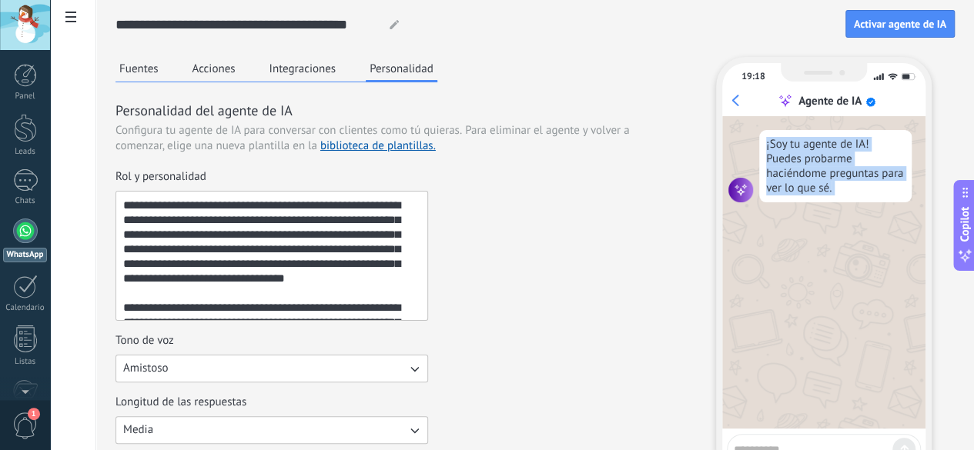
click at [822, 190] on div "¡Soy tu agente de IA! Puedes probarme haciéndome preguntas para ver lo que sé." at bounding box center [835, 166] width 152 height 72
click at [854, 193] on div "¡Soy tu agente de IA! Puedes probarme haciéndome preguntas para ver lo que sé." at bounding box center [835, 166] width 152 height 72
click at [852, 182] on div "¡Soy tu agente de IA! Puedes probarme haciéndome preguntas para ver lo que sé." at bounding box center [835, 166] width 152 height 72
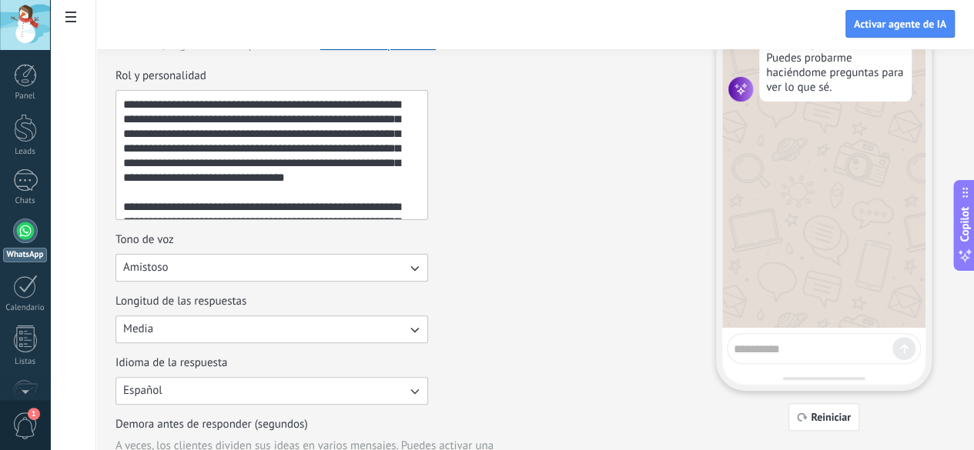
scroll to position [77, 0]
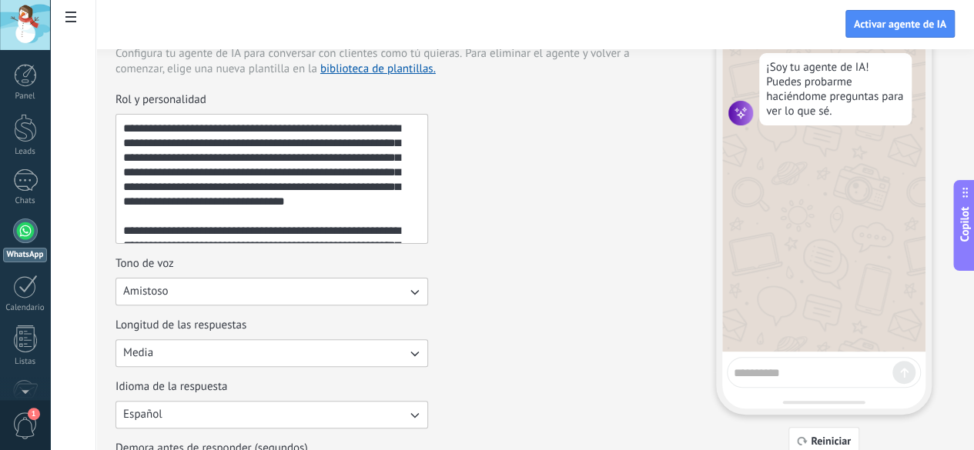
click at [376, 295] on button "Amistoso" at bounding box center [271, 292] width 313 height 28
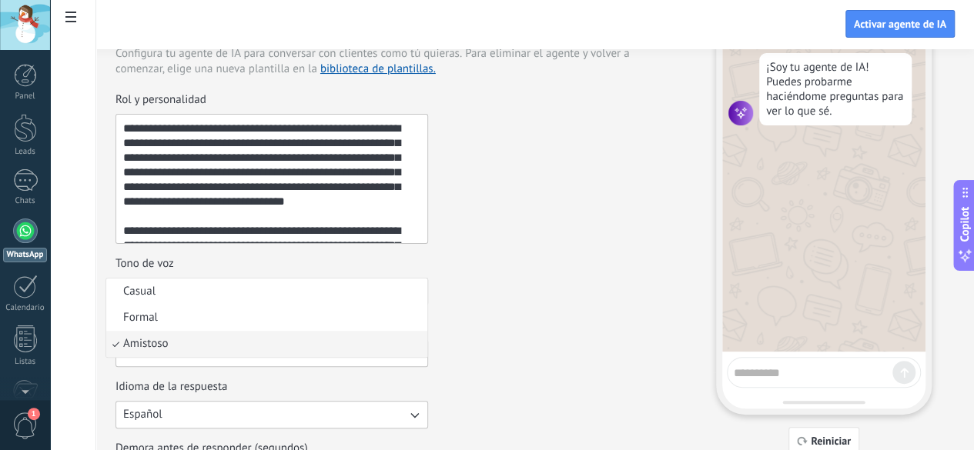
click at [620, 232] on div "Rol y personalidad" at bounding box center [394, 168] width 558 height 152
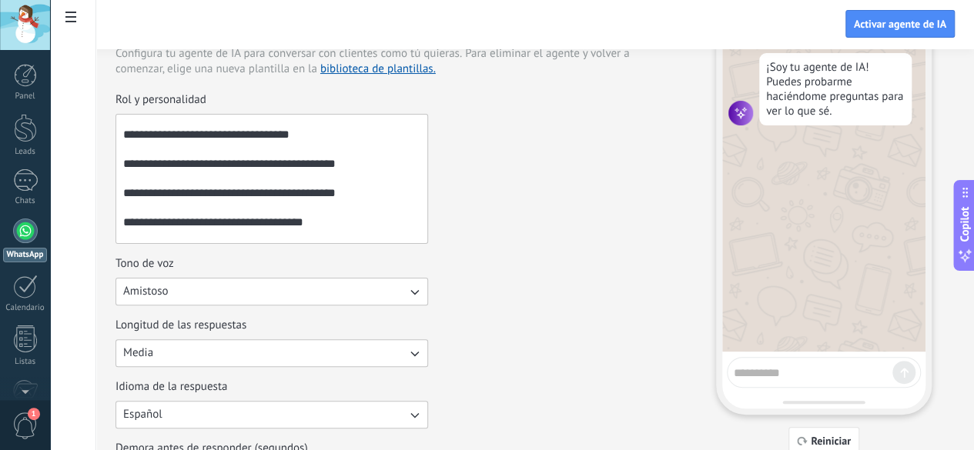
scroll to position [336, 0]
